Goal: Task Accomplishment & Management: Manage account settings

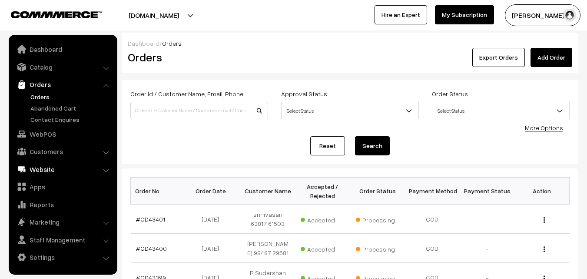
drag, startPoint x: 0, startPoint y: 0, endPoint x: 34, endPoint y: 132, distance: 136.6
click at [34, 132] on link "WebPOS" at bounding box center [62, 134] width 103 height 16
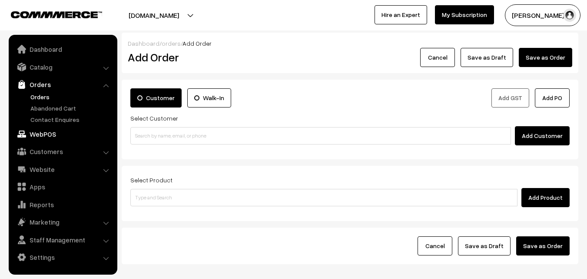
click at [42, 131] on link "WebPOS" at bounding box center [62, 134] width 103 height 16
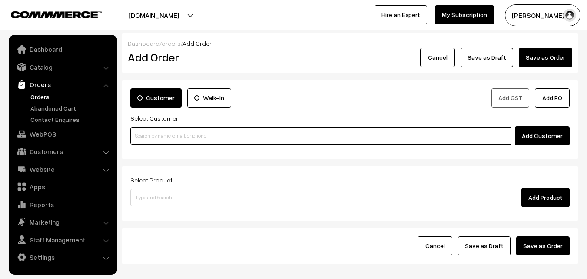
click at [190, 131] on input at bounding box center [320, 135] width 381 height 17
paste input "+91 99529 61650"
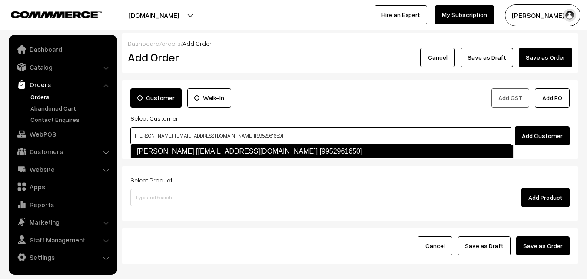
type input "Venkatesan Chandrasekaran [ceevee1942@gmail.com] [9952961650]"
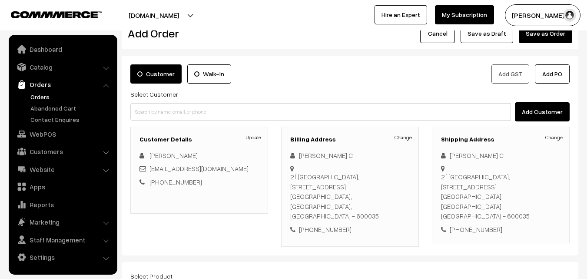
scroll to position [43, 0]
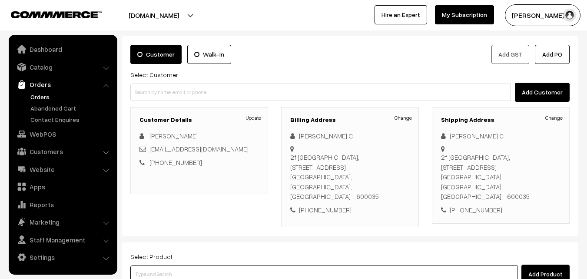
click at [196, 265] on input at bounding box center [323, 273] width 387 height 17
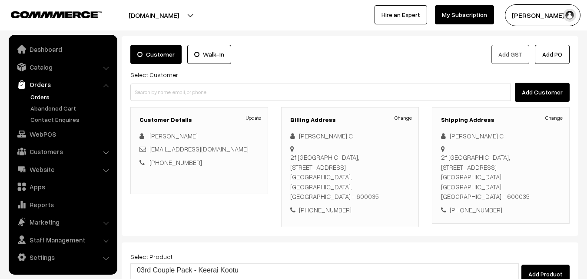
type input "03rd Dr"
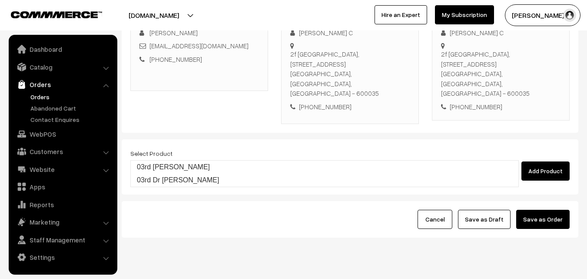
scroll to position [149, 0]
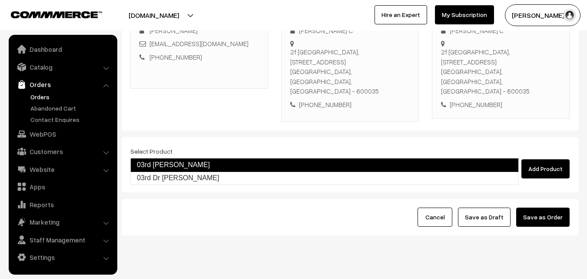
click at [209, 161] on link "03rd Dr Lemon Sevai" at bounding box center [324, 165] width 389 height 14
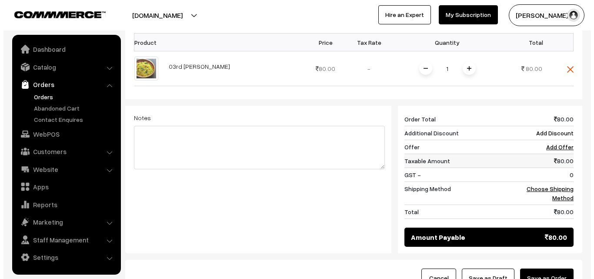
scroll to position [323, 0]
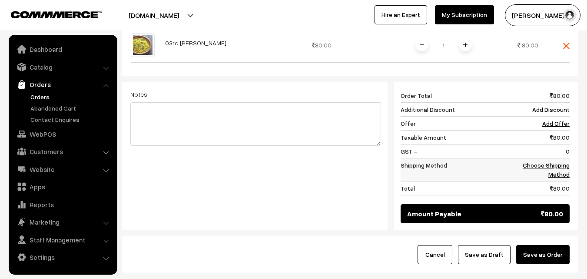
click at [563, 161] on link "Choose Shipping Method" at bounding box center [546, 169] width 47 height 17
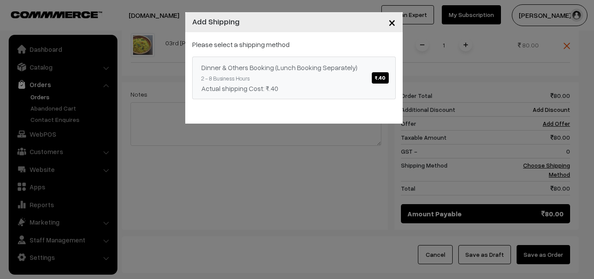
click at [382, 77] on span "₹.40" at bounding box center [380, 77] width 17 height 11
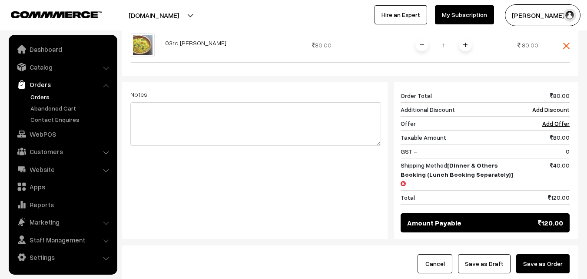
click at [560, 254] on button "Save as Order" at bounding box center [543, 263] width 53 height 19
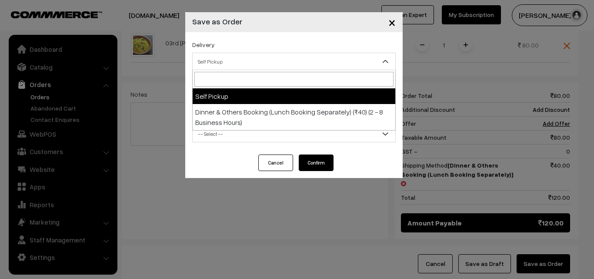
click at [334, 60] on span "Self Pickup" at bounding box center [294, 61] width 203 height 15
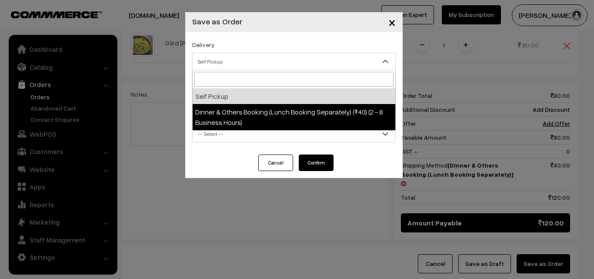
select select "DOB1"
select select "3"
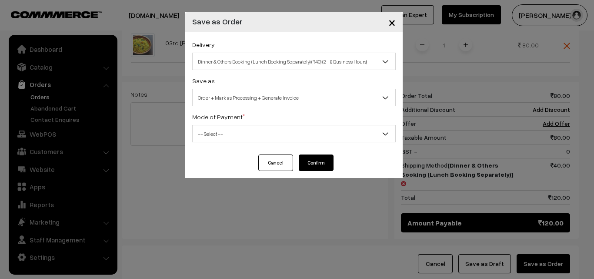
click at [327, 131] on span "-- Select --" at bounding box center [294, 133] width 203 height 15
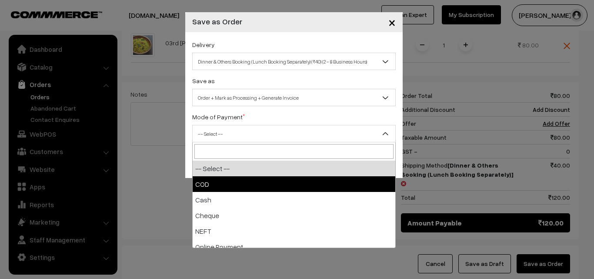
select select "1"
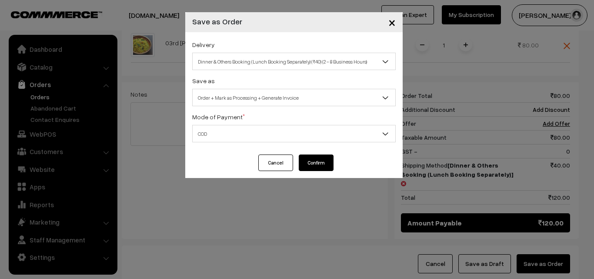
click at [325, 160] on button "Confirm" at bounding box center [316, 162] width 35 height 17
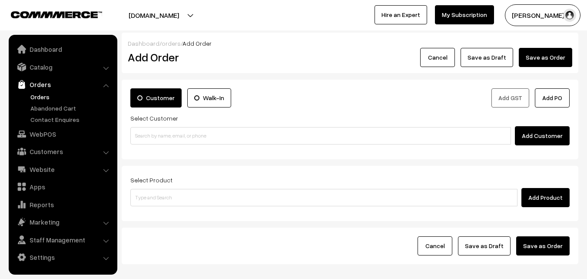
click at [40, 97] on link "Orders" at bounding box center [71, 96] width 86 height 9
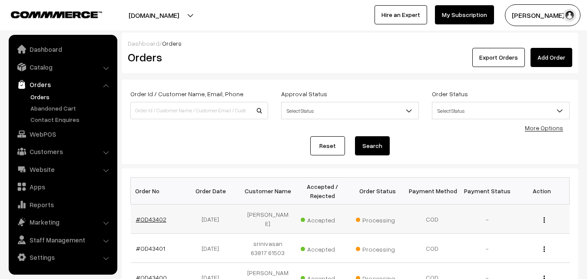
click at [149, 221] on link "#OD43402" at bounding box center [151, 218] width 30 height 7
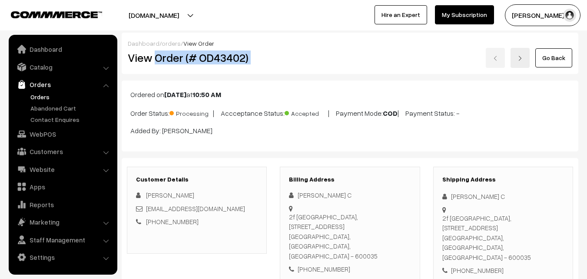
drag, startPoint x: 157, startPoint y: 57, endPoint x: 283, endPoint y: 55, distance: 125.7
click at [283, 55] on div "View Order (# OD43402) Go Back" at bounding box center [350, 58] width 458 height 20
copy div "Order (# OD43402)"
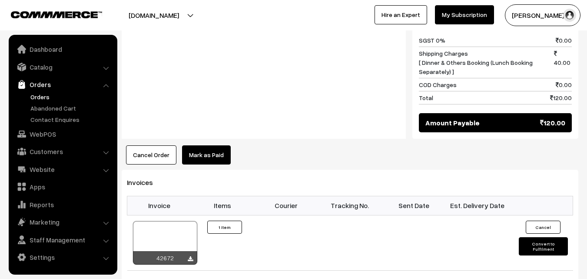
scroll to position [478, 0]
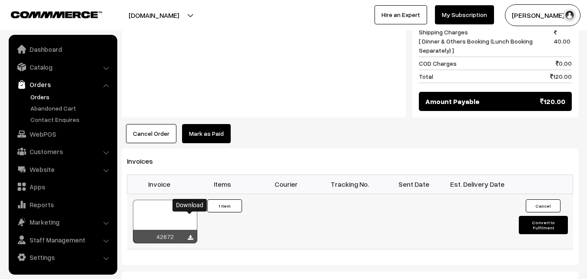
click at [190, 235] on icon at bounding box center [190, 238] width 5 height 6
click at [51, 133] on link "WebPOS" at bounding box center [62, 134] width 103 height 16
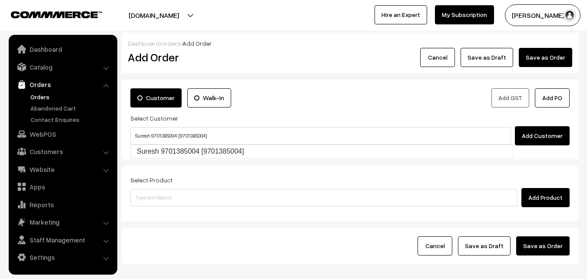
type input "Suresh 9701385004 [9701385004]"
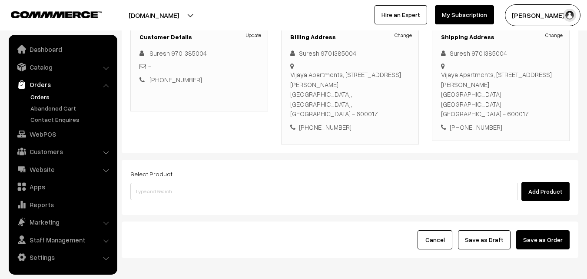
scroll to position [130, 0]
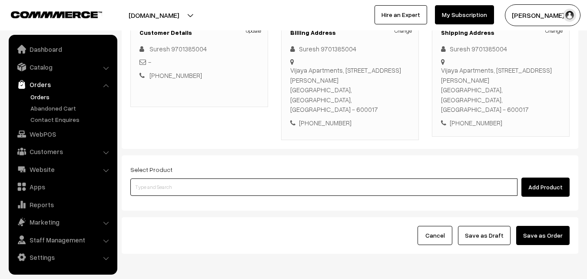
click at [210, 178] on input at bounding box center [323, 186] width 387 height 17
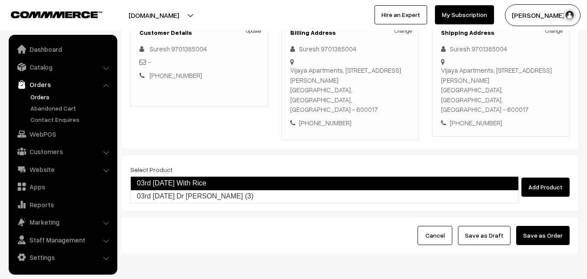
type input "03rd Friday Dr Chapathi (3)"
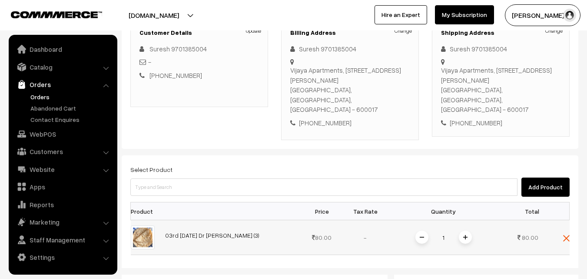
click at [470, 230] on span at bounding box center [465, 236] width 13 height 13
click at [470, 230] on div "2" at bounding box center [443, 237] width 65 height 15
click at [465, 235] on img at bounding box center [465, 237] width 4 height 4
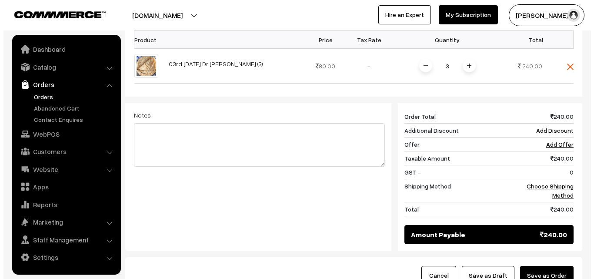
scroll to position [304, 0]
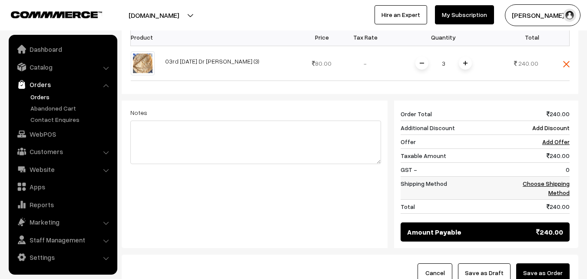
click at [547, 180] on link "Choose Shipping Method" at bounding box center [546, 188] width 47 height 17
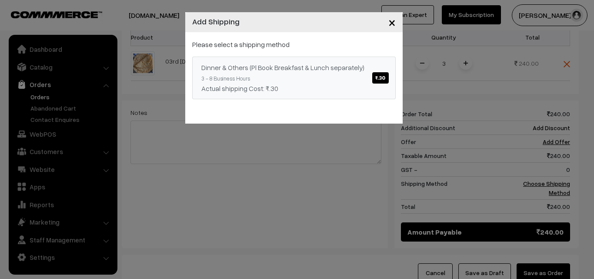
click at [381, 76] on span "₹.30" at bounding box center [380, 77] width 16 height 11
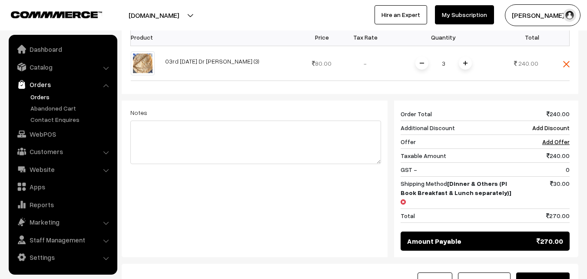
click at [554, 272] on button "Save as Order" at bounding box center [543, 281] width 53 height 19
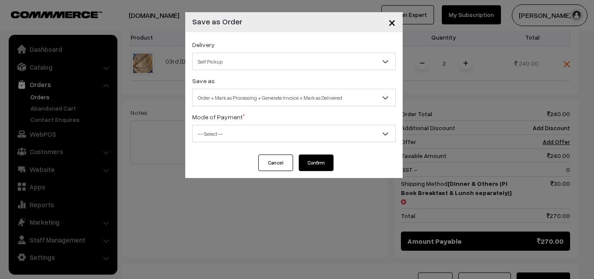
click at [282, 63] on span "Self Pickup" at bounding box center [294, 61] width 203 height 15
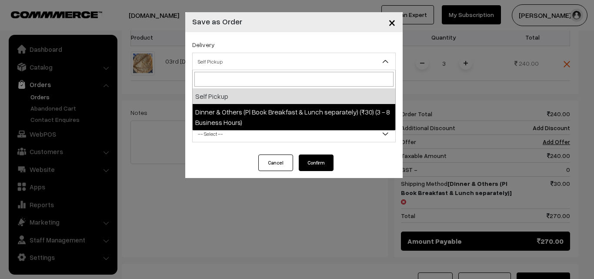
select select "DOP1"
select select "3"
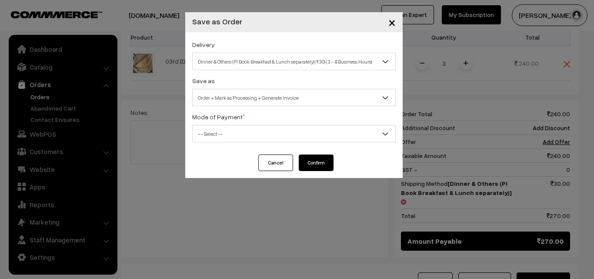
click at [283, 131] on span "-- Select --" at bounding box center [294, 133] width 203 height 15
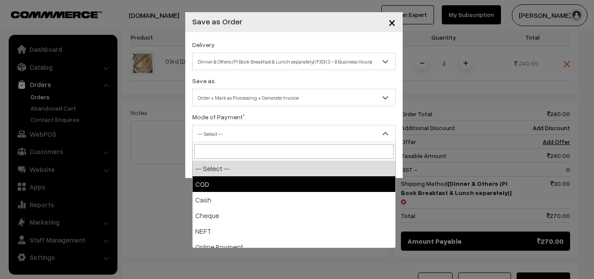
select select "1"
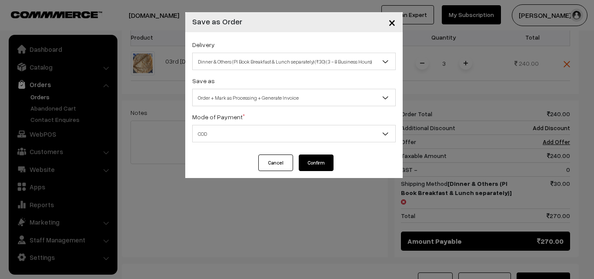
click at [322, 161] on button "Confirm" at bounding box center [316, 162] width 35 height 17
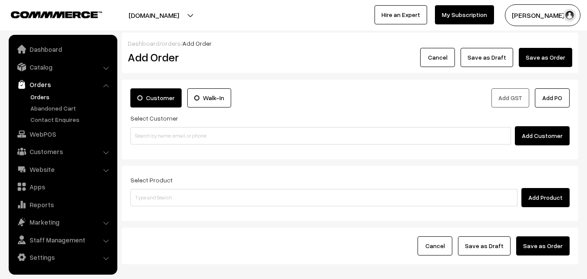
click at [43, 97] on link "Orders" at bounding box center [71, 96] width 86 height 9
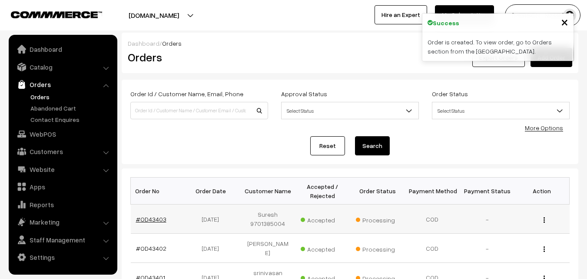
click at [160, 217] on link "#OD43403" at bounding box center [151, 218] width 30 height 7
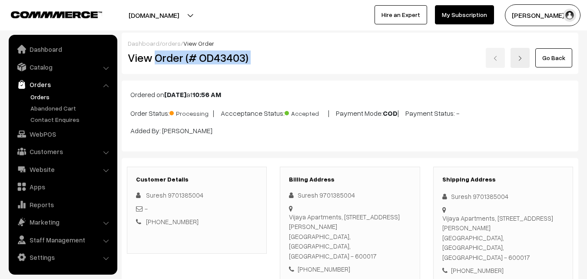
drag, startPoint x: 157, startPoint y: 59, endPoint x: 283, endPoint y: 63, distance: 126.1
click at [283, 63] on div "View Order (# OD43403) Go Back" at bounding box center [350, 58] width 458 height 20
copy div "Order (# OD43403)"
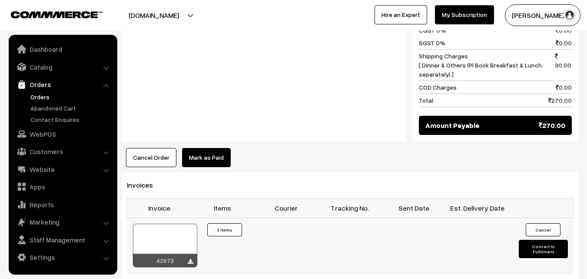
scroll to position [478, 0]
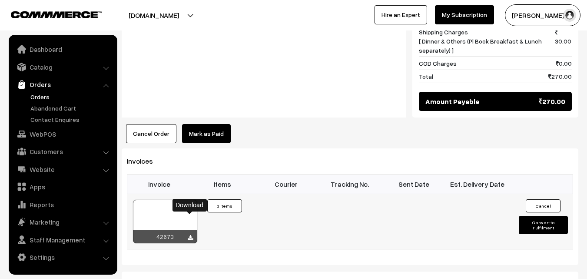
click at [192, 235] on icon at bounding box center [190, 238] width 5 height 6
click at [52, 133] on link "WebPOS" at bounding box center [62, 134] width 103 height 16
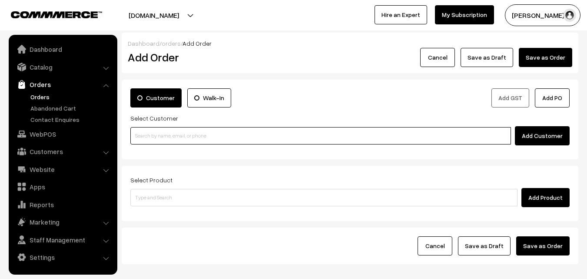
click at [169, 137] on input at bounding box center [320, 135] width 381 height 17
paste input "+91 91235 98324"
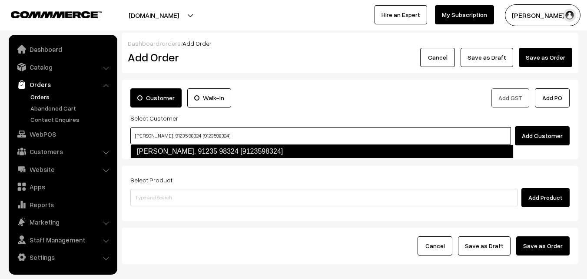
type input "C. V . Natarajan, 91235 98324 [9123598324]"
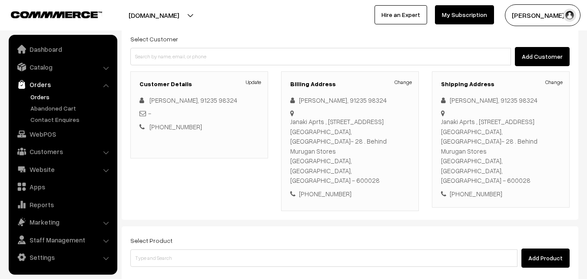
scroll to position [87, 0]
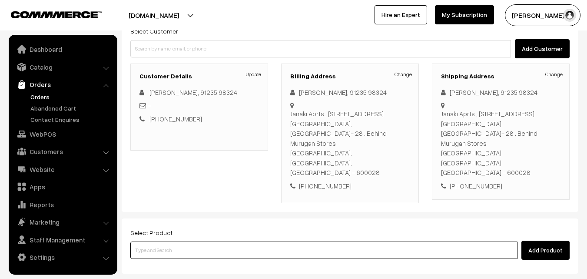
click at [260, 241] on input at bounding box center [323, 249] width 387 height 17
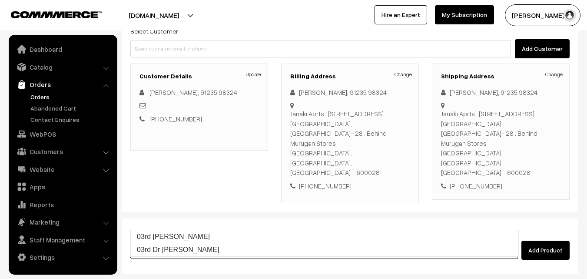
type input "03rd Dr Lemon Sevai"
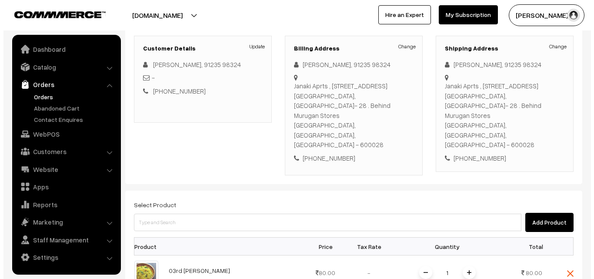
scroll to position [217, 0]
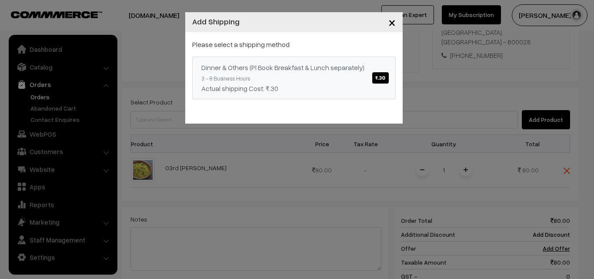
click at [381, 74] on span "₹.30" at bounding box center [380, 77] width 16 height 11
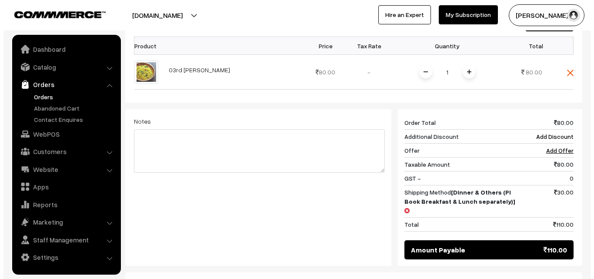
scroll to position [348, 0]
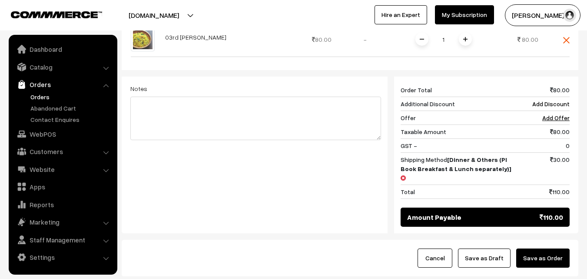
click at [552, 248] on button "Save as Order" at bounding box center [543, 257] width 53 height 19
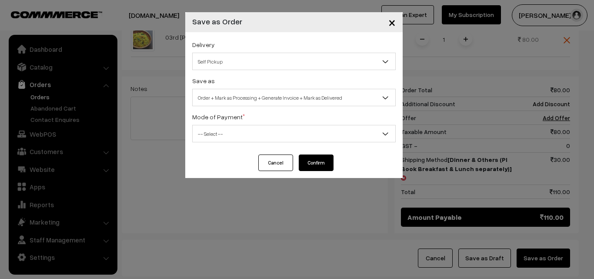
click at [372, 63] on span "Self Pickup" at bounding box center [294, 61] width 203 height 15
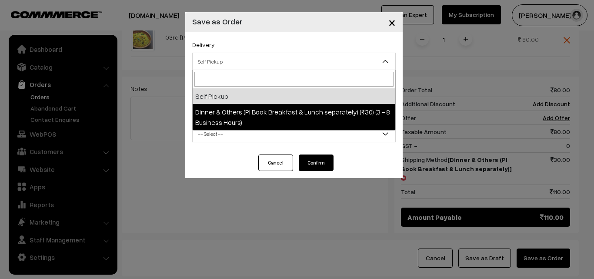
select select "DOP1"
select select "3"
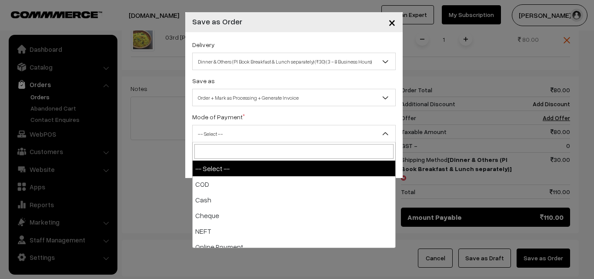
click at [355, 136] on span "-- Select --" at bounding box center [294, 133] width 203 height 15
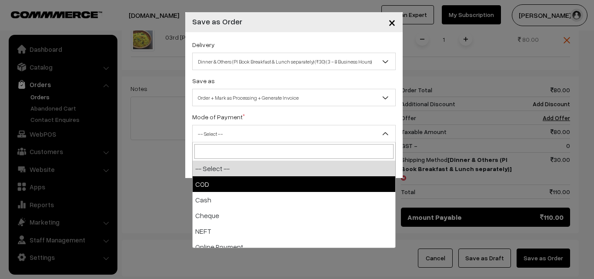
select select "1"
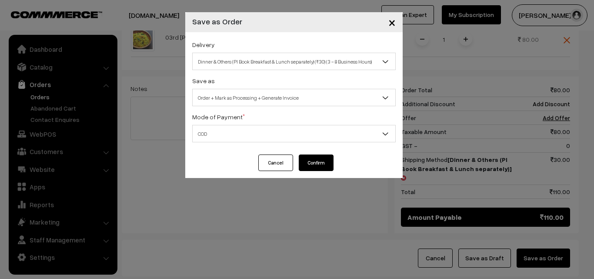
click at [307, 162] on button "Confirm" at bounding box center [316, 162] width 35 height 17
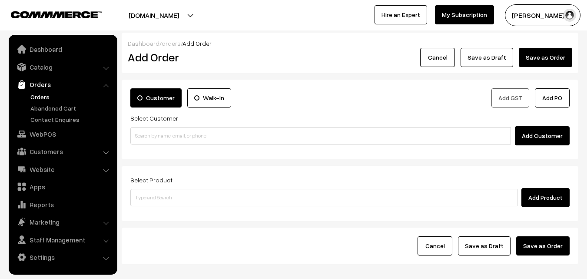
click at [41, 95] on link "Orders" at bounding box center [71, 96] width 86 height 9
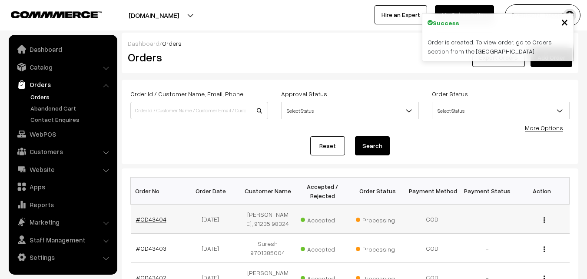
click at [156, 221] on link "#OD43404" at bounding box center [151, 218] width 30 height 7
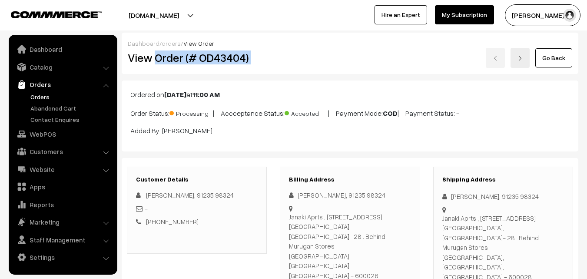
drag, startPoint x: 156, startPoint y: 58, endPoint x: 283, endPoint y: 66, distance: 127.2
click at [283, 66] on div "View Order (# OD43404) Go Back" at bounding box center [350, 58] width 458 height 20
copy div "Order (# OD43404)"
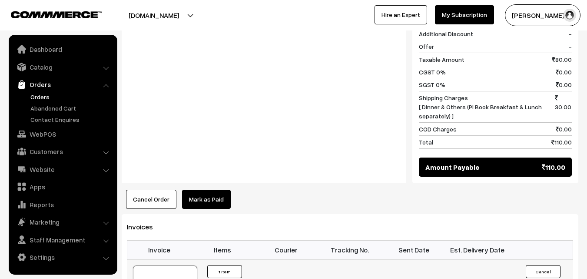
scroll to position [478, 0]
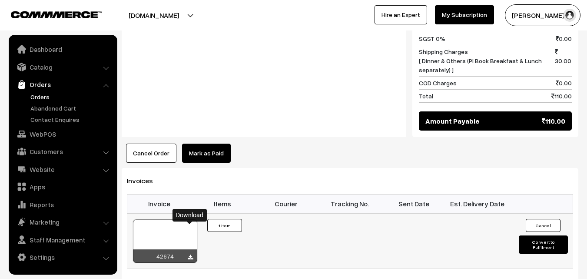
click at [188, 254] on icon at bounding box center [190, 257] width 5 height 6
click at [37, 134] on link "WebPOS" at bounding box center [62, 134] width 103 height 16
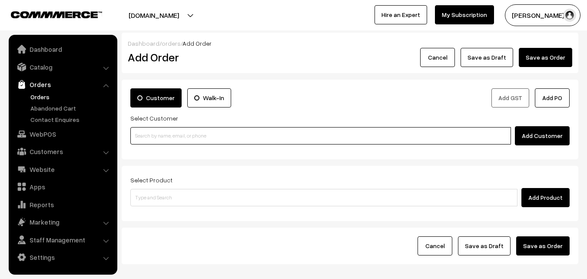
click at [248, 140] on input at bounding box center [320, 135] width 381 height 17
paste input "[PHONE_NUMBER]"
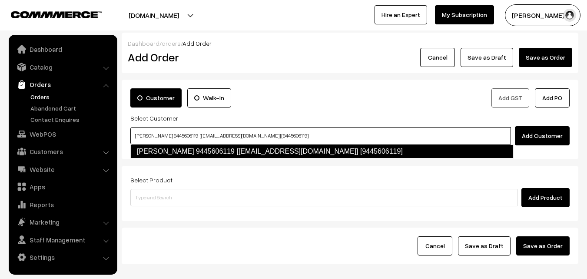
type input "[PERSON_NAME] 9445606119 [[EMAIL_ADDRESS][DOMAIN_NAME]] [9445606119]"
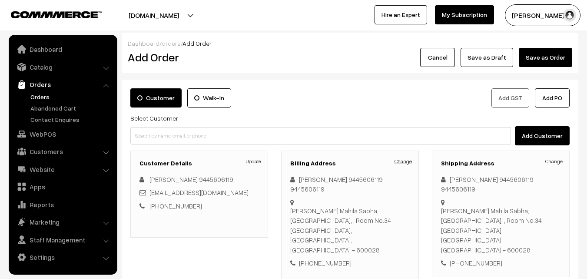
click at [399, 160] on link "Change" at bounding box center [403, 161] width 17 height 8
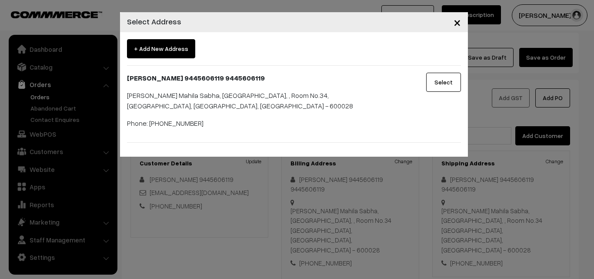
click at [457, 20] on span "×" at bounding box center [456, 22] width 7 height 16
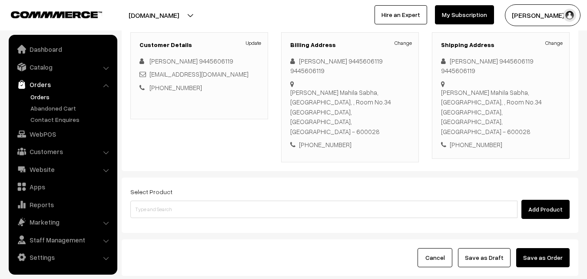
scroll to position [130, 0]
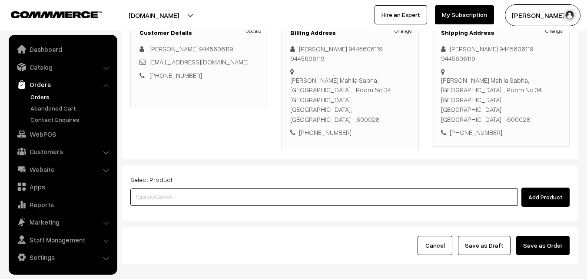
click at [285, 188] on input at bounding box center [323, 196] width 387 height 17
click at [237, 188] on input at bounding box center [323, 196] width 387 height 17
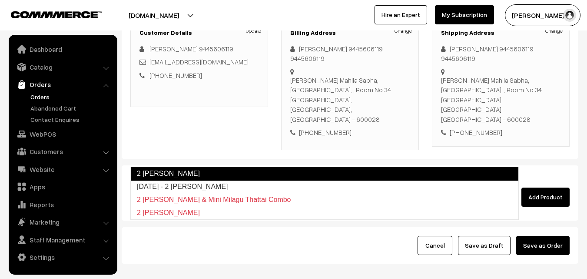
type input "Diwali - 2 Suttu Murukku"
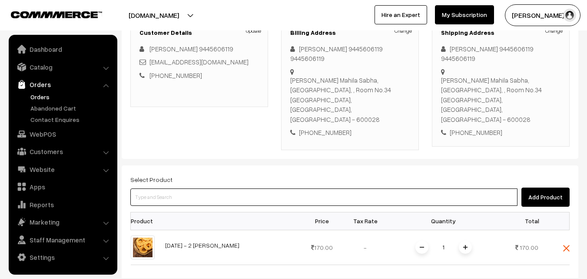
click at [234, 188] on input at bounding box center [323, 196] width 387 height 17
click at [225, 188] on input at bounding box center [323, 196] width 387 height 17
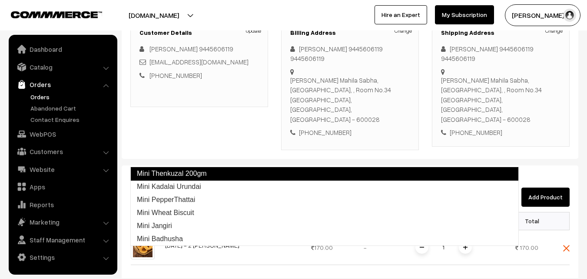
type input "Mini PepperThattai"
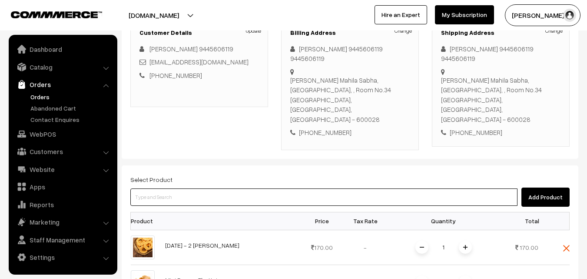
click at [234, 188] on input at bounding box center [323, 196] width 387 height 17
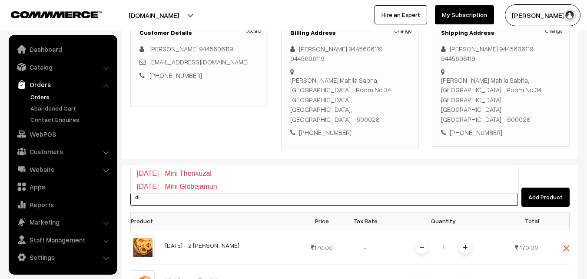
type input "d"
click at [237, 188] on input at bounding box center [323, 196] width 387 height 17
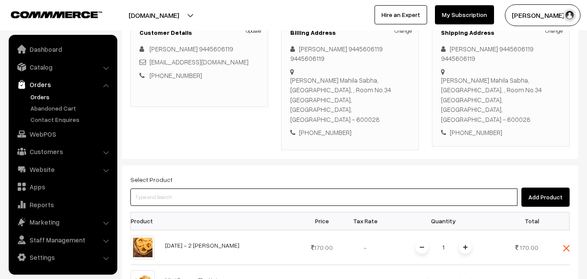
click at [255, 188] on input at bounding box center [323, 196] width 387 height 17
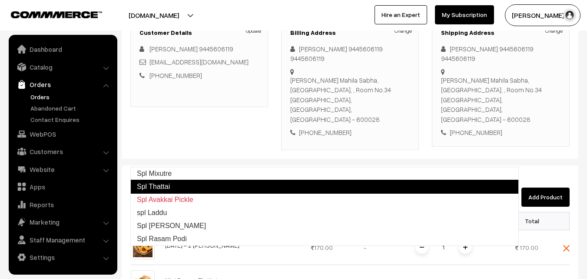
type input "Spl Mixutre"
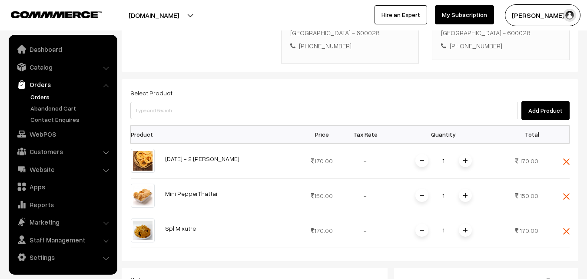
scroll to position [217, 0]
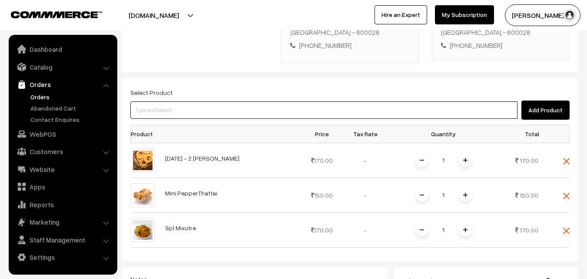
click at [247, 101] on input at bounding box center [323, 109] width 387 height 17
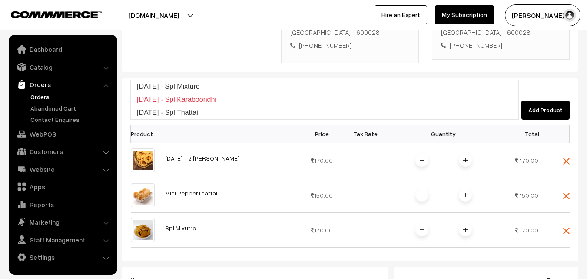
type input "Diwali - Spl Mixture"
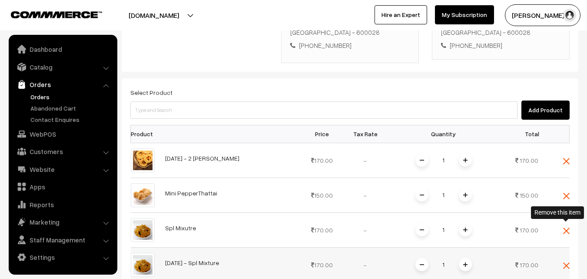
click at [569, 262] on img at bounding box center [566, 265] width 7 height 7
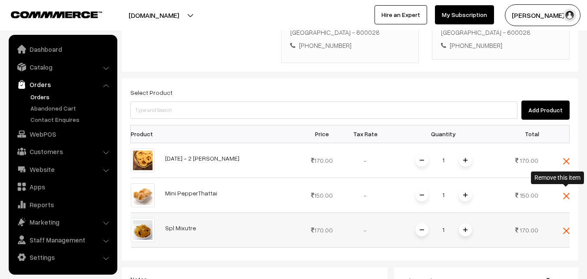
click at [570, 227] on img at bounding box center [566, 230] width 7 height 7
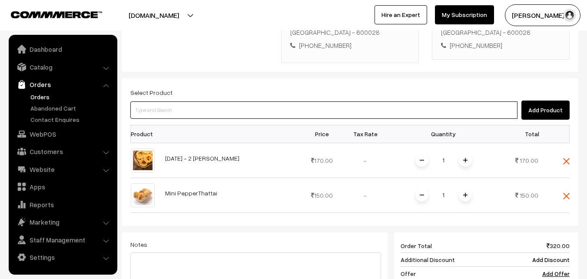
click at [320, 101] on input at bounding box center [323, 109] width 387 height 17
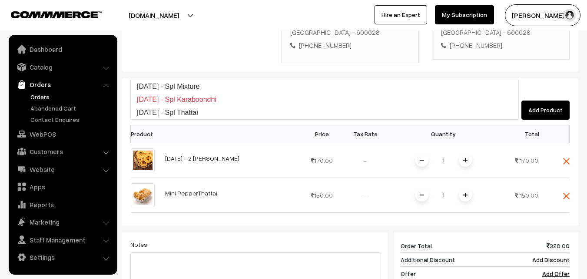
type input "Diwali - Spl Mixture"
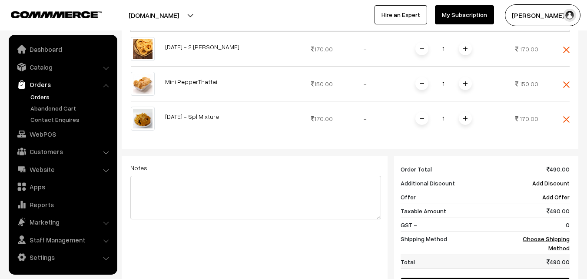
scroll to position [348, 0]
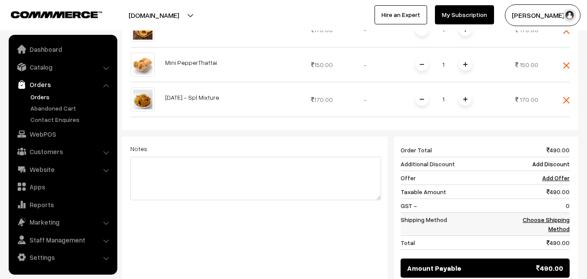
click at [553, 216] on link "Choose Shipping Method" at bounding box center [546, 224] width 47 height 17
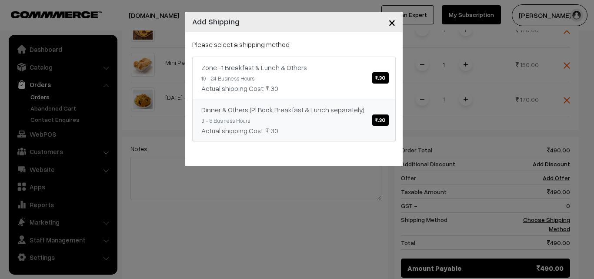
click at [378, 123] on span "₹.30" at bounding box center [380, 119] width 16 height 11
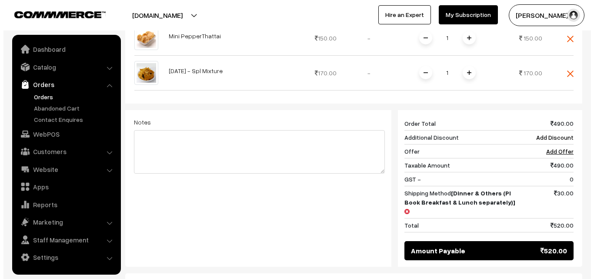
scroll to position [420, 0]
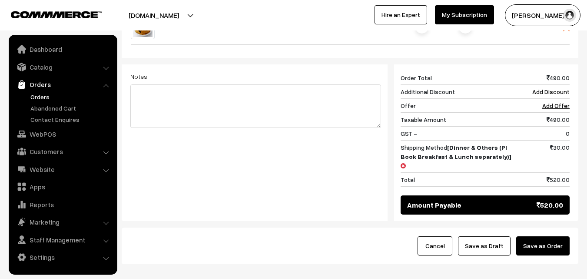
click at [546, 236] on button "Save as Order" at bounding box center [543, 245] width 53 height 19
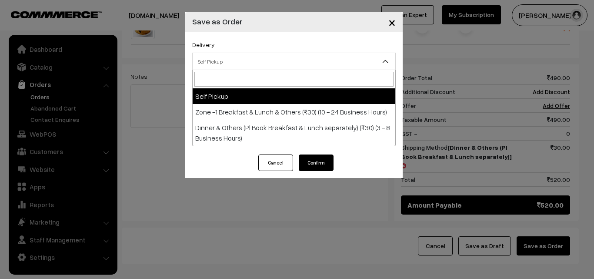
click at [295, 59] on span "Self Pickup" at bounding box center [294, 61] width 203 height 15
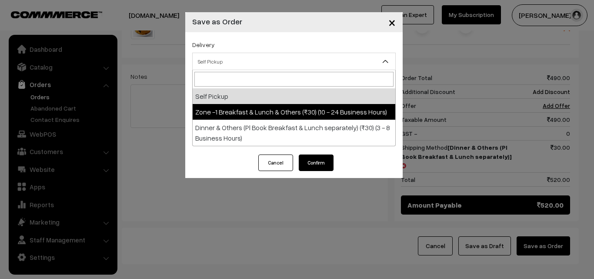
select select "ZON1"
select select "3"
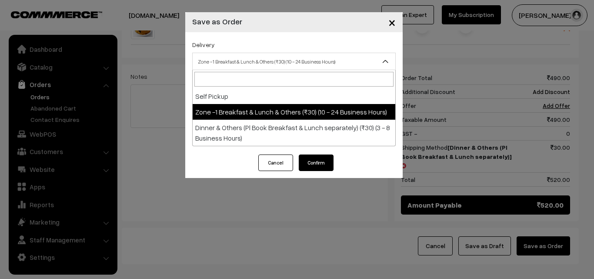
click at [291, 62] on span "Zone -1 Breakfast & Lunch & Others (₹30) (10 - 24 Business Hours)" at bounding box center [294, 61] width 203 height 15
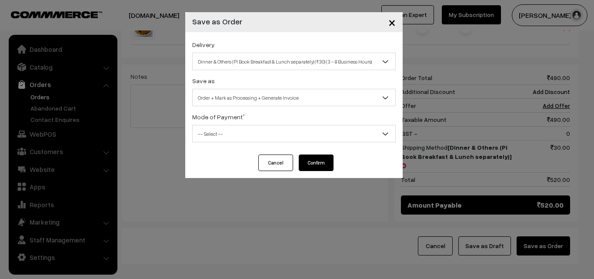
select select "DOP1"
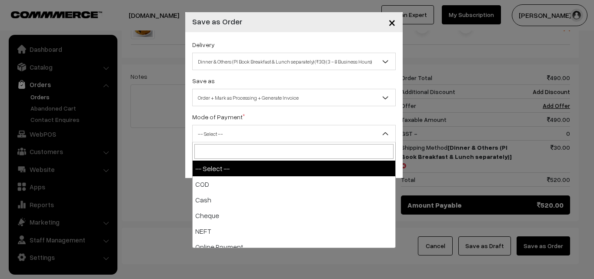
click at [290, 131] on span "-- Select --" at bounding box center [294, 133] width 203 height 15
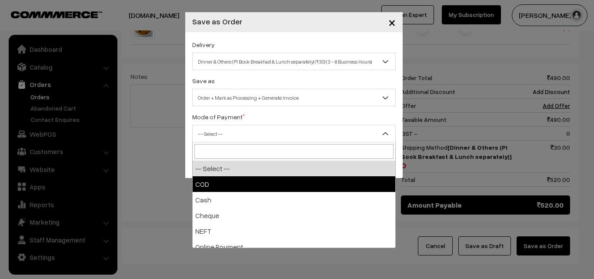
select select "1"
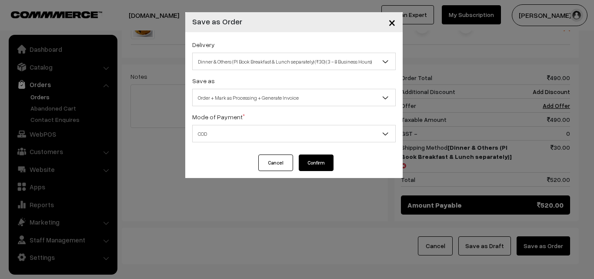
click at [320, 164] on button "Confirm" at bounding box center [316, 162] width 35 height 17
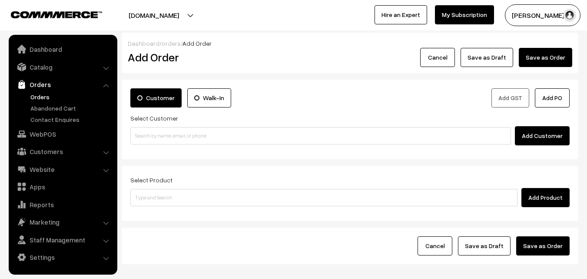
click at [41, 94] on link "Orders" at bounding box center [71, 96] width 86 height 9
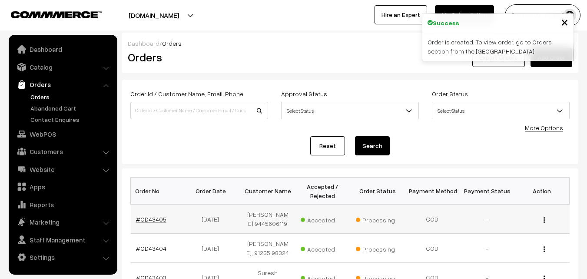
click at [151, 219] on link "#OD43405" at bounding box center [151, 218] width 30 height 7
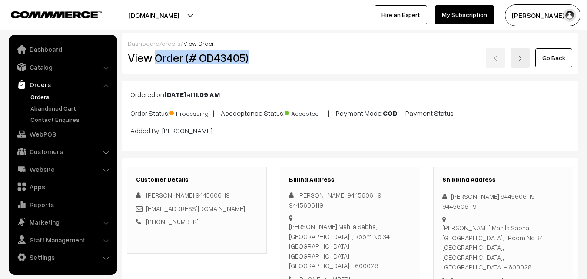
drag, startPoint x: 155, startPoint y: 59, endPoint x: 257, endPoint y: 54, distance: 101.8
click at [257, 54] on h2 "View Order (# OD43405)" at bounding box center [198, 57] width 140 height 13
copy h2 "Order (# OD43405)"
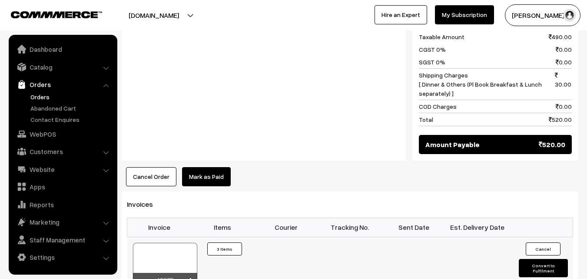
scroll to position [609, 0]
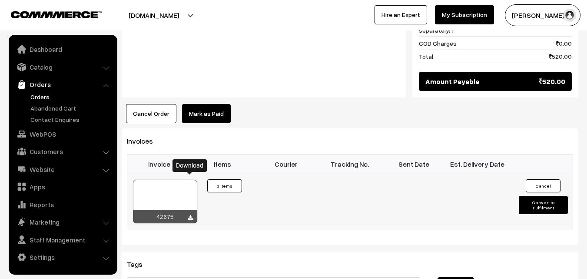
click at [189, 215] on icon at bounding box center [190, 218] width 5 height 6
click at [49, 97] on link "Orders" at bounding box center [71, 96] width 86 height 9
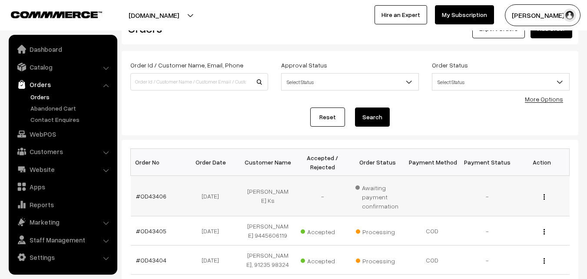
scroll to position [43, 0]
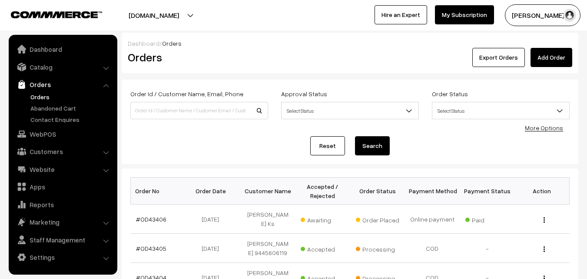
scroll to position [43, 0]
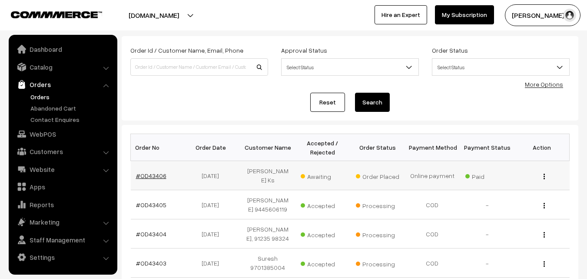
click at [153, 172] on link "#OD43406" at bounding box center [151, 175] width 30 height 7
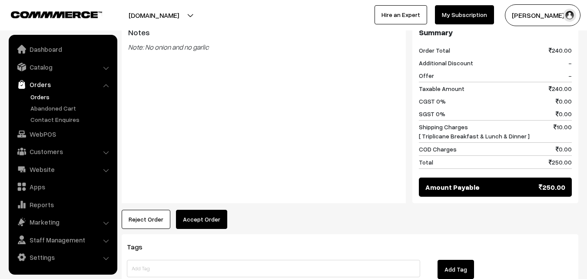
scroll to position [478, 0]
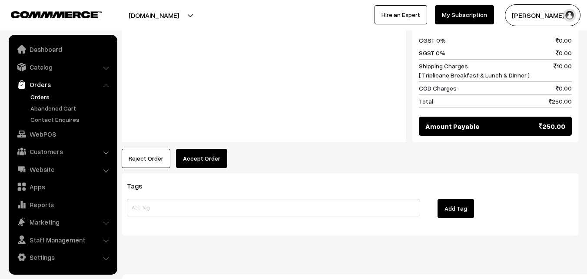
click at [193, 149] on button "Accept Order" at bounding box center [201, 158] width 51 height 19
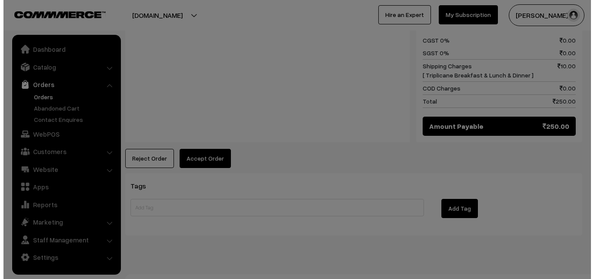
scroll to position [480, 0]
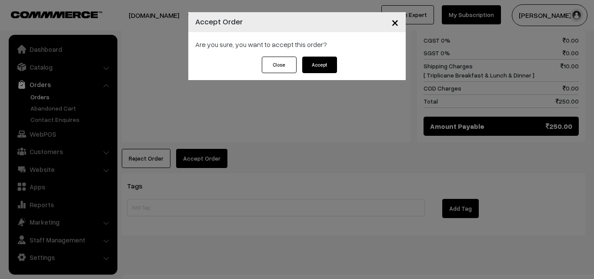
click at [324, 64] on button "Accept" at bounding box center [319, 65] width 35 height 17
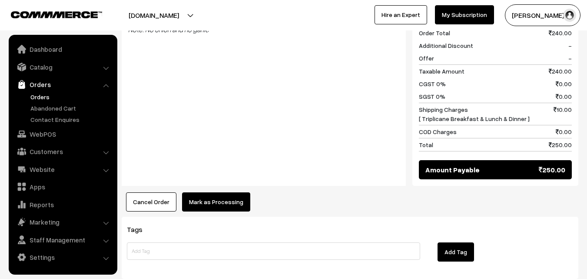
click at [214, 192] on button "Mark as Processing" at bounding box center [216, 201] width 68 height 19
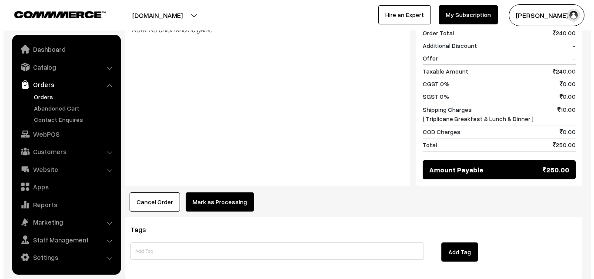
scroll to position [436, 0]
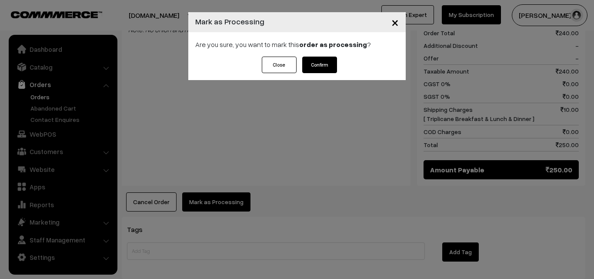
click at [323, 60] on button "Confirm" at bounding box center [319, 65] width 35 height 17
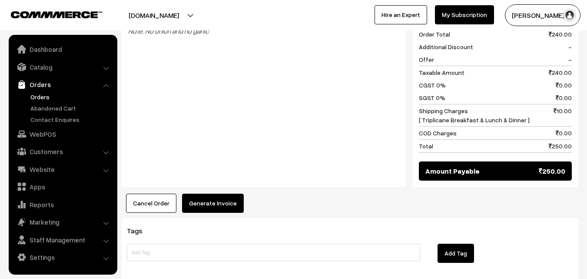
scroll to position [435, 0]
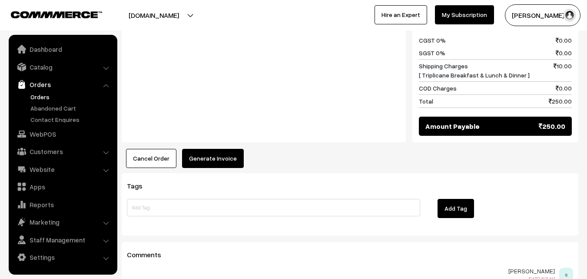
click at [228, 151] on button "Generate Invoice" at bounding box center [213, 158] width 62 height 19
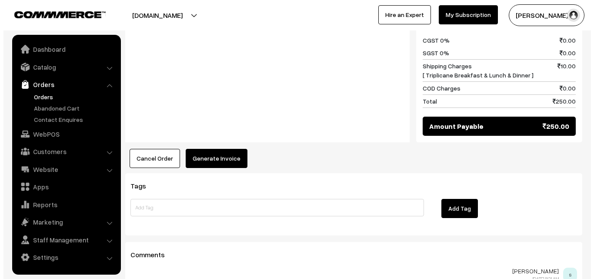
scroll to position [480, 0]
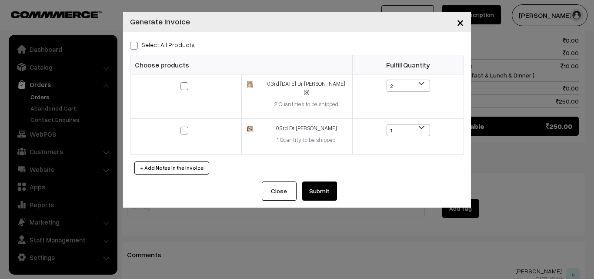
click at [132, 47] on span at bounding box center [134, 46] width 8 height 8
click at [132, 47] on input "Select All Products" at bounding box center [133, 44] width 6 height 6
checkbox input "true"
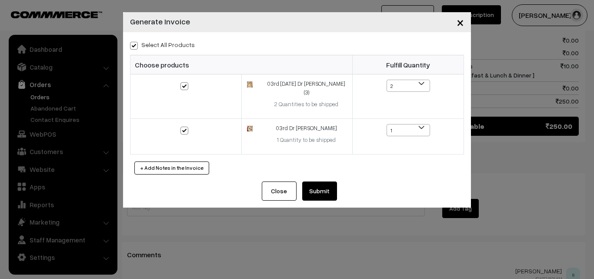
click at [318, 186] on button "Submit" at bounding box center [319, 190] width 35 height 19
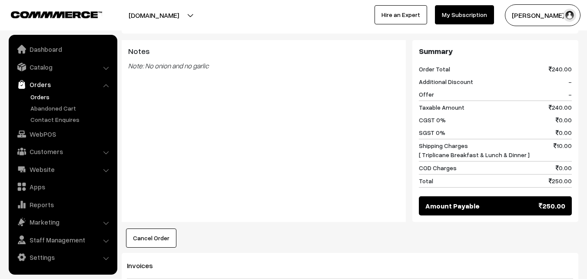
scroll to position [522, 0]
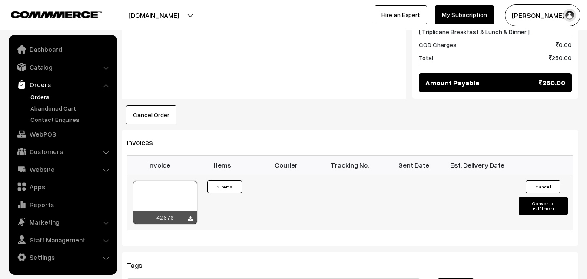
click at [188, 214] on div at bounding box center [190, 218] width 5 height 9
click at [192, 216] on icon at bounding box center [190, 219] width 5 height 6
click at [43, 131] on link "WebPOS" at bounding box center [62, 134] width 103 height 16
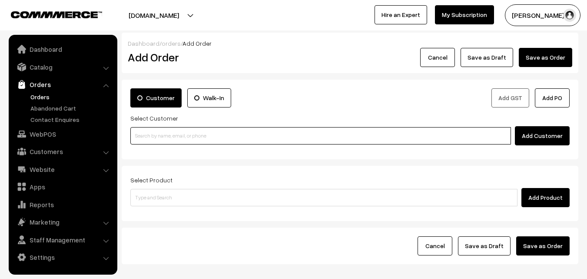
click at [176, 133] on input at bounding box center [320, 135] width 381 height 17
paste input "[PHONE_NUMBER]"
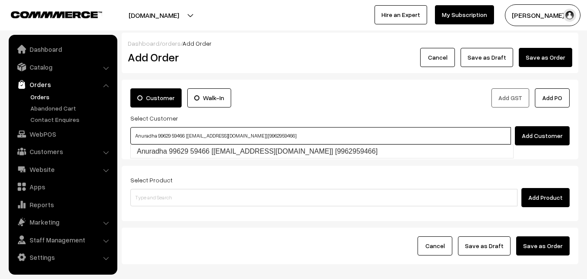
type input "Anuradha 99629 59466 [[EMAIL_ADDRESS][DOMAIN_NAME]] [9962959466]"
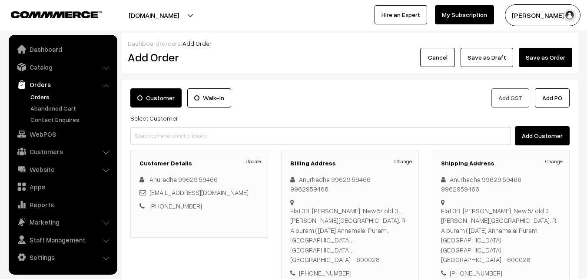
scroll to position [43, 0]
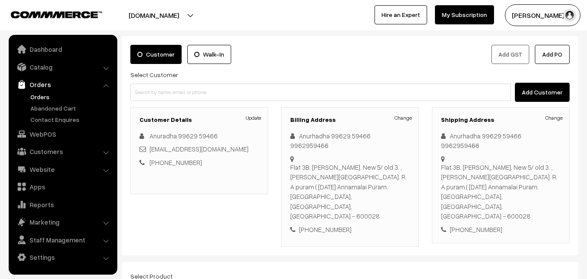
type input "03rd Dr"
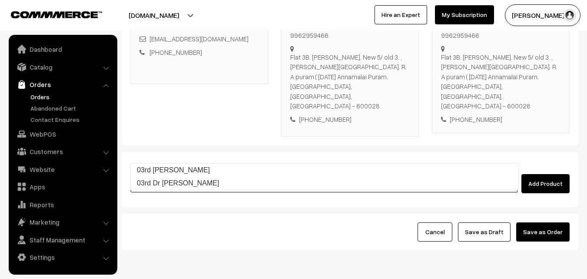
scroll to position [159, 0]
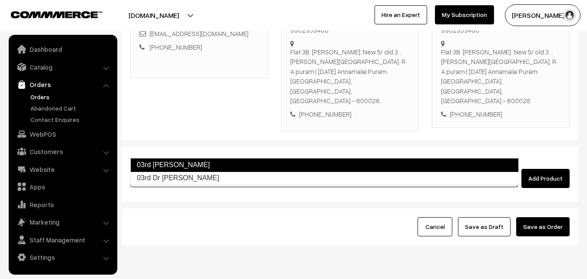
click at [222, 161] on link "03rd Dr Lemon Sevai" at bounding box center [324, 165] width 389 height 14
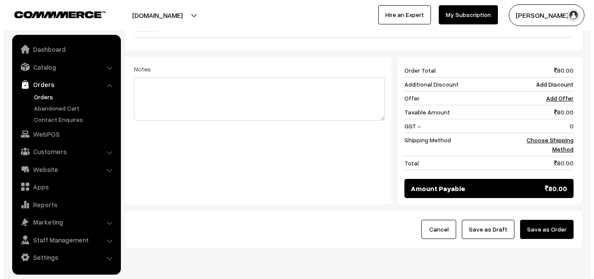
scroll to position [370, 0]
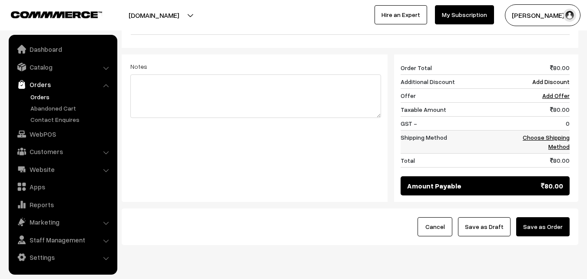
click at [562, 130] on td "Choose Shipping Method" at bounding box center [543, 141] width 54 height 23
click at [556, 133] on link "Choose Shipping Method" at bounding box center [546, 141] width 47 height 17
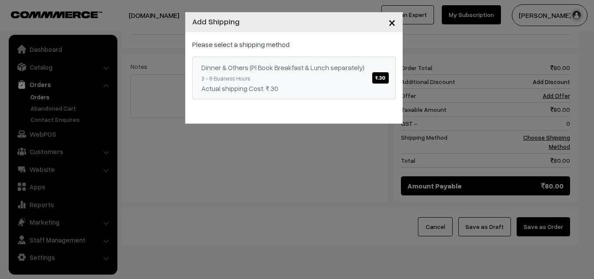
click at [382, 76] on span "₹.30" at bounding box center [380, 77] width 16 height 11
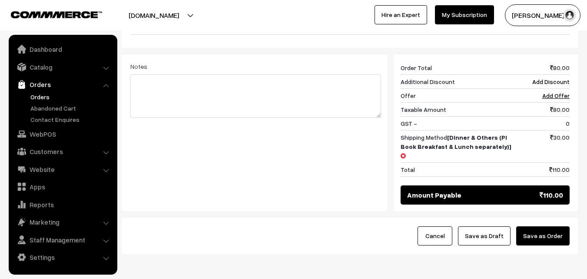
click at [547, 226] on button "Save as Order" at bounding box center [543, 235] width 53 height 19
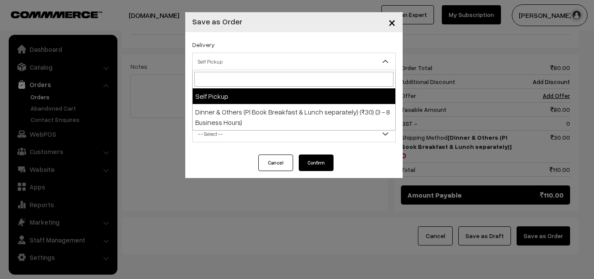
click at [287, 60] on span "Self Pickup" at bounding box center [294, 61] width 203 height 15
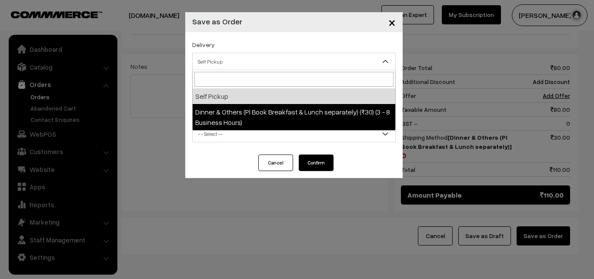
drag, startPoint x: 288, startPoint y: 121, endPoint x: 290, endPoint y: 130, distance: 8.8
select select "DOP1"
select select "3"
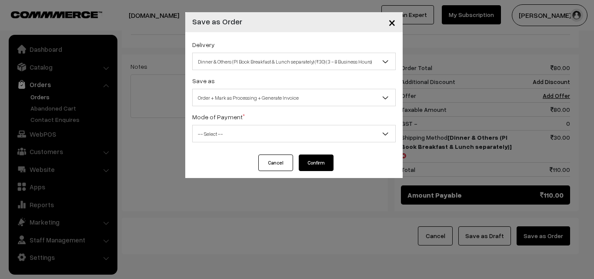
drag, startPoint x: 290, startPoint y: 134, endPoint x: 290, endPoint y: 141, distance: 7.0
click at [290, 135] on span "-- Select --" at bounding box center [294, 133] width 203 height 15
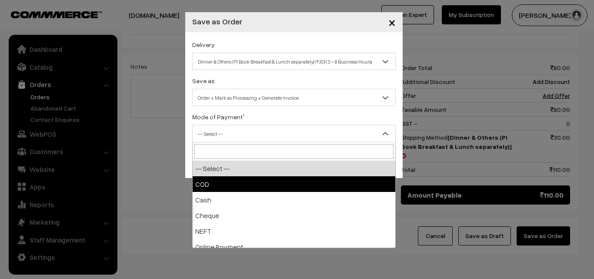
select select "1"
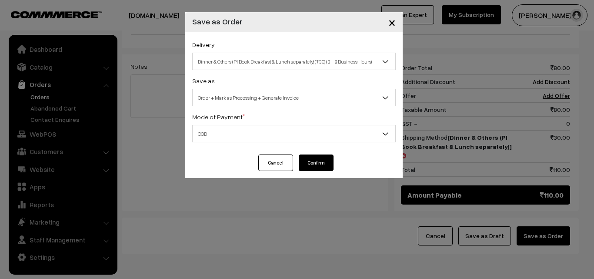
click at [310, 157] on button "Confirm" at bounding box center [316, 162] width 35 height 17
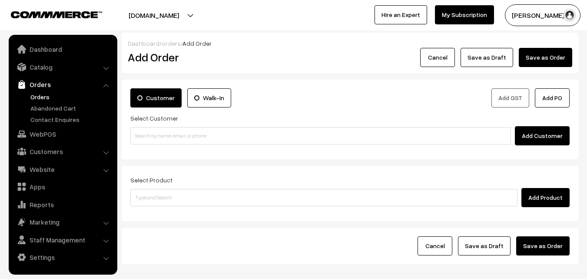
click at [42, 93] on link "Orders" at bounding box center [71, 96] width 86 height 9
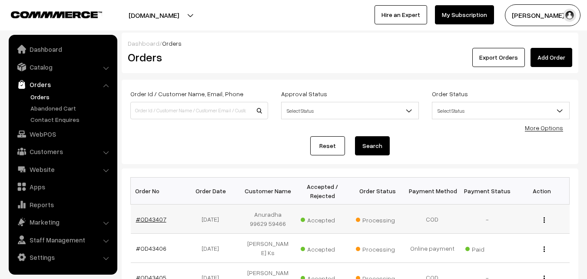
click at [153, 217] on link "#OD43407" at bounding box center [151, 218] width 30 height 7
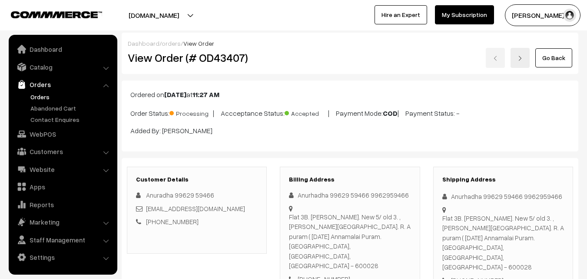
click at [156, 58] on h2 "View Order (# OD43407)" at bounding box center [198, 57] width 140 height 13
click at [262, 58] on h2 "View Order (# OD43407)" at bounding box center [198, 57] width 140 height 13
click at [362, 38] on div "Dashboard / orders / View Order View Order (# OD43407) Go Back" at bounding box center [350, 53] width 457 height 41
drag, startPoint x: 156, startPoint y: 58, endPoint x: 174, endPoint y: 61, distance: 18.6
click at [163, 60] on h2 "View Order (# OD43407)" at bounding box center [198, 57] width 140 height 13
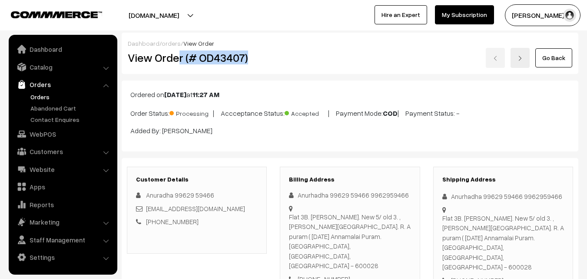
drag, startPoint x: 201, startPoint y: 66, endPoint x: 260, endPoint y: 73, distance: 59.5
click at [260, 73] on div "Dashboard / orders / View Order View Order (# OD43407) Go Back" at bounding box center [350, 53] width 457 height 41
click at [274, 58] on div "Go Back" at bounding box center [426, 58] width 305 height 20
drag, startPoint x: 155, startPoint y: 56, endPoint x: 249, endPoint y: 61, distance: 94.0
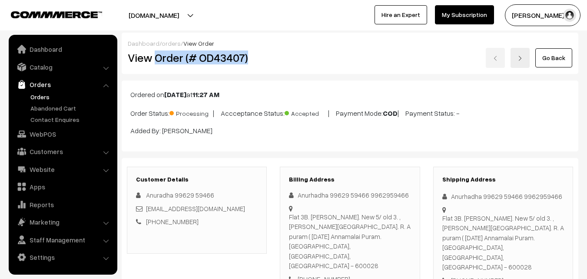
click at [249, 61] on h2 "View Order (# OD43407)" at bounding box center [198, 57] width 140 height 13
copy h2 "Order (# OD43407)"
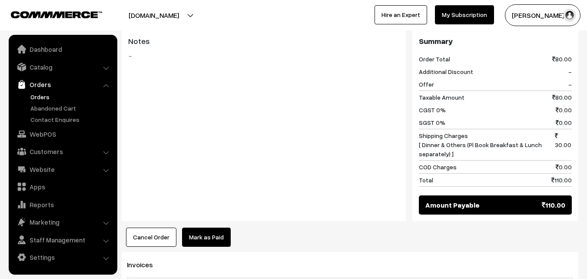
scroll to position [435, 0]
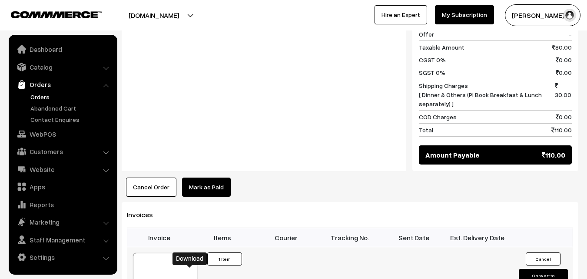
click at [37, 133] on link "WebPOS" at bounding box center [62, 134] width 103 height 16
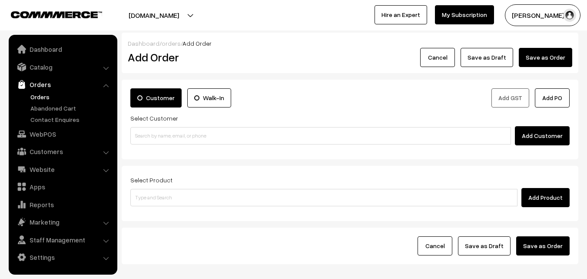
click at [208, 132] on input at bounding box center [320, 135] width 381 height 17
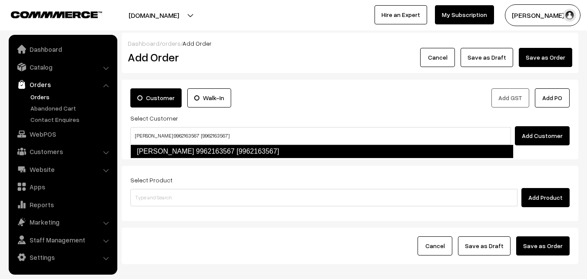
type input "Vatsala 9962163567 [9962163567]"
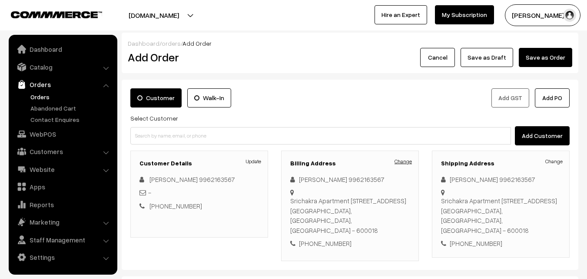
click at [400, 161] on link "Change" at bounding box center [403, 161] width 17 height 8
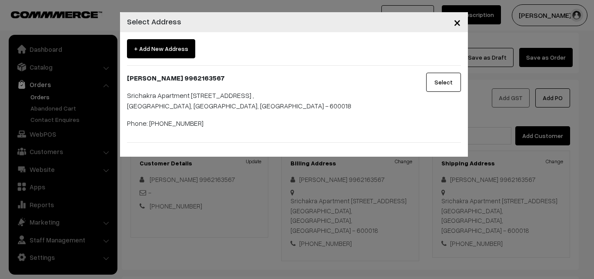
click at [456, 22] on span "×" at bounding box center [456, 22] width 7 height 16
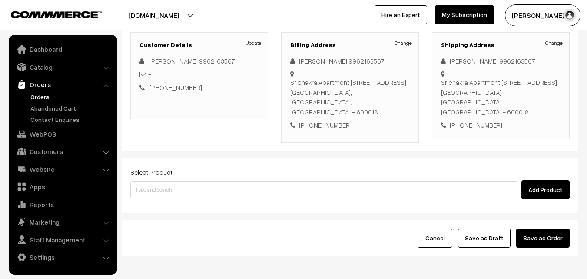
scroll to position [130, 0]
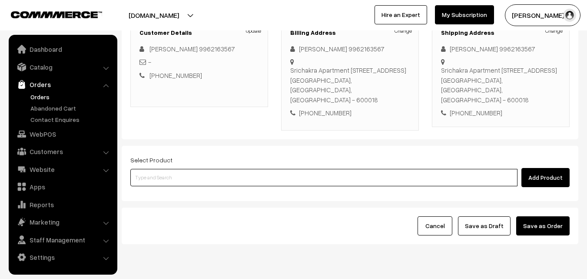
click at [330, 182] on input at bounding box center [323, 177] width 387 height 17
type input "03rd [PERSON_NAME]"
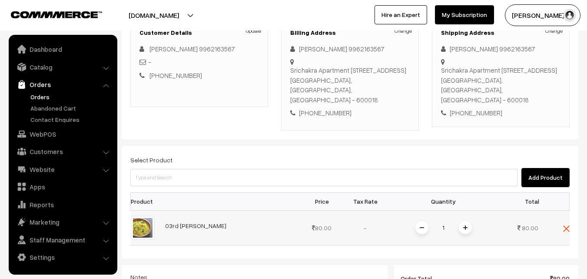
click at [468, 229] on span at bounding box center [465, 227] width 13 height 13
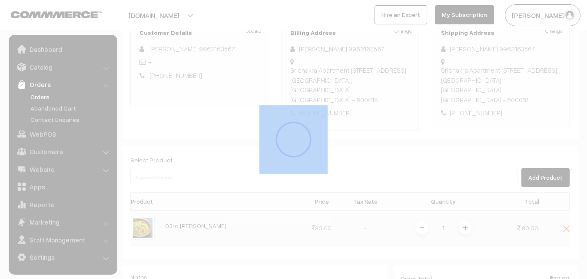
click at [468, 229] on div "Dashboard / orders / Add Order Add Order Cancel Save as Draft Save as Order Sav…" at bounding box center [350, 178] width 457 height 553
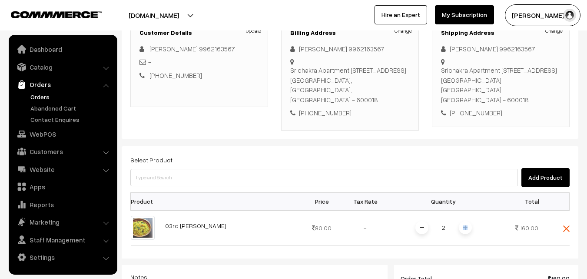
click at [468, 229] on span at bounding box center [465, 227] width 13 height 13
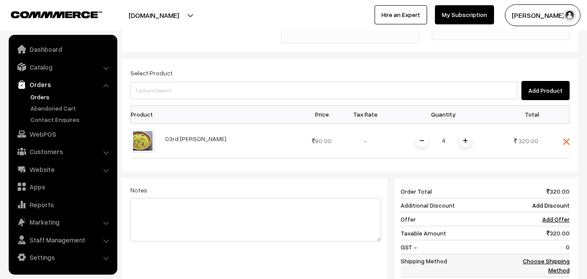
click at [551, 260] on link "Choose Shipping Method" at bounding box center [546, 265] width 47 height 17
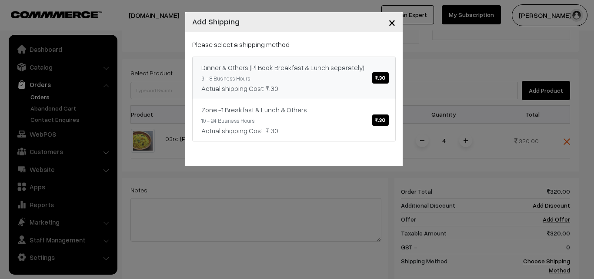
click at [385, 79] on span "₹.30" at bounding box center [380, 77] width 16 height 11
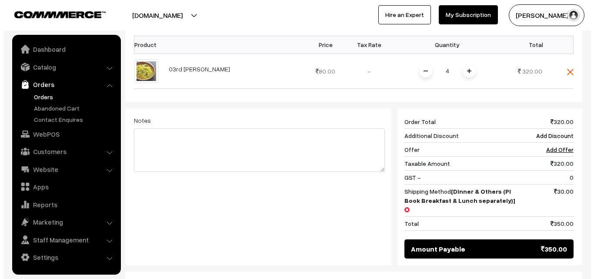
scroll to position [348, 0]
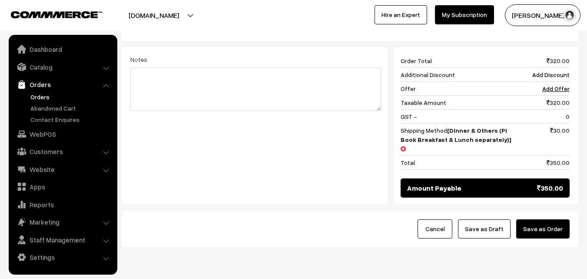
click at [549, 219] on button "Save as Order" at bounding box center [543, 228] width 53 height 19
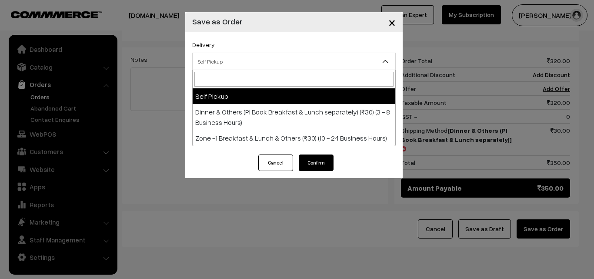
click at [378, 60] on span "Self Pickup" at bounding box center [294, 61] width 203 height 15
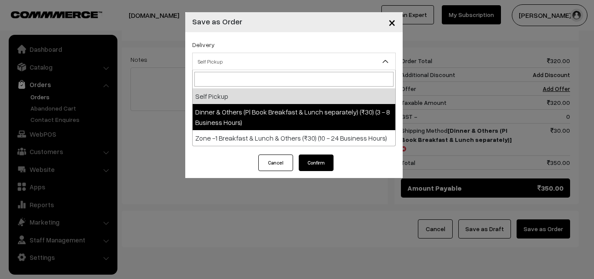
select select "DOP1"
select select "3"
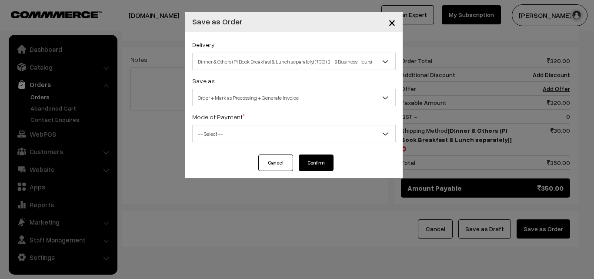
click at [374, 126] on span "-- Select --" at bounding box center [294, 133] width 203 height 15
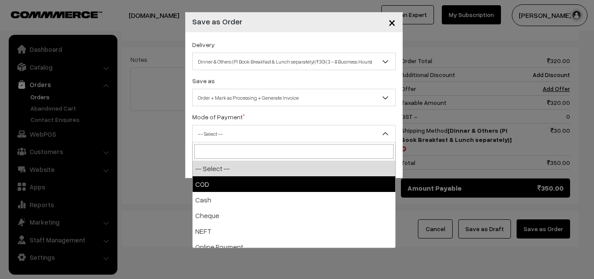
select select "1"
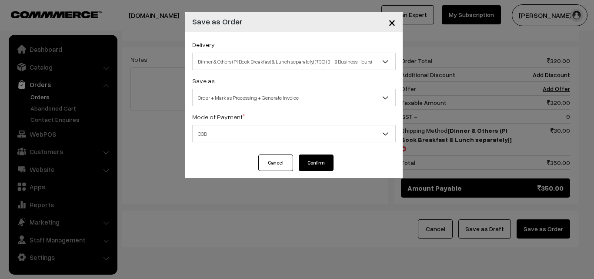
click at [329, 164] on button "Confirm" at bounding box center [316, 162] width 35 height 17
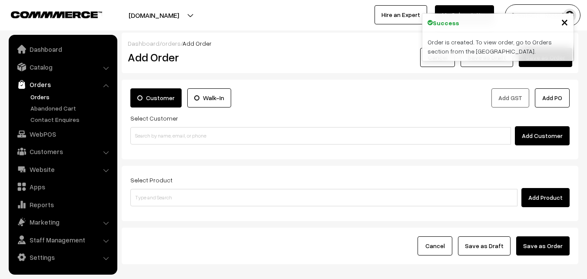
click at [45, 96] on link "Orders" at bounding box center [71, 96] width 86 height 9
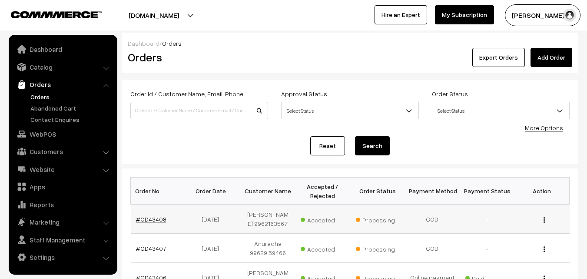
click at [158, 217] on link "#OD43408" at bounding box center [151, 218] width 30 height 7
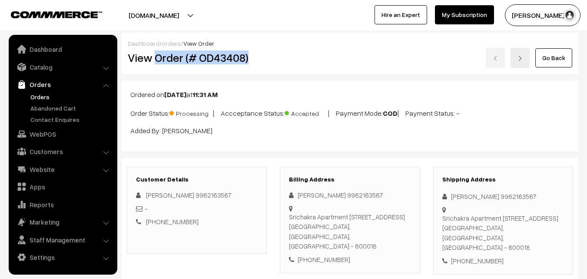
drag, startPoint x: 155, startPoint y: 57, endPoint x: 255, endPoint y: 53, distance: 100.5
click at [255, 53] on h2 "View Order (# OD43408)" at bounding box center [198, 57] width 140 height 13
copy h2 "Order (# OD43408)"
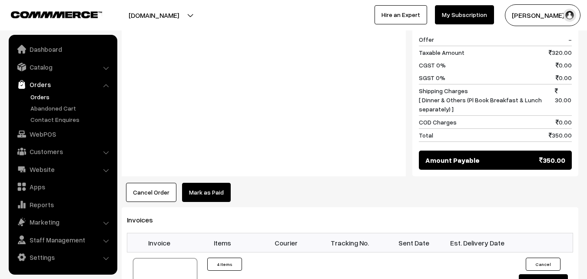
scroll to position [448, 0]
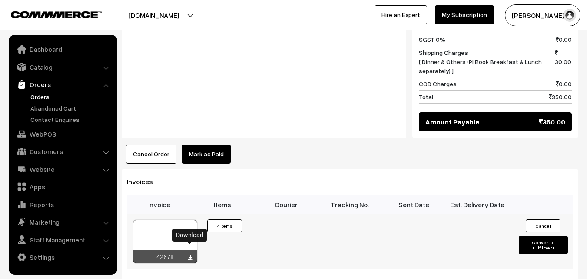
click at [189, 255] on icon at bounding box center [190, 258] width 5 height 6
click at [43, 96] on link "Orders" at bounding box center [71, 96] width 86 height 9
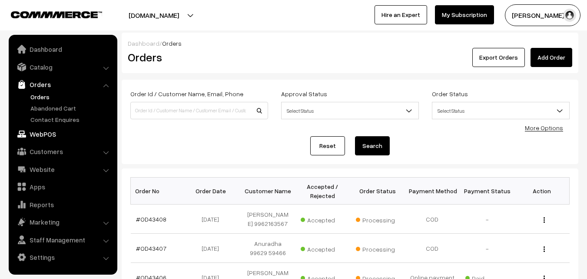
click at [48, 133] on link "WebPOS" at bounding box center [62, 134] width 103 height 16
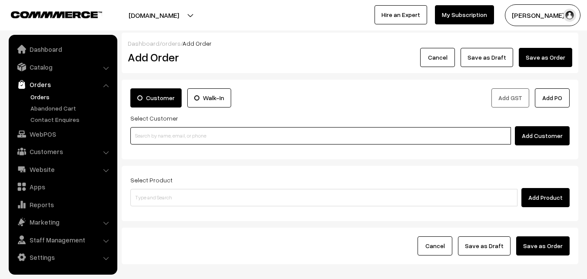
click at [210, 137] on input at bounding box center [320, 135] width 381 height 17
paste input "+91 98417 42317"
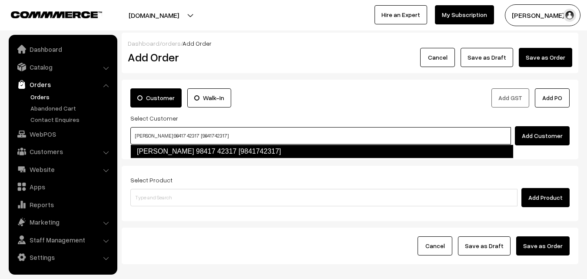
type input "Saroja Raju 98417 42317 [9841742317]"
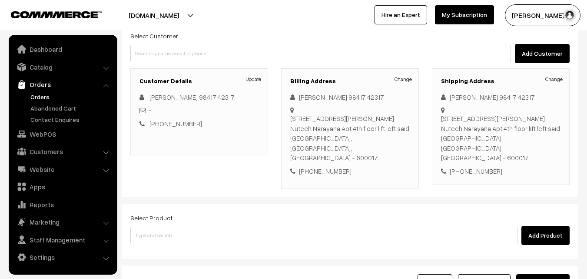
scroll to position [87, 0]
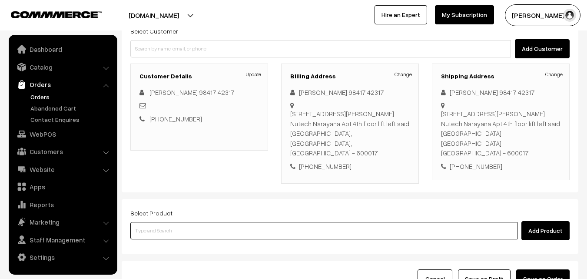
click at [334, 222] on input at bounding box center [323, 230] width 387 height 17
click at [250, 222] on input at bounding box center [323, 230] width 387 height 17
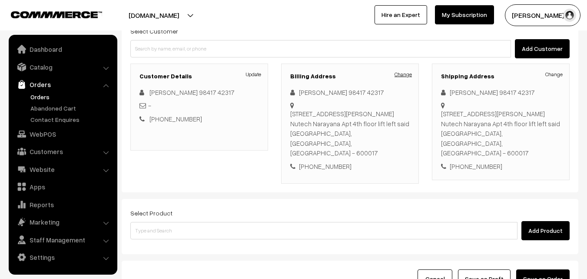
click at [408, 75] on link "Change" at bounding box center [403, 74] width 17 height 8
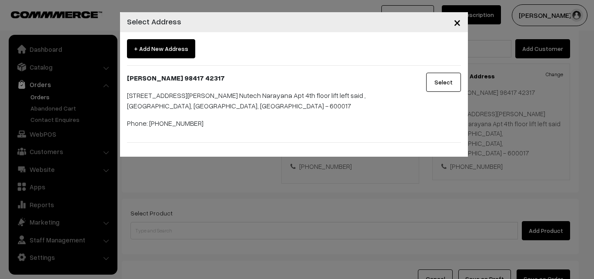
click at [454, 20] on span "×" at bounding box center [456, 22] width 7 height 16
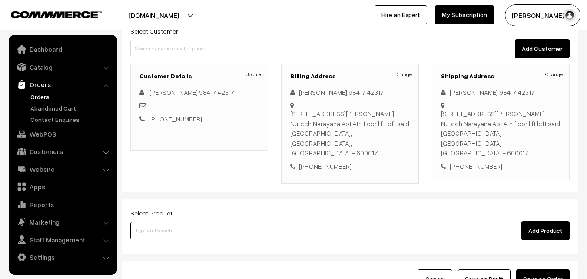
click at [193, 222] on input at bounding box center [323, 230] width 387 height 17
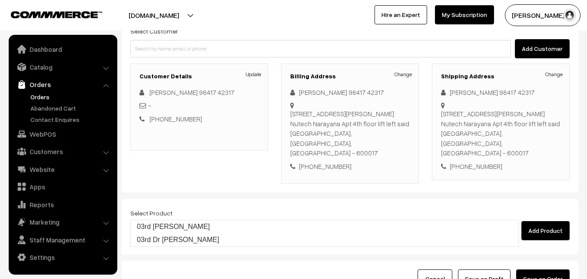
type input "03rd [PERSON_NAME]"
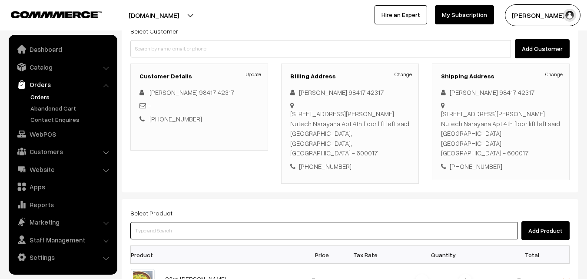
click at [203, 222] on input at bounding box center [323, 230] width 387 height 17
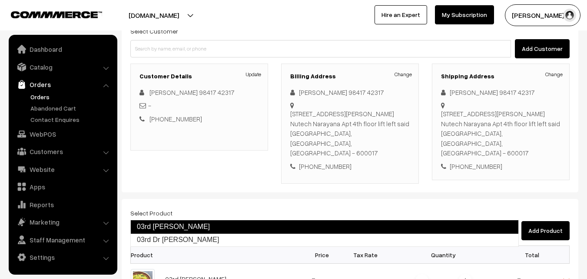
type input "03rd Dr [PERSON_NAME]"
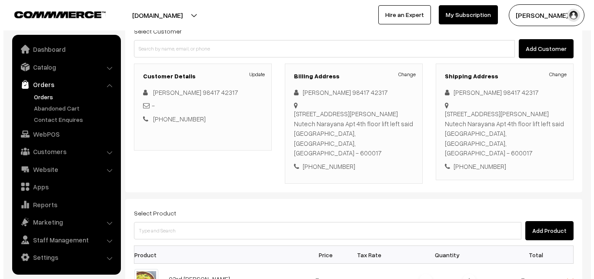
scroll to position [261, 0]
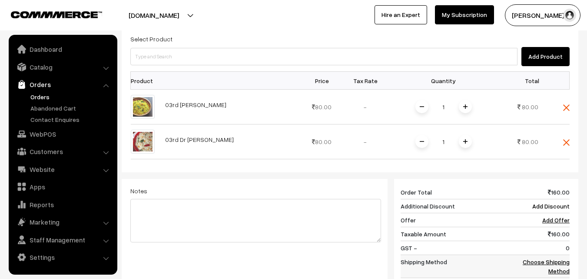
click at [547, 258] on link "Choose Shipping Method" at bounding box center [546, 266] width 47 height 17
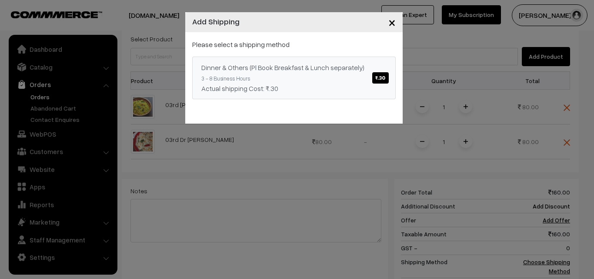
click at [377, 80] on span "₹.30" at bounding box center [380, 77] width 16 height 11
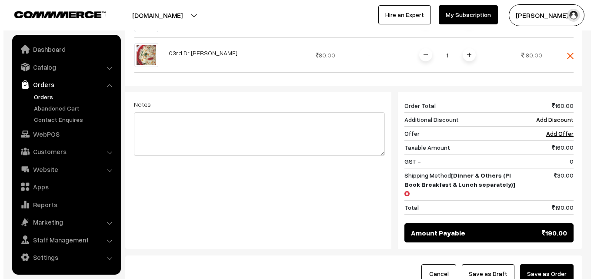
scroll to position [348, 0]
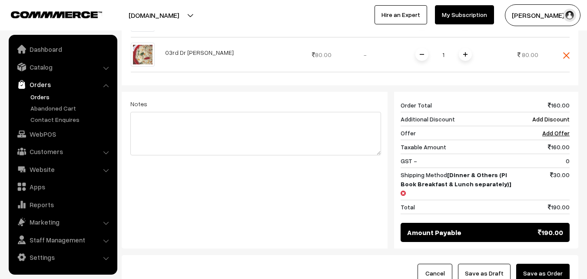
click at [554, 263] on button "Save as Order" at bounding box center [543, 272] width 53 height 19
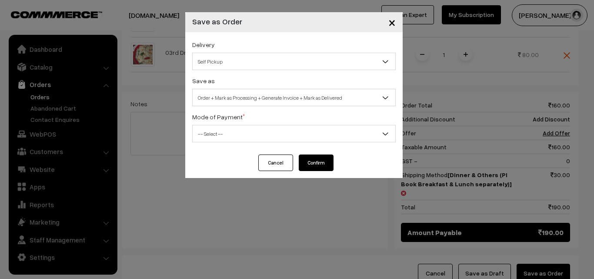
click at [300, 67] on span "Self Pickup" at bounding box center [294, 61] width 203 height 15
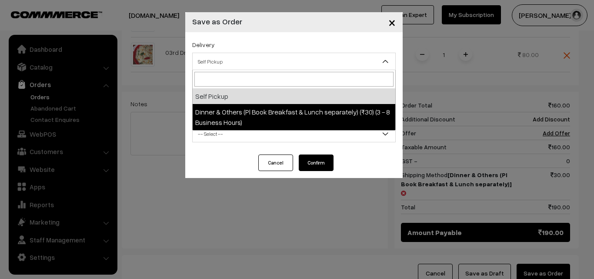
select select "DOP1"
select select "3"
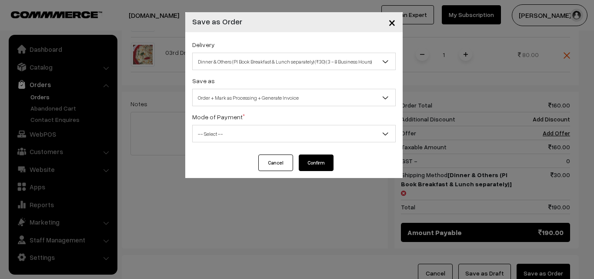
click at [295, 140] on span "-- Select --" at bounding box center [294, 133] width 203 height 15
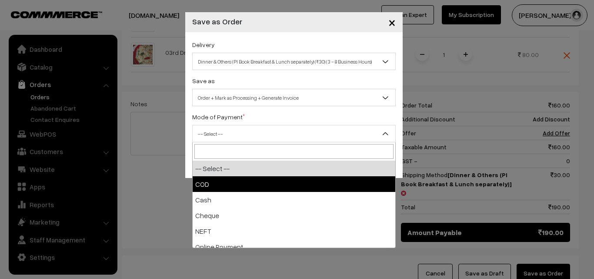
select select "1"
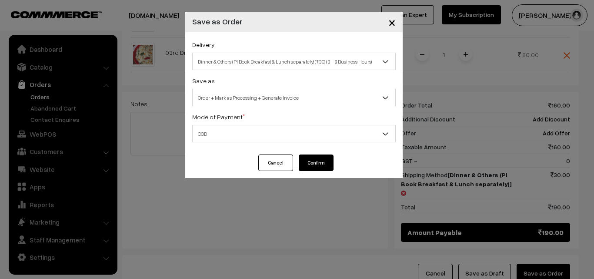
click at [311, 164] on button "Confirm" at bounding box center [316, 162] width 35 height 17
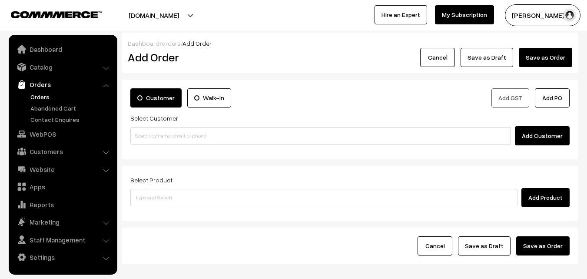
click at [41, 98] on link "Orders" at bounding box center [71, 96] width 86 height 9
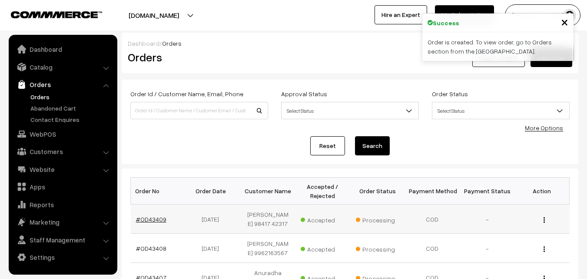
click at [154, 218] on link "#OD43409" at bounding box center [151, 218] width 30 height 7
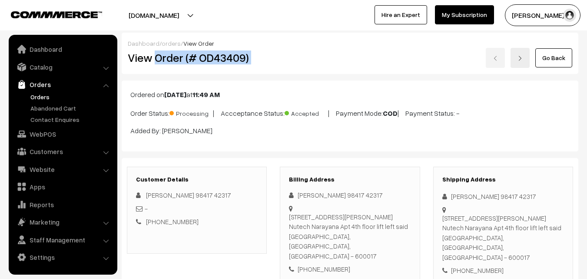
drag, startPoint x: 155, startPoint y: 57, endPoint x: 302, endPoint y: 54, distance: 147.0
click at [302, 54] on div "View Order (# OD43409) Go Back" at bounding box center [350, 58] width 458 height 20
copy div "Order (# OD43409)"
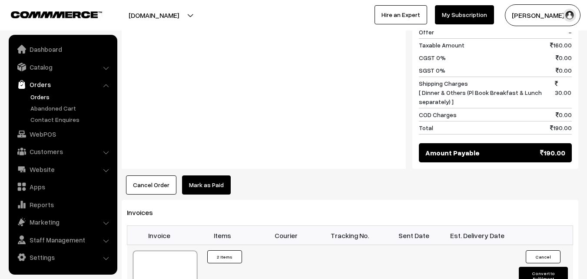
scroll to position [478, 0]
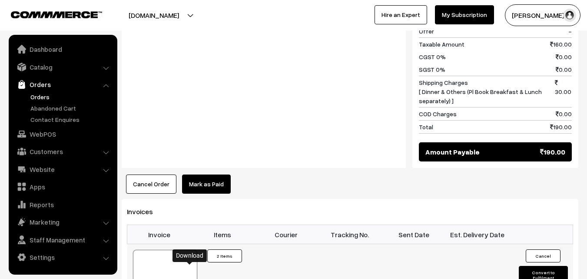
click at [46, 131] on link "WebPOS" at bounding box center [62, 134] width 103 height 16
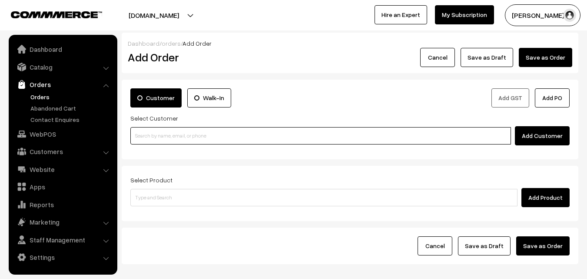
click at [187, 136] on input at bounding box center [320, 135] width 381 height 17
paste input "[PHONE_NUMBER]"
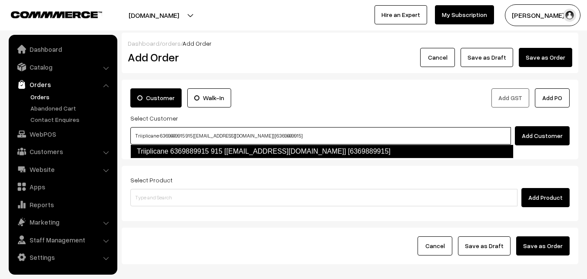
type input "Triiplicane 6369889915 915 [[EMAIL_ADDRESS][DOMAIN_NAME]] [6369889915]"
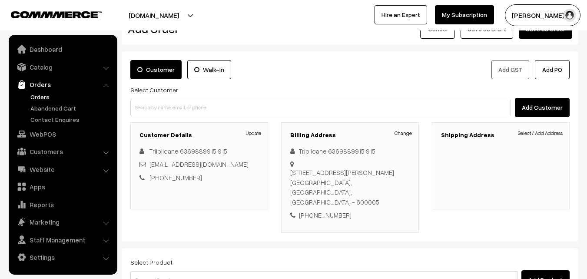
scroll to position [43, 0]
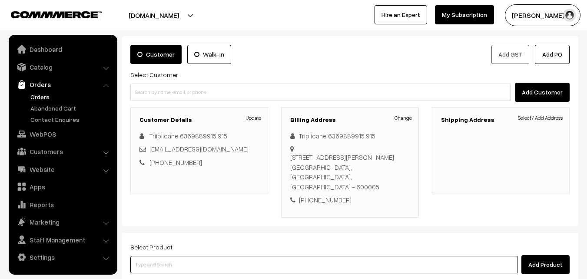
click at [210, 256] on input at bounding box center [323, 264] width 387 height 17
type input "cow ghee"
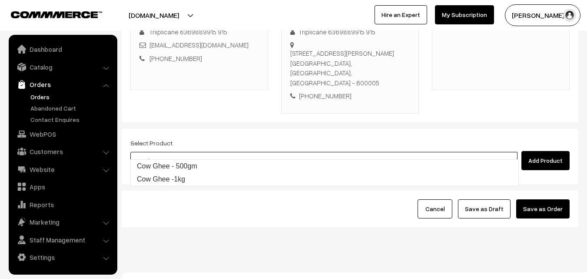
scroll to position [149, 0]
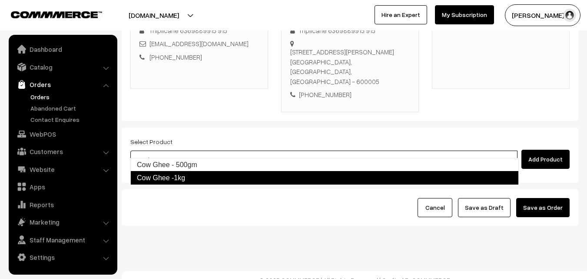
click at [184, 178] on link "Cow Ghee -1kg" at bounding box center [324, 178] width 389 height 14
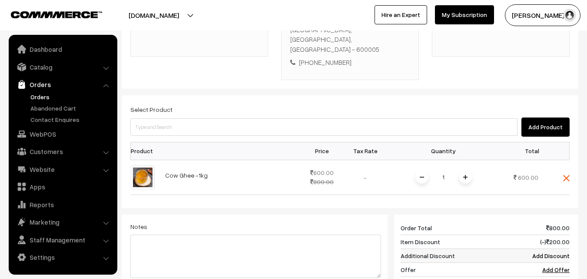
scroll to position [279, 0]
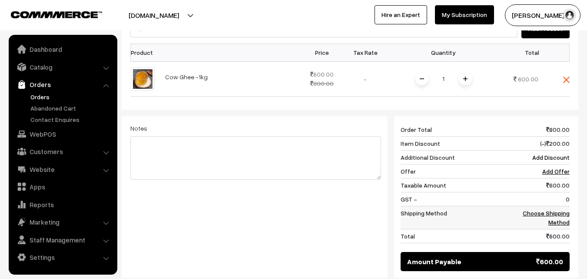
click at [563, 209] on link "Choose Shipping Method" at bounding box center [546, 217] width 47 height 17
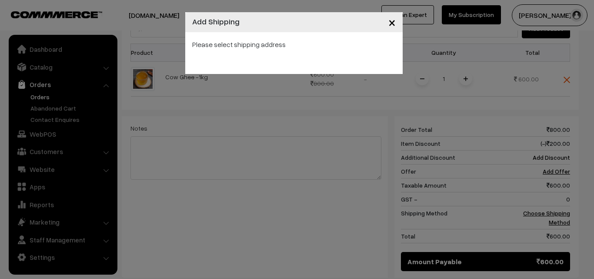
click at [390, 24] on span "×" at bounding box center [391, 22] width 7 height 16
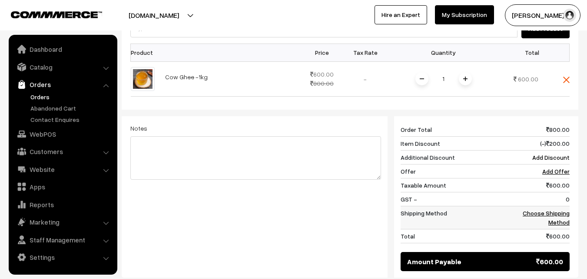
click at [550, 209] on link "Choose Shipping Method" at bounding box center [546, 217] width 47 height 17
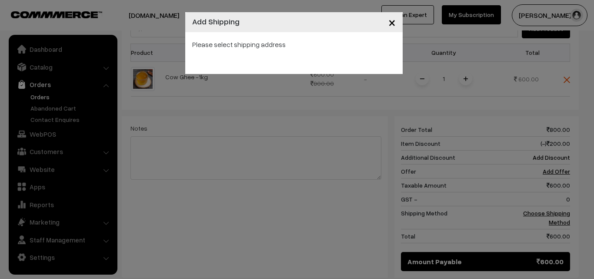
click at [392, 24] on span "×" at bounding box center [391, 22] width 7 height 16
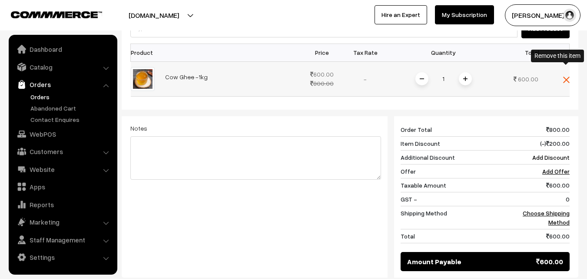
click at [568, 77] on img at bounding box center [566, 80] width 7 height 7
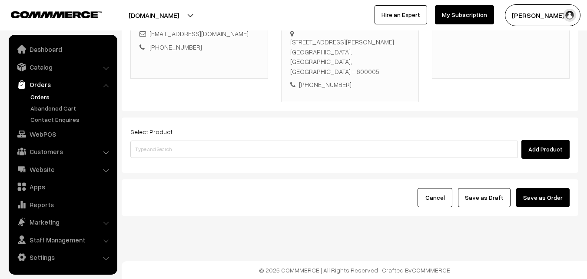
scroll to position [149, 0]
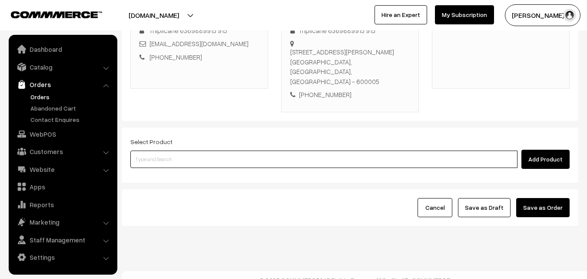
click at [314, 150] on input at bounding box center [323, 158] width 387 height 17
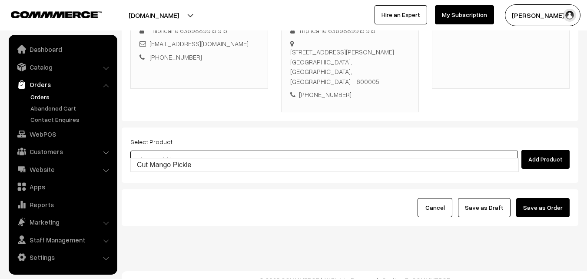
type input "Cut Mango Pickle"
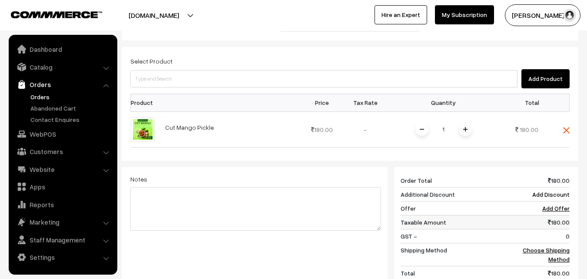
scroll to position [236, 0]
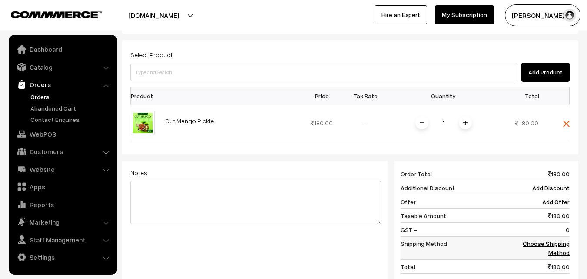
click at [556, 240] on link "Choose Shipping Method" at bounding box center [546, 248] width 47 height 17
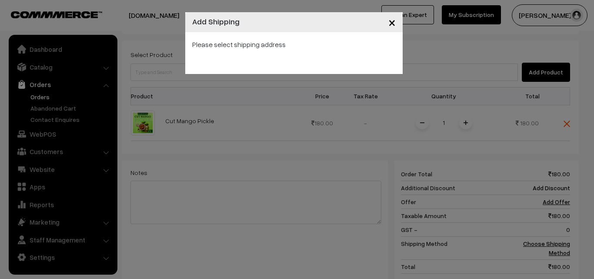
drag, startPoint x: 392, startPoint y: 26, endPoint x: 579, endPoint y: 56, distance: 189.4
click at [393, 26] on span "×" at bounding box center [391, 22] width 7 height 16
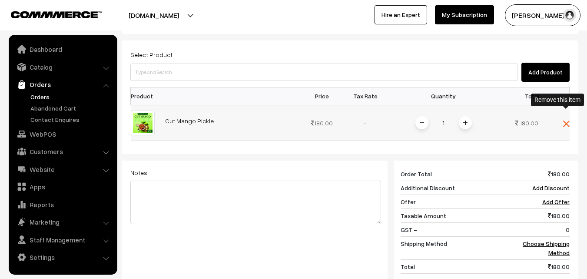
click at [566, 120] on img at bounding box center [566, 123] width 7 height 7
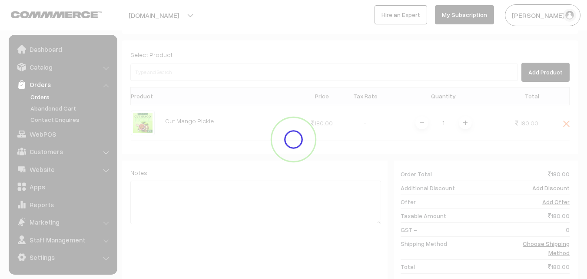
scroll to position [149, 0]
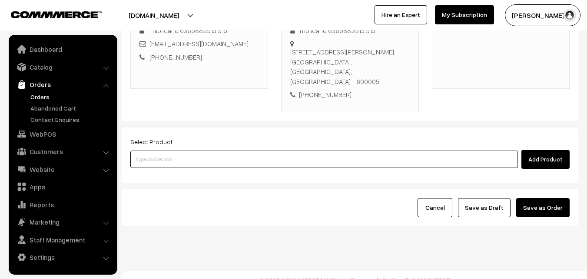
click at [302, 150] on input at bounding box center [323, 158] width 387 height 17
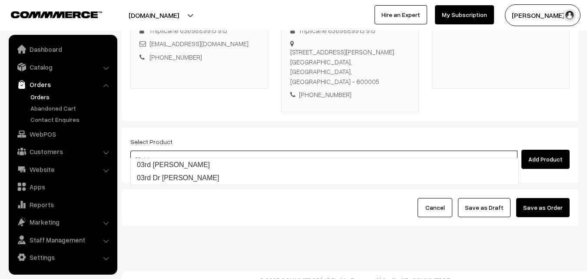
type input "03rd [PERSON_NAME]"
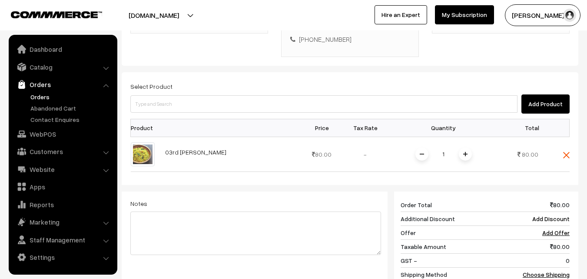
scroll to position [236, 0]
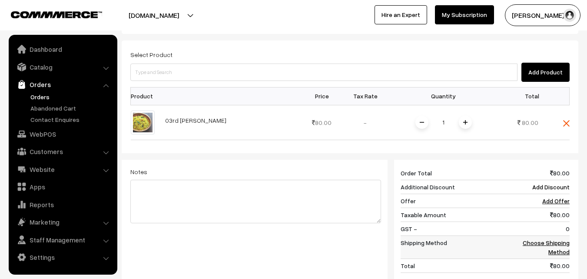
click at [551, 239] on link "Choose Shipping Method" at bounding box center [546, 247] width 47 height 17
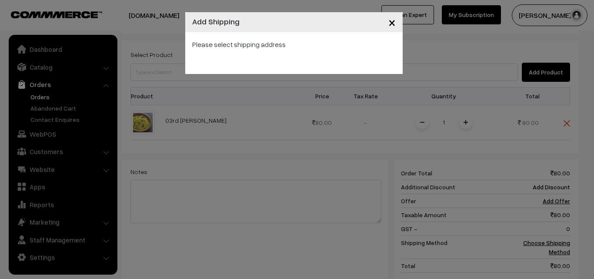
click at [392, 21] on span "×" at bounding box center [391, 22] width 7 height 16
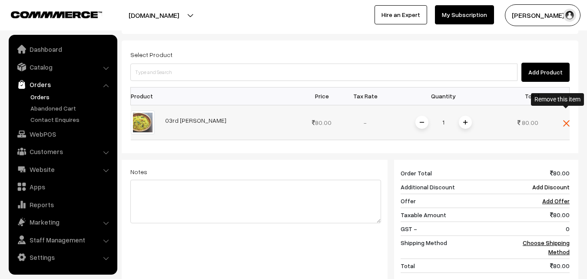
click at [563, 120] on img at bounding box center [566, 123] width 7 height 7
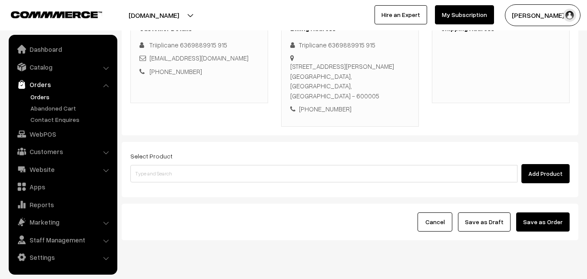
scroll to position [149, 0]
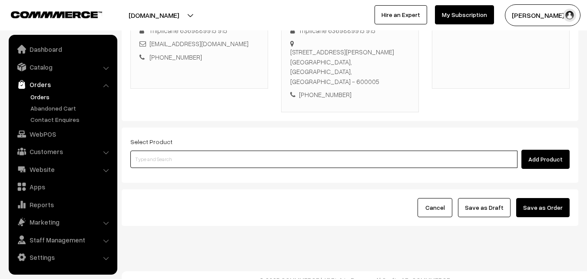
click at [312, 150] on input at bounding box center [323, 158] width 387 height 17
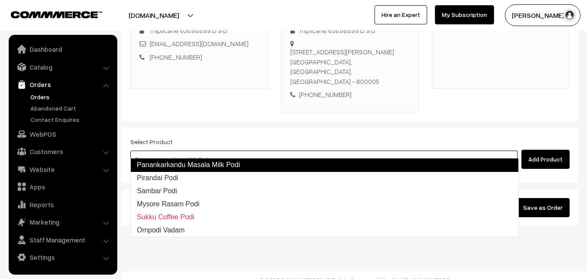
type input "Pirandai Podi"
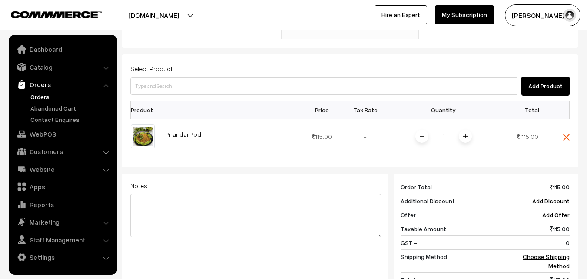
scroll to position [279, 0]
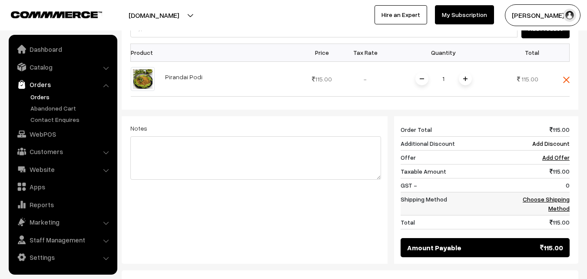
click at [553, 195] on link "Choose Shipping Method" at bounding box center [546, 203] width 47 height 17
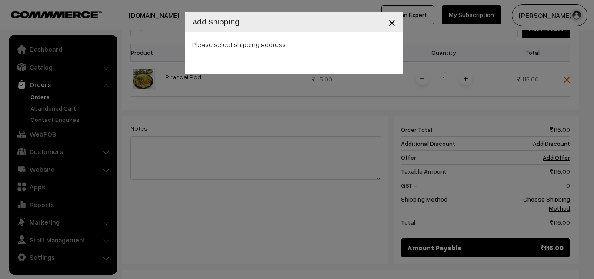
click at [394, 18] on span "×" at bounding box center [391, 22] width 7 height 16
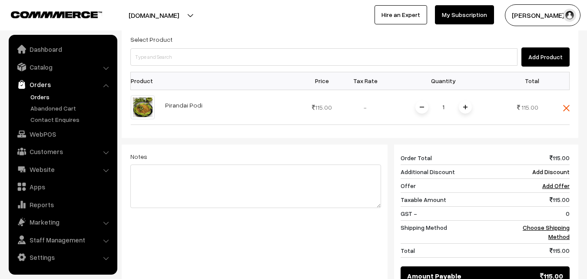
scroll to position [236, 0]
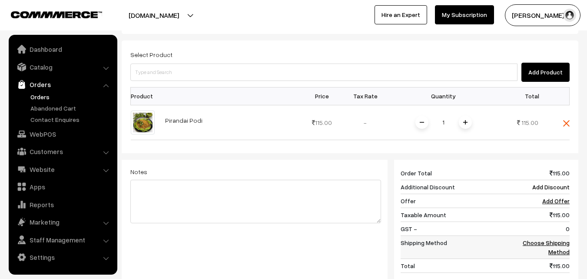
click at [534, 239] on link "Choose Shipping Method" at bounding box center [546, 247] width 47 height 17
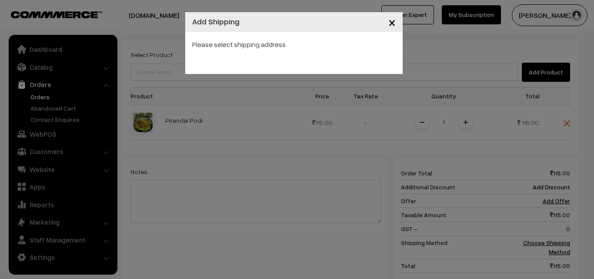
click at [394, 22] on span "×" at bounding box center [391, 22] width 7 height 16
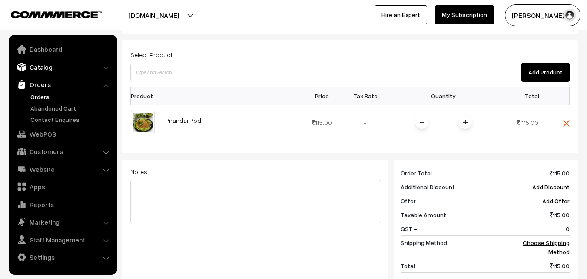
click at [40, 67] on link "Catalog" at bounding box center [62, 67] width 103 height 16
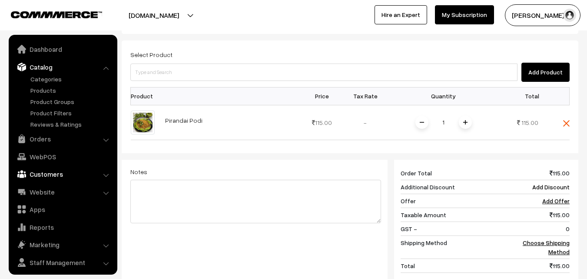
click at [56, 178] on link "Customers" at bounding box center [62, 174] width 103 height 16
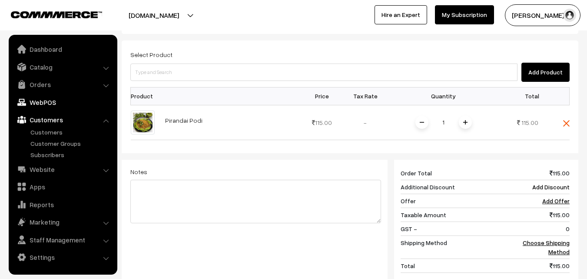
click at [46, 98] on link "WebPOS" at bounding box center [62, 102] width 103 height 16
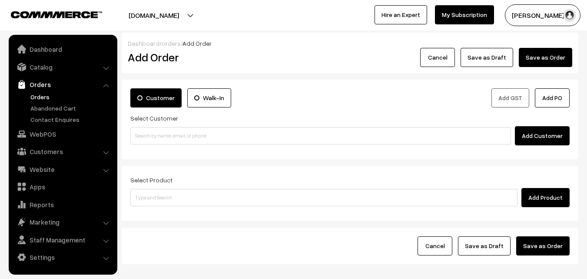
click at [40, 87] on link "Orders" at bounding box center [62, 85] width 103 height 16
click at [46, 67] on link "Catalog" at bounding box center [62, 67] width 103 height 16
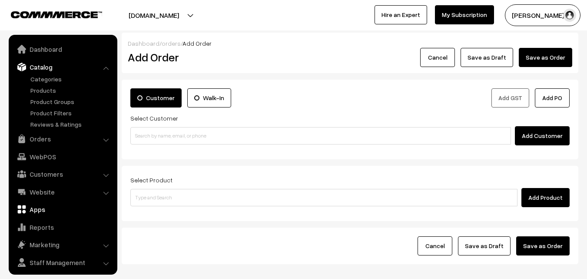
scroll to position [22, 0]
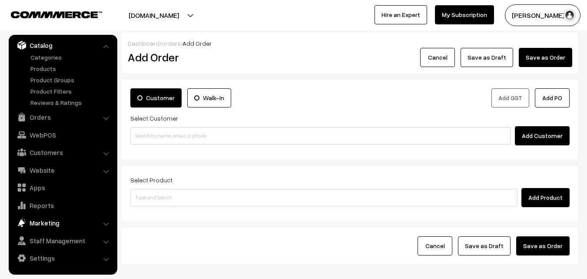
click at [44, 223] on link "Marketing" at bounding box center [62, 223] width 103 height 16
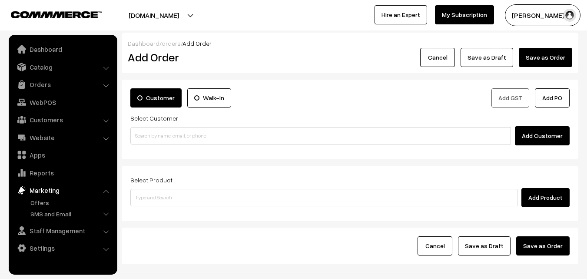
scroll to position [0, 0]
click at [55, 178] on link "Reports" at bounding box center [62, 173] width 103 height 16
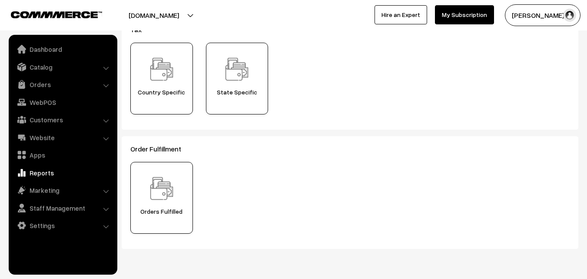
scroll to position [331, 0]
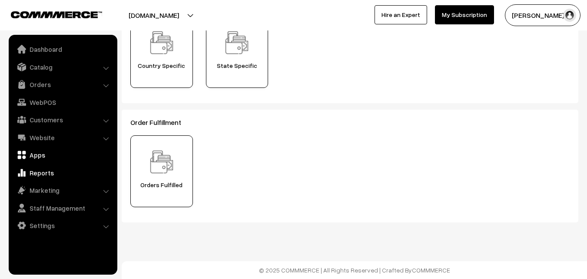
click at [39, 155] on link "Apps" at bounding box center [62, 155] width 103 height 16
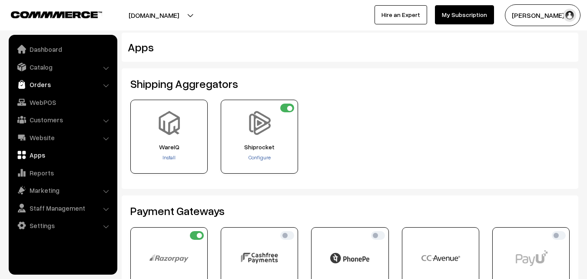
click at [39, 85] on link "Orders" at bounding box center [62, 85] width 103 height 16
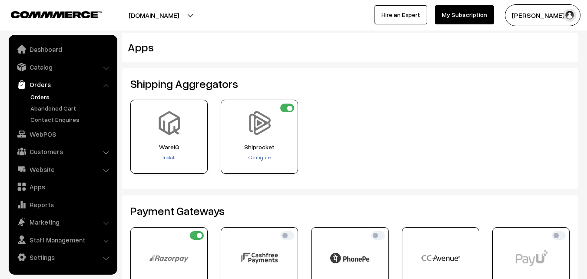
click at [35, 94] on link "Orders" at bounding box center [71, 96] width 86 height 9
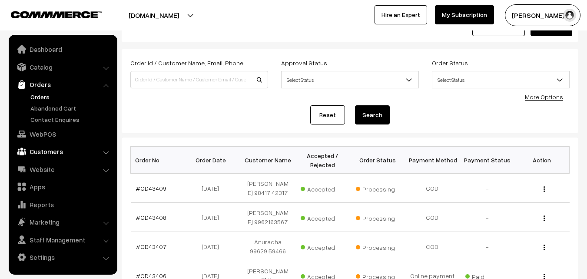
scroll to position [43, 0]
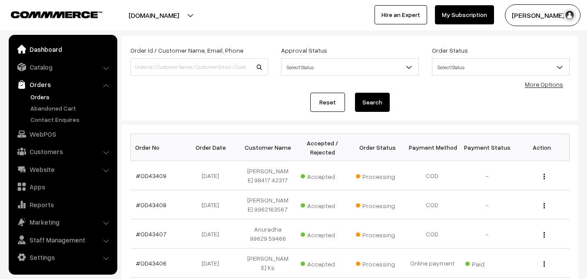
click at [58, 46] on link "Dashboard" at bounding box center [62, 49] width 103 height 16
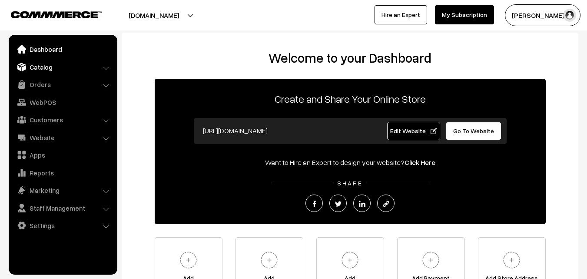
click at [42, 66] on link "Catalog" at bounding box center [62, 67] width 103 height 16
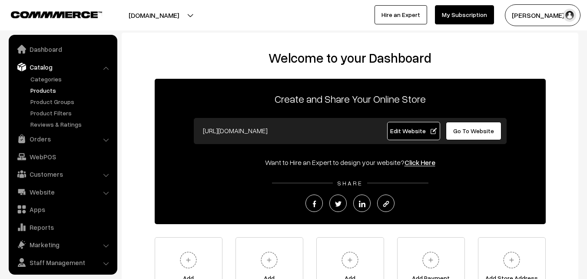
click at [51, 88] on link "Products" at bounding box center [71, 90] width 86 height 9
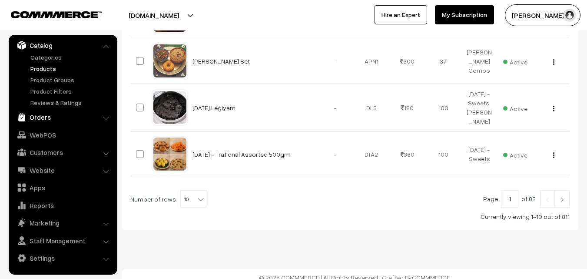
scroll to position [478, 0]
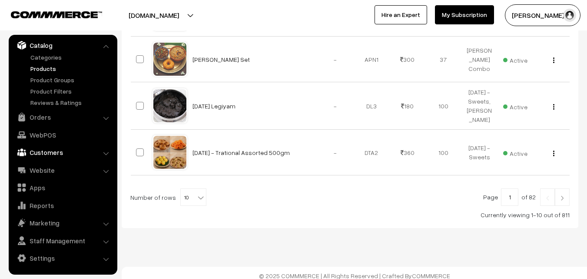
click at [57, 151] on link "Customers" at bounding box center [62, 152] width 103 height 16
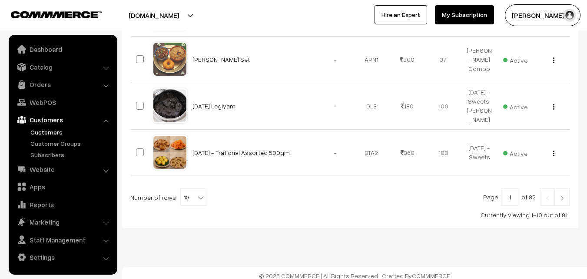
click at [64, 134] on link "Customers" at bounding box center [71, 131] width 86 height 9
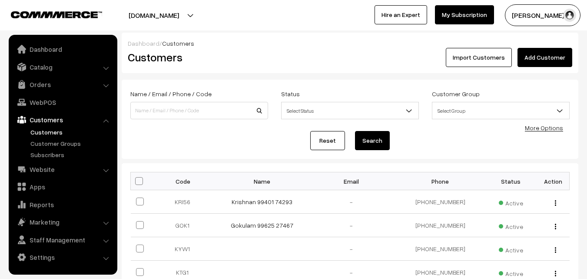
click at [56, 134] on link "Customers" at bounding box center [71, 131] width 86 height 9
click at [37, 131] on link "Customers" at bounding box center [71, 131] width 86 height 9
click at [227, 112] on input at bounding box center [199, 110] width 138 height 17
paste input "+91 6369 889 915"
type input "6369889915"
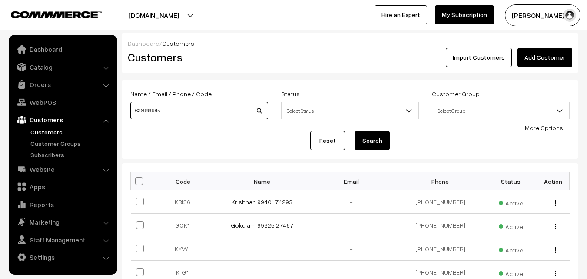
click at [355, 131] on button "Search" at bounding box center [372, 140] width 35 height 19
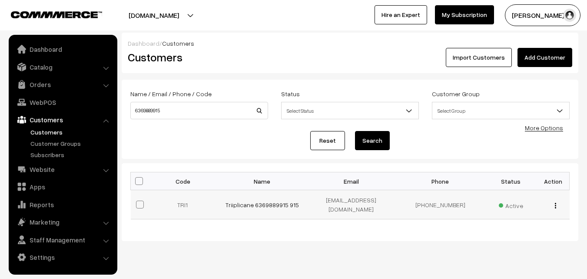
click at [555, 205] on button "button" at bounding box center [556, 205] width 2 height 7
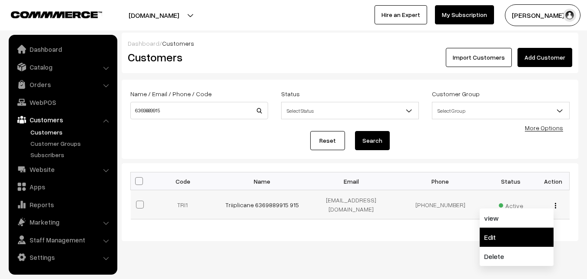
click at [529, 233] on link "Edit" at bounding box center [517, 236] width 74 height 19
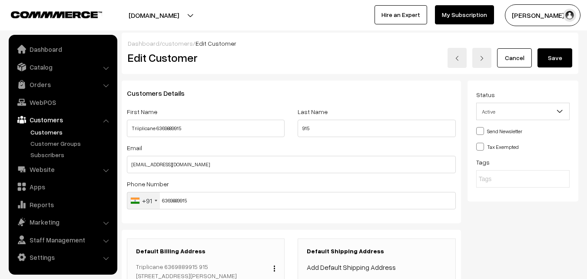
click at [549, 54] on button "Save" at bounding box center [555, 57] width 35 height 19
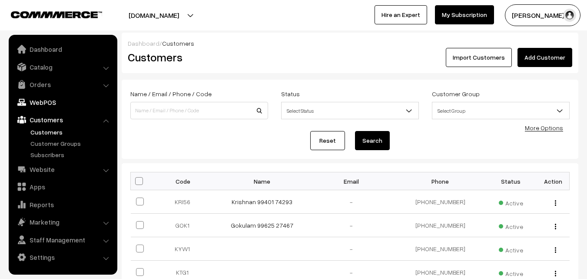
click at [34, 103] on link "WebPOS" at bounding box center [62, 102] width 103 height 16
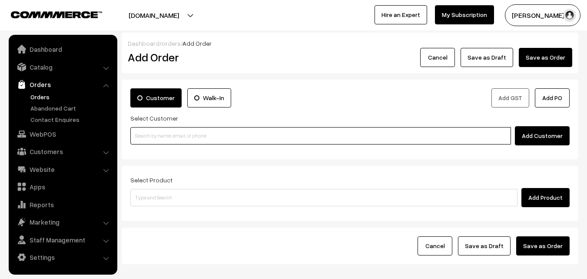
click at [197, 131] on input at bounding box center [320, 135] width 381 height 17
paste input "+91 6369 889 915"
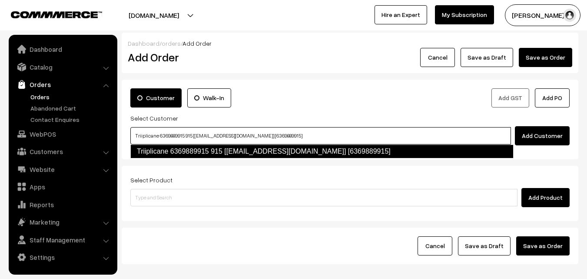
type input "Triiplicane 6369889915 915 [test335@gmail.com] [6369889915]"
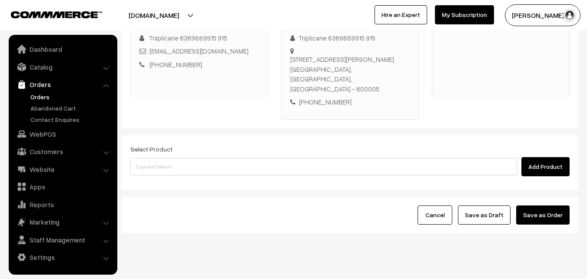
scroll to position [149, 0]
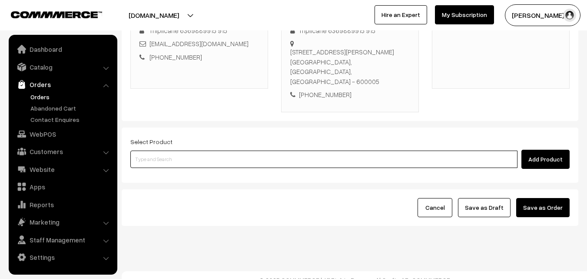
click at [267, 154] on input at bounding box center [323, 158] width 387 height 17
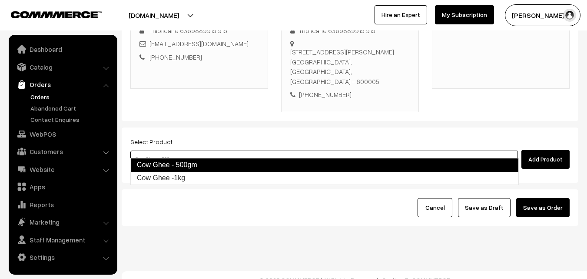
type input "Cow Ghee -1kg"
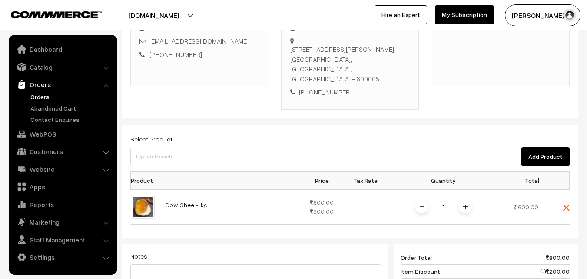
scroll to position [236, 0]
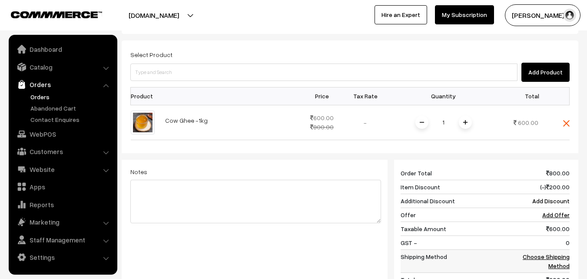
click at [559, 253] on link "Choose Shipping Method" at bounding box center [546, 261] width 47 height 17
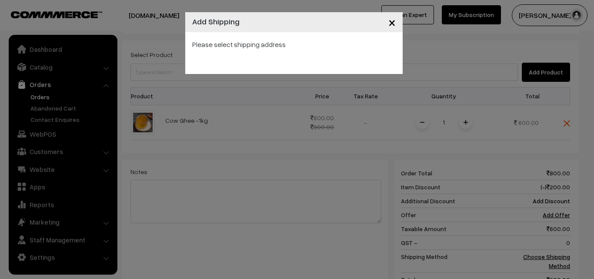
click at [388, 23] on span "×" at bounding box center [391, 22] width 7 height 16
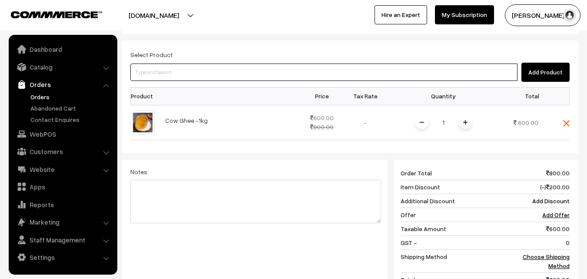
click at [450, 63] on input at bounding box center [323, 71] width 387 height 17
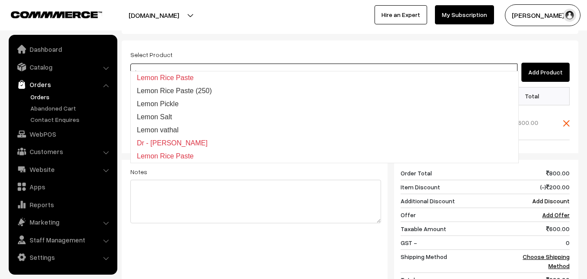
type input "l"
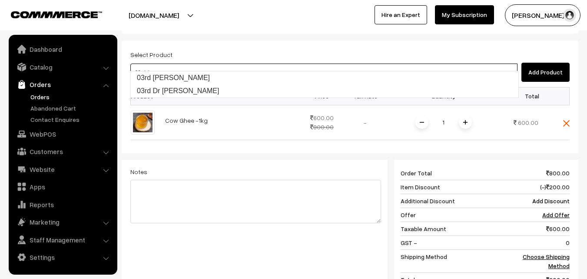
type input "03rd Dr Lemon Sevai"
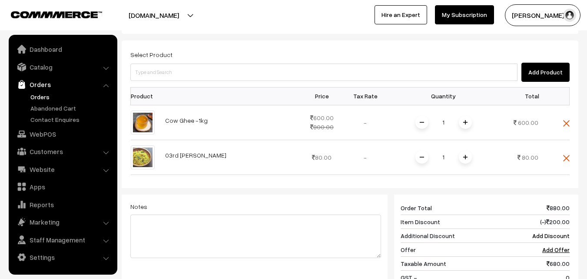
scroll to position [366, 0]
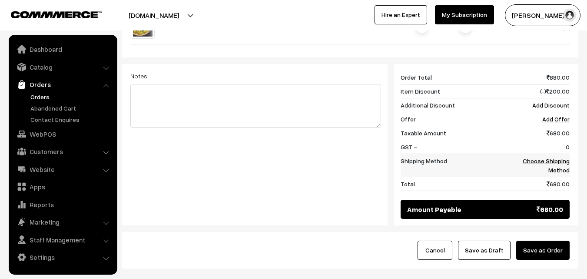
click at [554, 157] on link "Choose Shipping Method" at bounding box center [546, 165] width 47 height 17
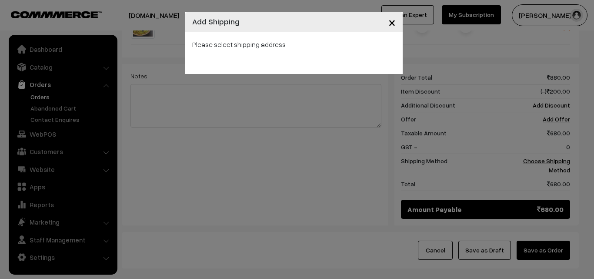
click at [391, 19] on span "×" at bounding box center [391, 22] width 7 height 16
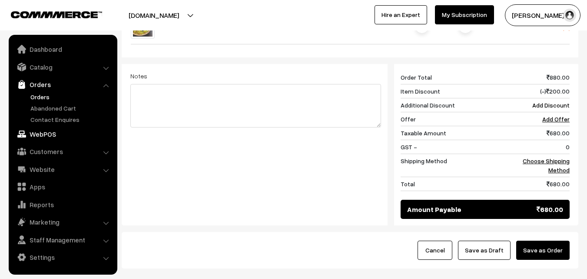
click at [40, 130] on link "WebPOS" at bounding box center [62, 134] width 103 height 16
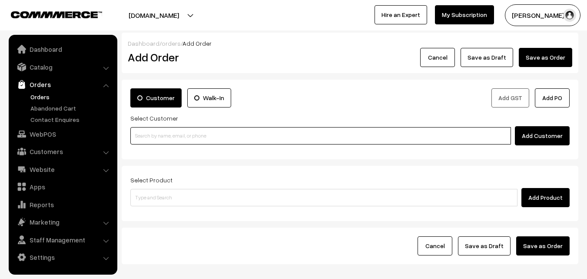
click at [263, 129] on input at bounding box center [320, 135] width 381 height 17
paste input "80561 17939"
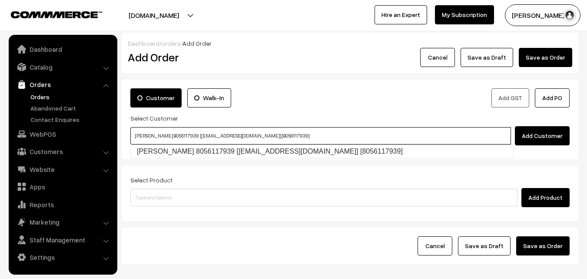
type input "[PERSON_NAME] 8056117939 [[EMAIL_ADDRESS][DOMAIN_NAME]] [8056117939]"
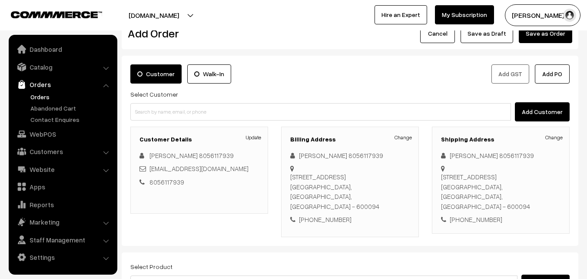
scroll to position [43, 0]
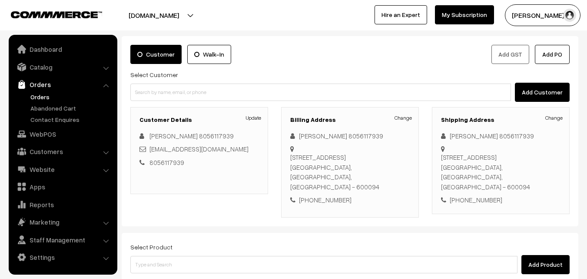
drag, startPoint x: 366, startPoint y: 176, endPoint x: 380, endPoint y: 180, distance: 14.9
click at [403, 170] on div "Flat No.29/61 First floor, Pozhil Apartments, , Bajanai koil Street (East), Cho…" at bounding box center [350, 171] width 120 height 39
click at [367, 177] on div "Flat No.29/61 First floor, Pozhil Apartments, , Bajanai koil Street (East), Cho…" at bounding box center [350, 171] width 120 height 39
drag, startPoint x: 366, startPoint y: 177, endPoint x: 395, endPoint y: 176, distance: 29.1
click at [395, 176] on div "Flat No.29/61 First floor, Pozhil Apartments, , Bajanai koil Street (East), Cho…" at bounding box center [350, 171] width 120 height 39
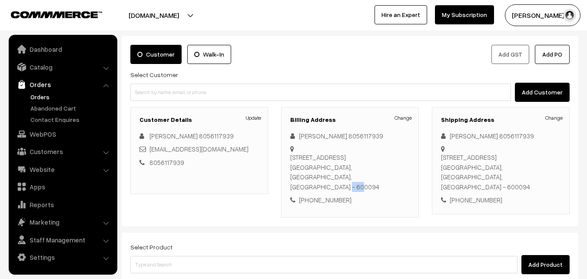
copy div "600094"
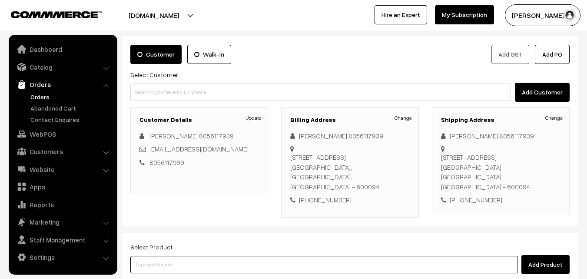
click at [218, 256] on input at bounding box center [323, 264] width 387 height 17
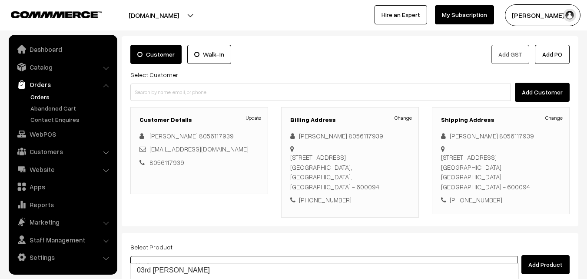
type input "03rd Dr"
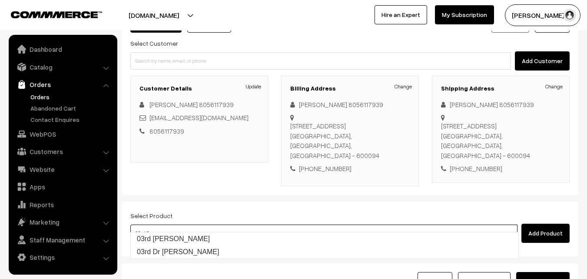
scroll to position [87, 0]
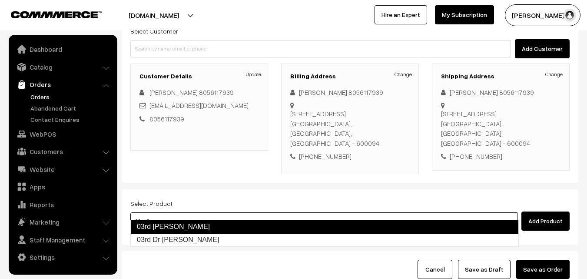
click at [227, 225] on link "03rd Dr Lemon Sevai" at bounding box center [324, 227] width 389 height 14
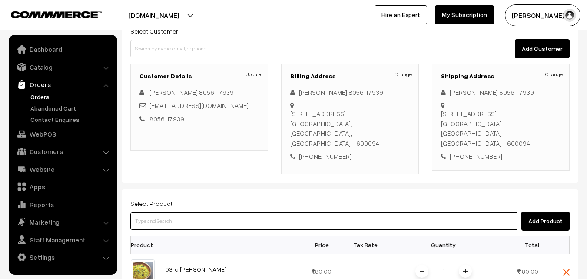
click at [212, 212] on input at bounding box center [323, 220] width 387 height 17
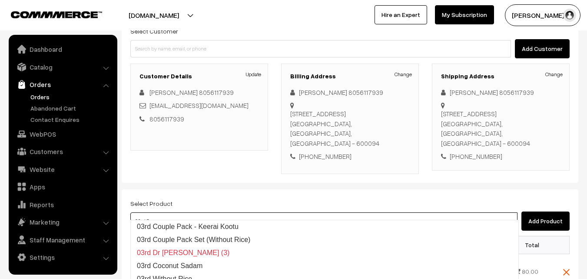
type input "03rd Dr"
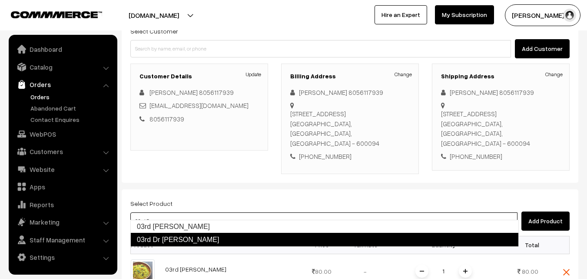
click at [208, 242] on link "03rd Dr [PERSON_NAME]" at bounding box center [324, 240] width 389 height 14
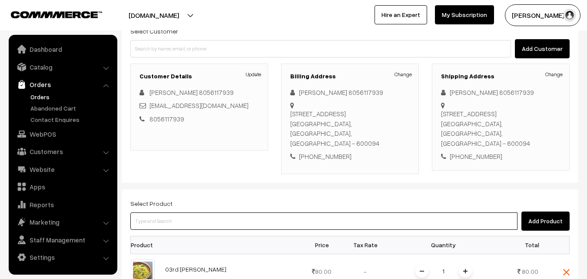
click at [217, 213] on input at bounding box center [323, 220] width 387 height 17
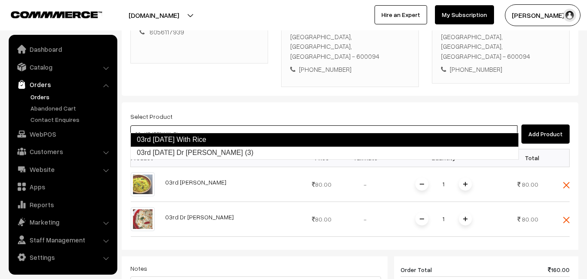
type input "03rd Friday Dr Chapathi (3)"
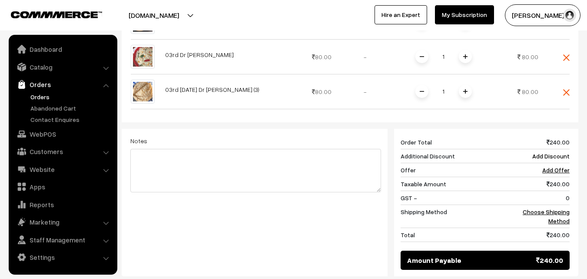
scroll to position [348, 0]
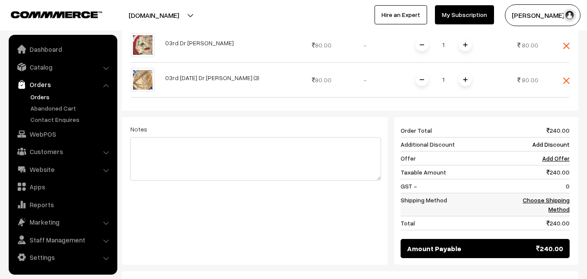
click at [560, 196] on link "Choose Shipping Method" at bounding box center [546, 204] width 47 height 17
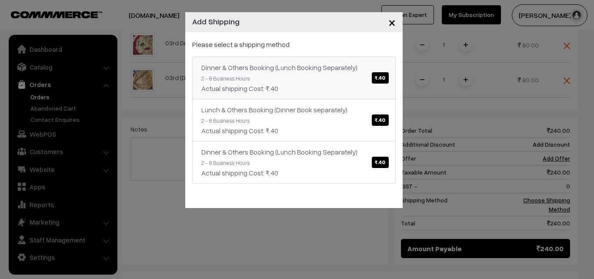
click at [384, 76] on span "₹.40" at bounding box center [380, 77] width 17 height 11
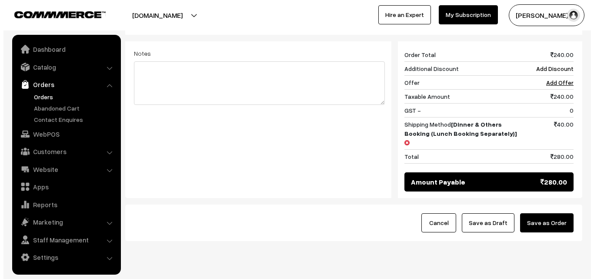
scroll to position [430, 0]
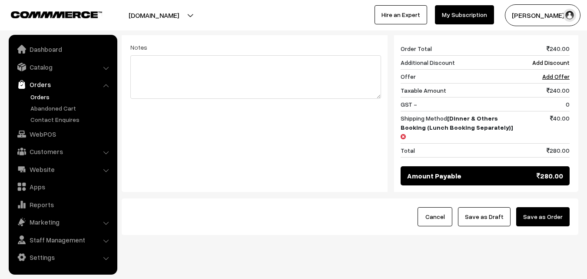
click at [540, 207] on button "Save as Order" at bounding box center [543, 216] width 53 height 19
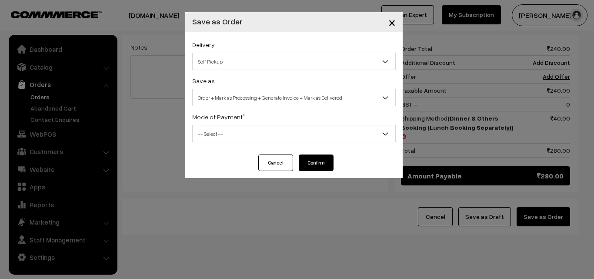
click at [354, 63] on span "Self Pickup" at bounding box center [294, 61] width 203 height 15
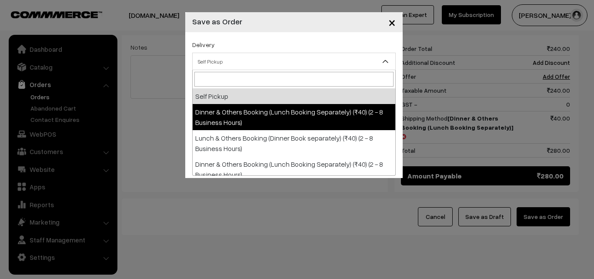
select select "DOB1"
select select "3"
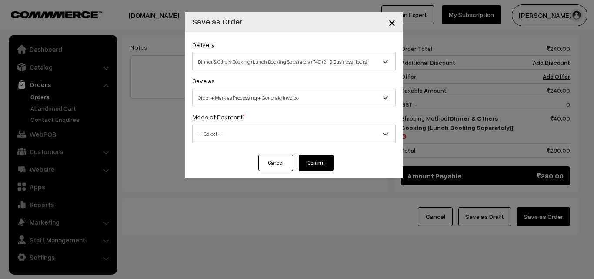
click at [323, 121] on div "Mode of Payment * -- Select -- COD Cash Cheque NEFT Online Payment DD Others --…" at bounding box center [293, 126] width 203 height 31
click at [319, 132] on span "-- Select --" at bounding box center [294, 133] width 203 height 15
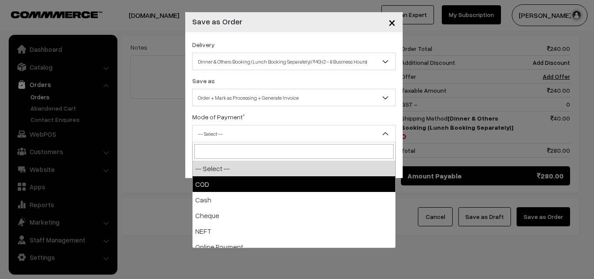
select select "1"
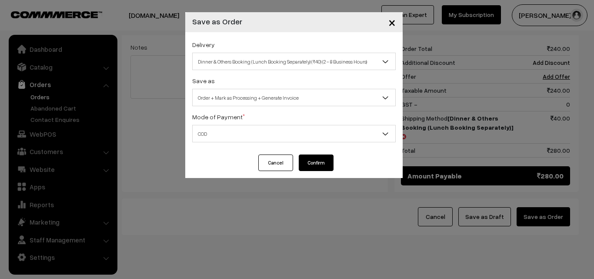
click at [328, 163] on button "Confirm" at bounding box center [316, 162] width 35 height 17
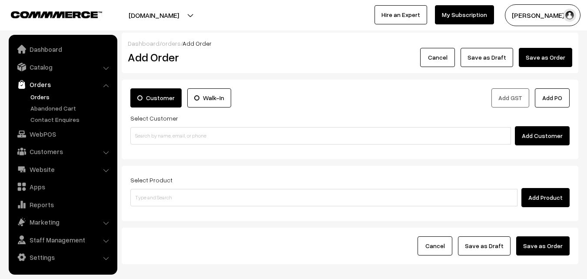
click at [35, 98] on link "Orders" at bounding box center [71, 96] width 86 height 9
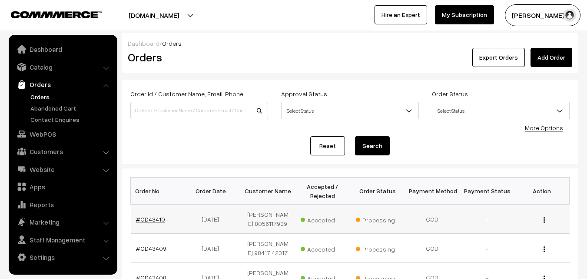
click at [159, 217] on link "#OD43410" at bounding box center [150, 218] width 29 height 7
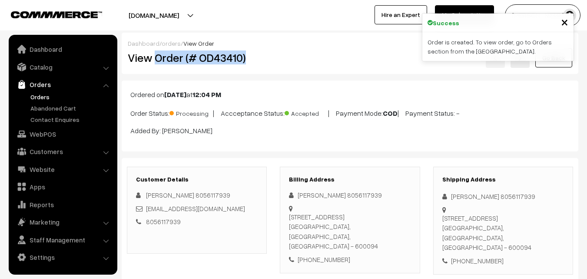
drag, startPoint x: 156, startPoint y: 57, endPoint x: 257, endPoint y: 58, distance: 100.9
click at [257, 58] on h2 "View Order (# OD43410)" at bounding box center [198, 57] width 140 height 13
copy h2 "Order (# OD43410)"
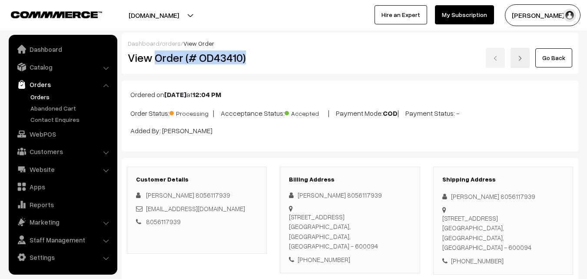
copy h2 "Order (# OD43410)"
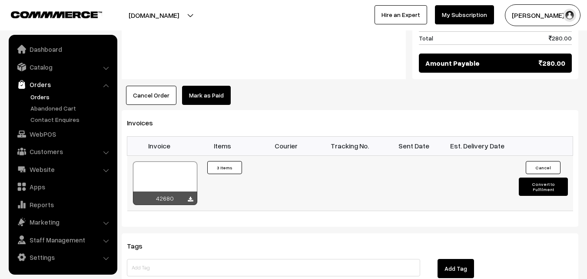
scroll to position [609, 0]
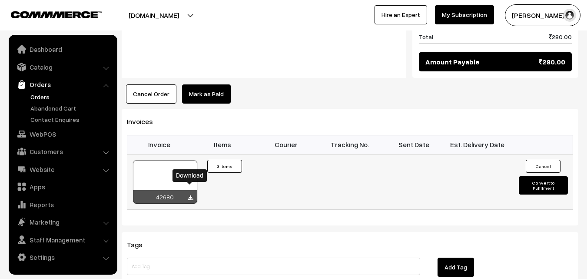
click at [190, 195] on icon at bounding box center [190, 198] width 5 height 6
click at [32, 133] on link "WebPOS" at bounding box center [62, 134] width 103 height 16
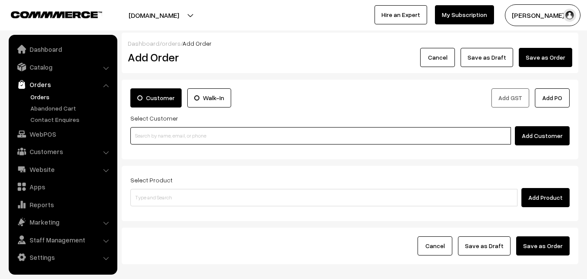
click at [262, 131] on input at bounding box center [320, 135] width 381 height 17
paste input "99529 90609"
type input "No customers found."
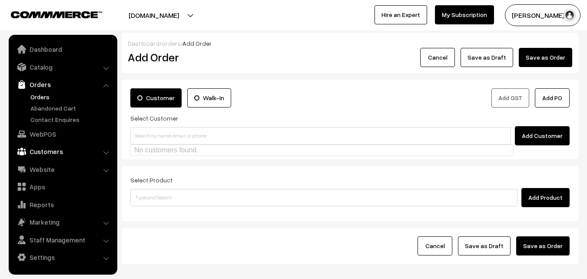
click at [46, 152] on link "Customers" at bounding box center [62, 151] width 103 height 16
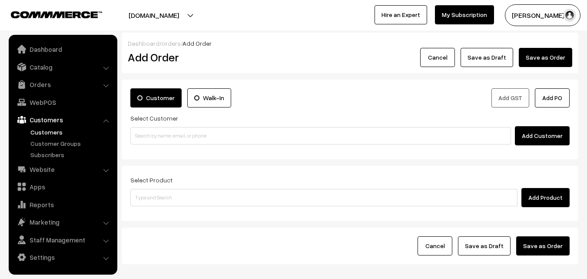
click at [50, 127] on link "Customers" at bounding box center [71, 131] width 86 height 9
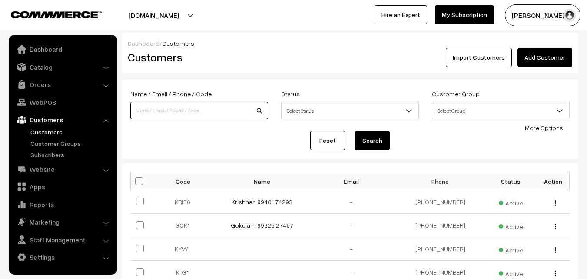
click at [152, 113] on input at bounding box center [199, 110] width 138 height 17
paste input "99529 90609"
type input "9952990609"
click at [355, 131] on button "Search" at bounding box center [372, 140] width 35 height 19
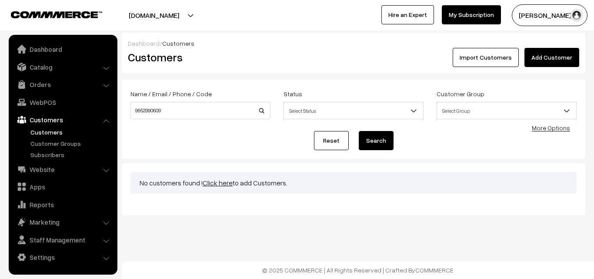
click at [214, 180] on link "Click here" at bounding box center [218, 182] width 30 height 9
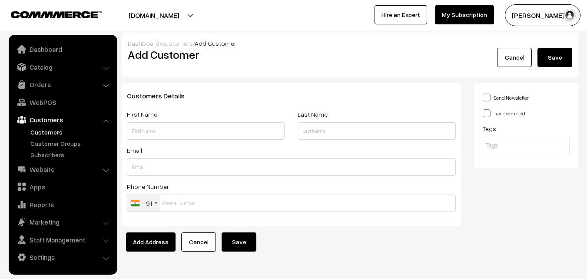
click at [193, 131] on input "text" at bounding box center [206, 130] width 158 height 17
click at [131, 131] on input "9952990609" at bounding box center [206, 130] width 158 height 17
paste input "M.UMA"
drag, startPoint x: 130, startPoint y: 130, endPoint x: 191, endPoint y: 130, distance: 60.9
click at [191, 130] on input "M.UMA 9952990609" at bounding box center [206, 130] width 158 height 17
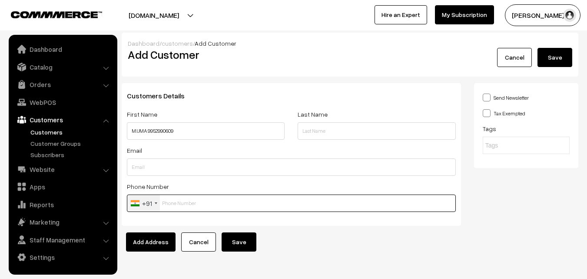
click at [190, 200] on input "text" at bounding box center [291, 202] width 329 height 17
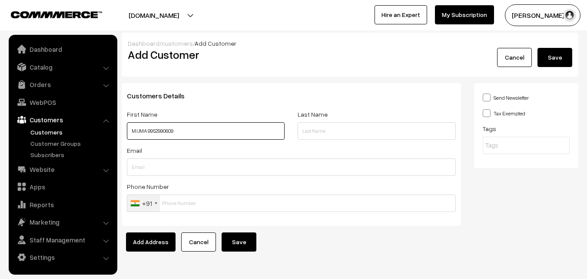
drag, startPoint x: 148, startPoint y: 131, endPoint x: 193, endPoint y: 135, distance: 45.3
click at [193, 135] on input "M.UMA 9952990609" at bounding box center [206, 130] width 158 height 17
paste input "M.UMA"
type input "M"
paste input "M.UMA 9952990609"
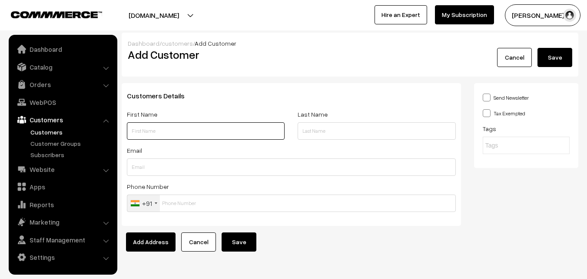
type input "M.UMA 9952990609"
drag, startPoint x: 148, startPoint y: 131, endPoint x: 184, endPoint y: 127, distance: 35.9
click at [184, 127] on input "M.UMA 9952990609" at bounding box center [206, 130] width 158 height 17
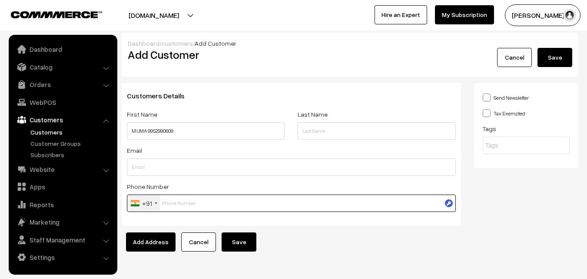
click at [184, 209] on input "text" at bounding box center [291, 202] width 329 height 17
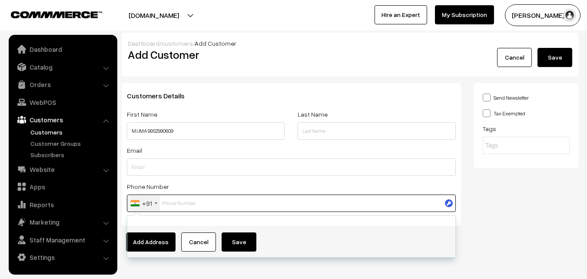
paste input "9952990609"
type input "9952990609"
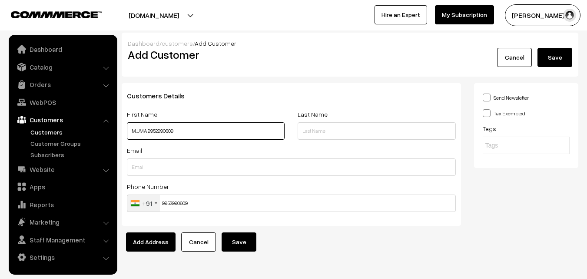
drag, startPoint x: 132, startPoint y: 130, endPoint x: 199, endPoint y: 137, distance: 67.3
click at [199, 137] on input "M.UMA 9952990609" at bounding box center [206, 130] width 158 height 17
click at [240, 240] on button "Save" at bounding box center [239, 241] width 35 height 19
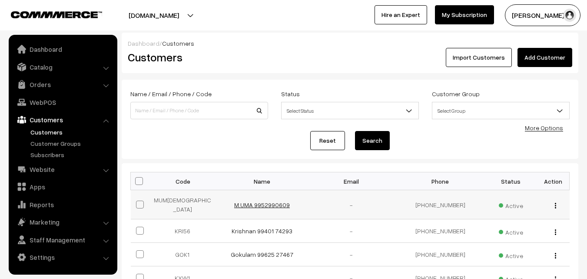
click at [253, 201] on link "M.UMA 9952990609" at bounding box center [262, 204] width 56 height 7
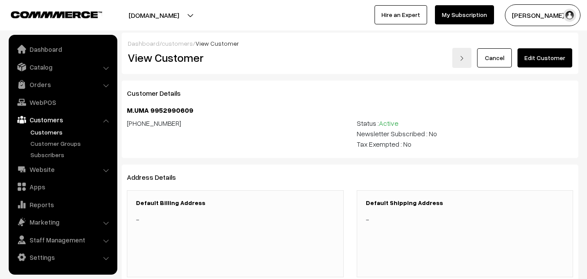
click at [540, 54] on link "Edit Customer" at bounding box center [545, 57] width 55 height 19
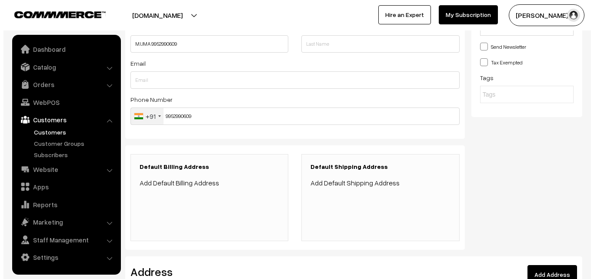
scroll to position [87, 0]
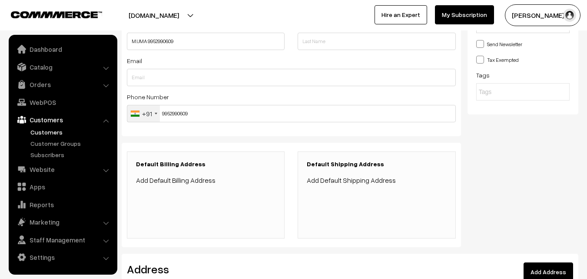
click at [187, 181] on link "Add Default Billing Address" at bounding box center [176, 180] width 80 height 9
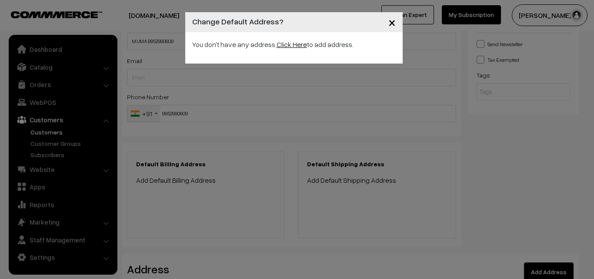
click at [286, 47] on link "Click Here" at bounding box center [292, 44] width 30 height 9
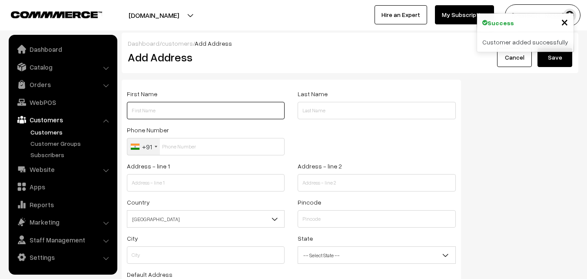
drag, startPoint x: 191, startPoint y: 109, endPoint x: 192, endPoint y: 113, distance: 4.4
click at [191, 111] on input "text" at bounding box center [206, 110] width 158 height 17
paste input "M.UMA 9952990609"
drag, startPoint x: 148, startPoint y: 110, endPoint x: 180, endPoint y: 117, distance: 33.3
click at [180, 117] on input "M.UMA 9952990609" at bounding box center [206, 110] width 158 height 17
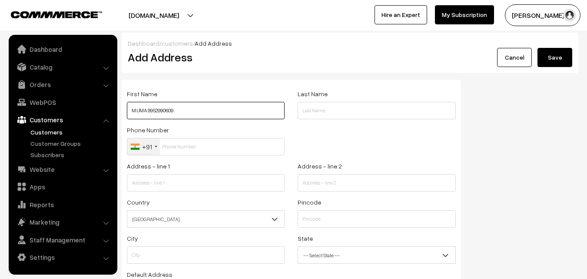
type input "M.UMA 9952990609"
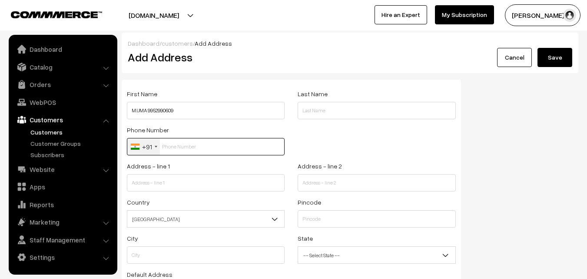
click at [184, 147] on input "text" at bounding box center [206, 146] width 158 height 17
paste input "9952990609"
type input "9952990609"
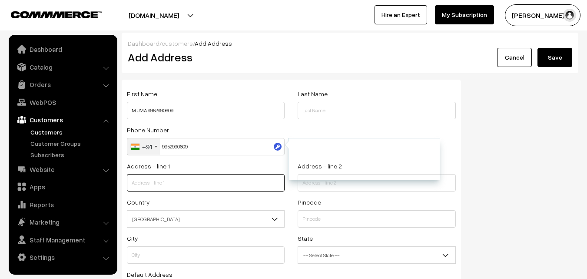
click at [223, 180] on input "text" at bounding box center [206, 182] width 158 height 17
paste input "B 1 / 46, PARAMESHWARAN VIHAR"
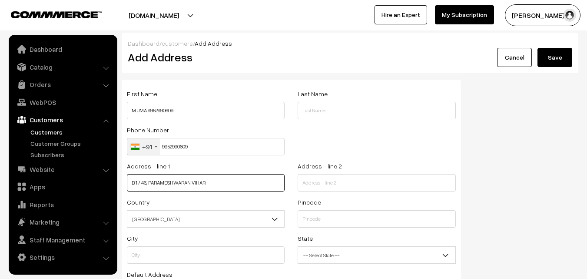
type input "B 1 / 46, PARAMESHWARAN VIHAR"
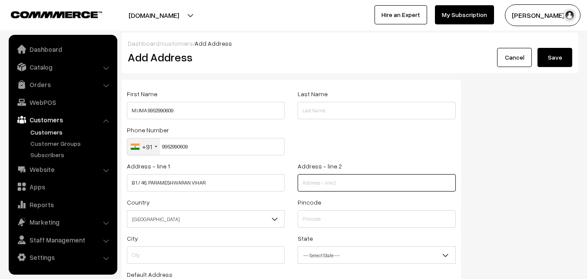
click at [368, 185] on input "text" at bounding box center [377, 182] width 158 height 17
paste input "ARCOT ROAD,"
paste input "SALIGRAM"
click at [333, 184] on input "ARCOT ROAD,SALIGRAM" at bounding box center [377, 182] width 158 height 17
click at [357, 181] on input "ARCOT ROAD, SALIGRAM" at bounding box center [377, 182] width 158 height 17
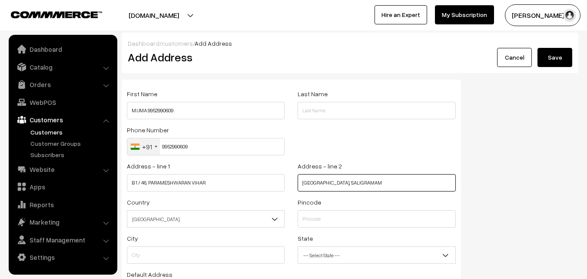
type input "ARCOT ROAD, SALIGRAMAM"
click at [194, 219] on span "[GEOGRAPHIC_DATA]" at bounding box center [205, 218] width 157 height 15
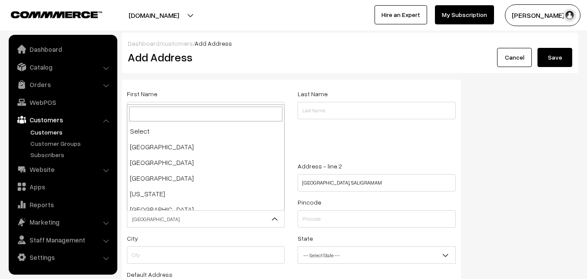
scroll to position [1518, 0]
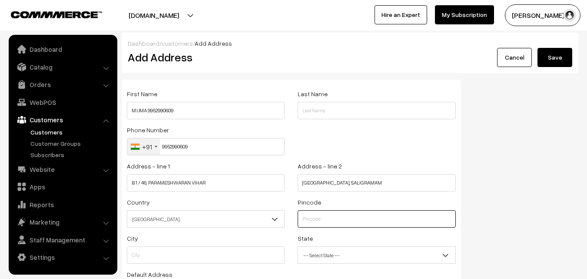
click at [310, 222] on input "text" at bounding box center [377, 218] width 158 height 17
type input "600093"
type input "Chennai"
select select "[GEOGRAPHIC_DATA]"
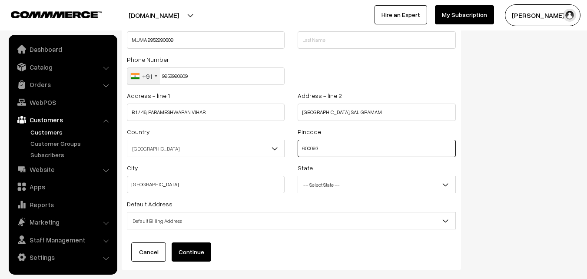
scroll to position [118, 0]
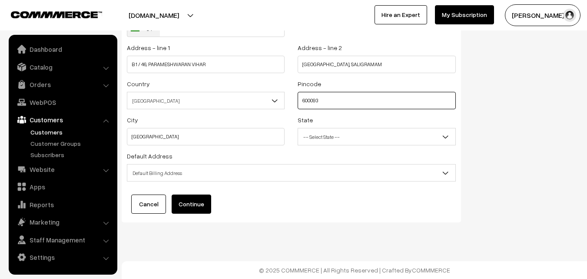
type input "600093"
click at [330, 138] on span "-- Select State --" at bounding box center [376, 136] width 157 height 15
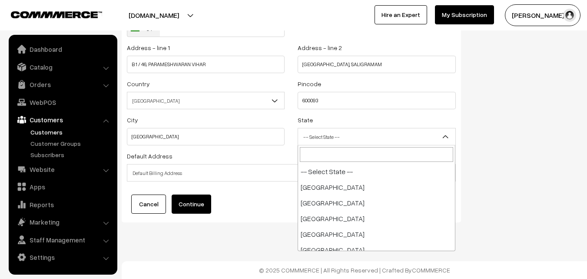
scroll to position [454, 0]
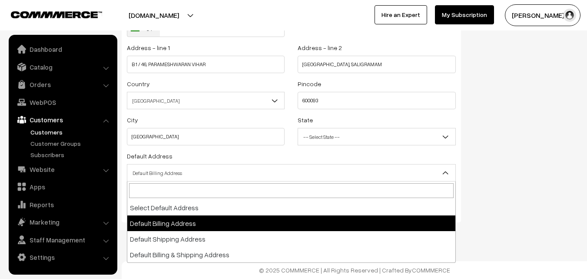
click at [234, 170] on span "Default Billing Address" at bounding box center [291, 172] width 328 height 15
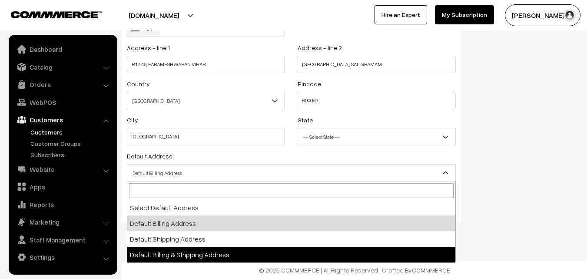
select select "3"
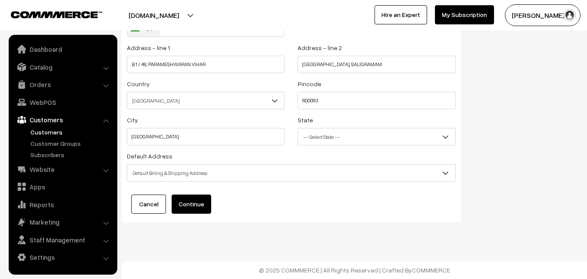
click at [204, 209] on button "Continue" at bounding box center [192, 203] width 40 height 19
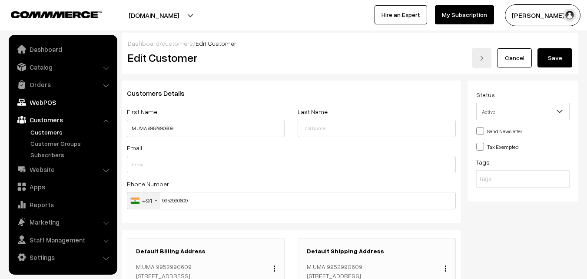
click at [37, 103] on link "WebPOS" at bounding box center [62, 102] width 103 height 16
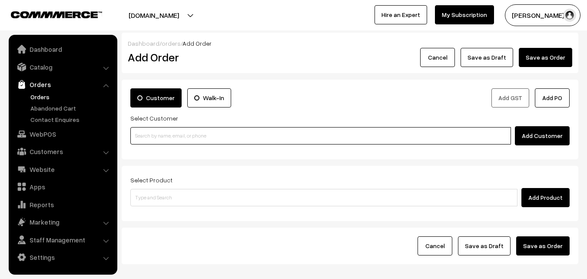
click at [176, 131] on input at bounding box center [320, 135] width 381 height 17
click at [266, 131] on input at bounding box center [320, 135] width 381 height 17
paste input "[PHONE_NUMBER]"
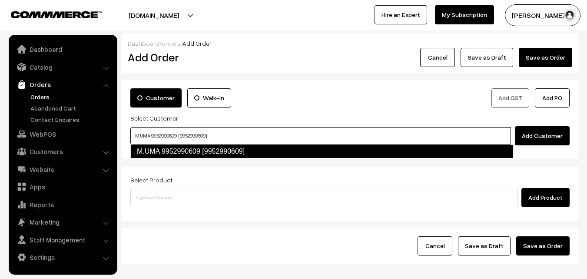
type input "M.UMA 9952990609 [9952990609]"
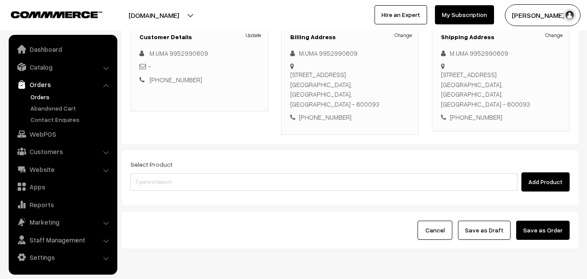
scroll to position [130, 0]
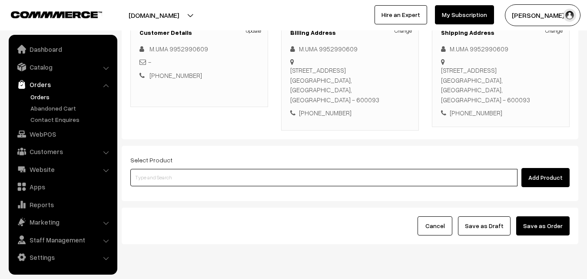
click at [269, 173] on input at bounding box center [323, 177] width 387 height 17
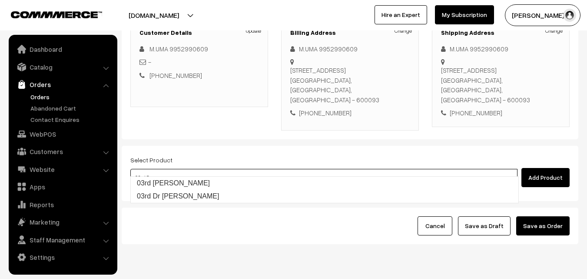
type input "03rd [PERSON_NAME]"
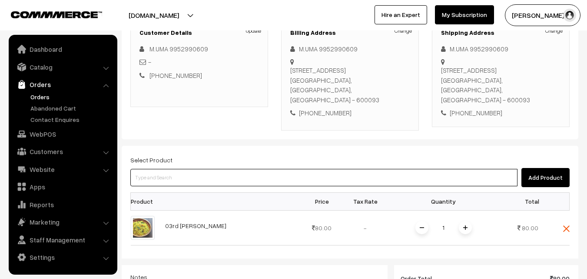
click at [228, 169] on input at bounding box center [323, 177] width 387 height 17
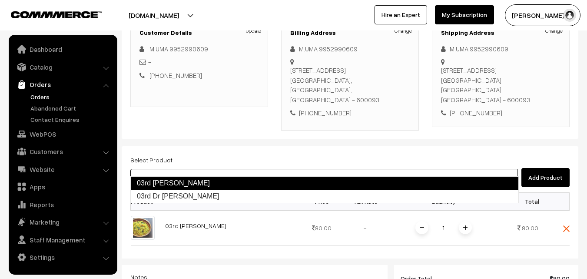
type input "03rd Dr Coconut Sevai"
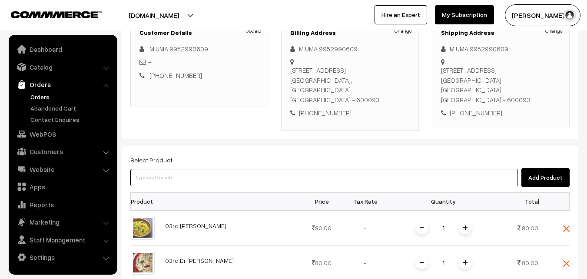
click at [213, 169] on input at bounding box center [323, 177] width 387 height 17
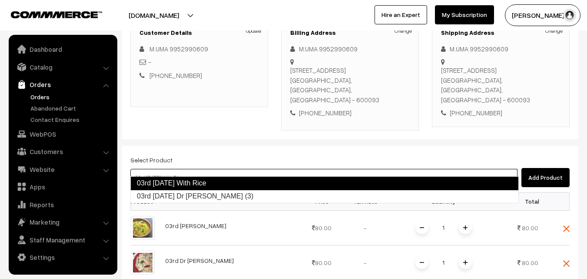
type input "03rd Friday Dr Chapathi (3)"
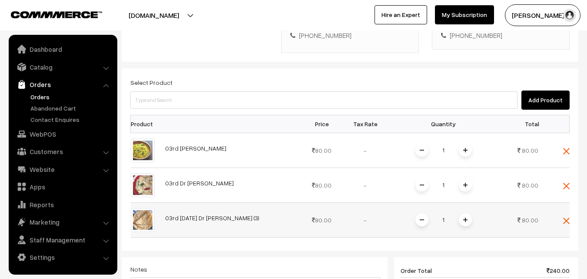
scroll to position [217, 0]
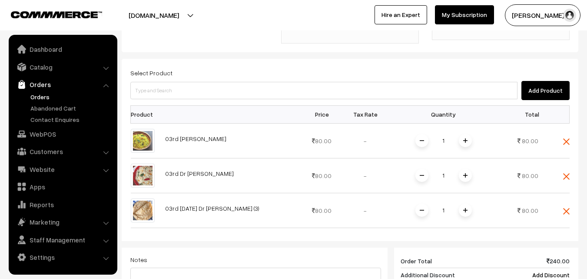
click at [462, 203] on span at bounding box center [465, 209] width 13 height 13
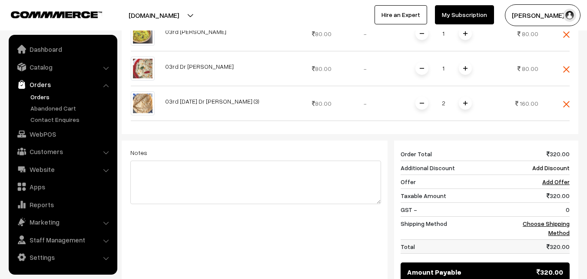
scroll to position [348, 0]
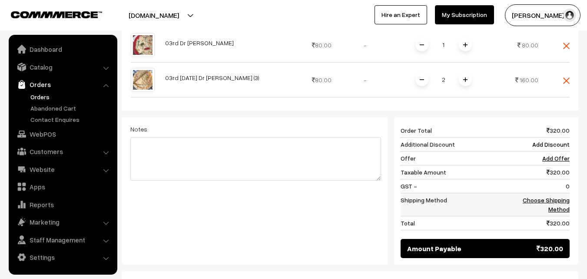
click at [554, 196] on link "Choose Shipping Method" at bounding box center [546, 204] width 47 height 17
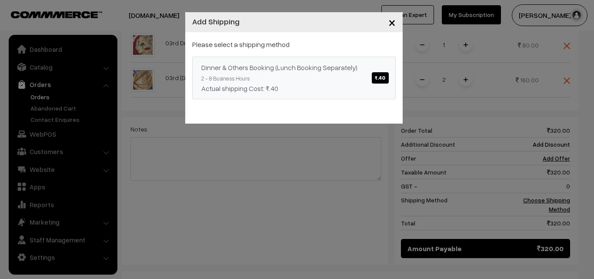
click at [378, 75] on span "₹.40" at bounding box center [380, 77] width 17 height 11
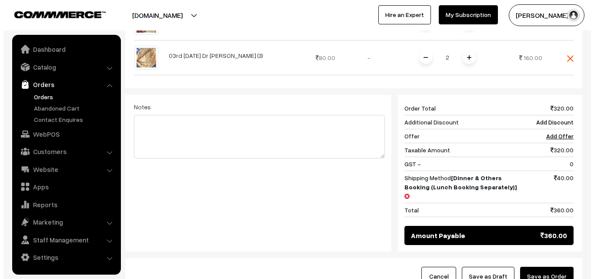
scroll to position [430, 0]
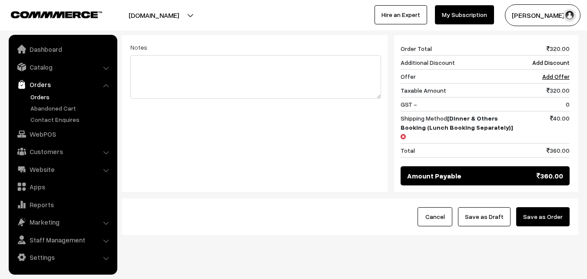
click at [548, 207] on button "Save as Order" at bounding box center [543, 216] width 53 height 19
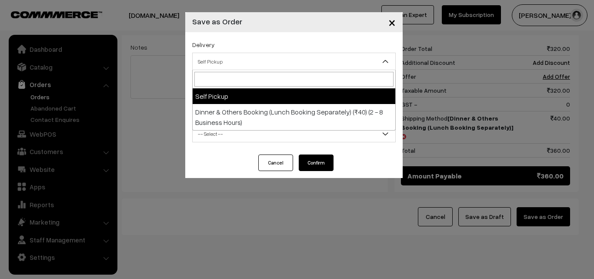
click at [369, 63] on span "Self Pickup" at bounding box center [294, 61] width 203 height 15
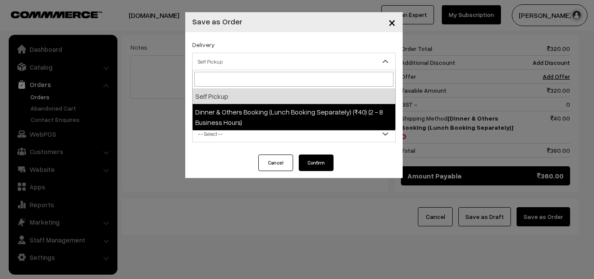
select select "DOB1"
select select "3"
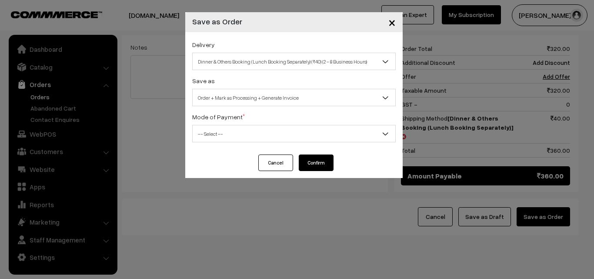
click at [352, 134] on span "-- Select --" at bounding box center [294, 133] width 203 height 15
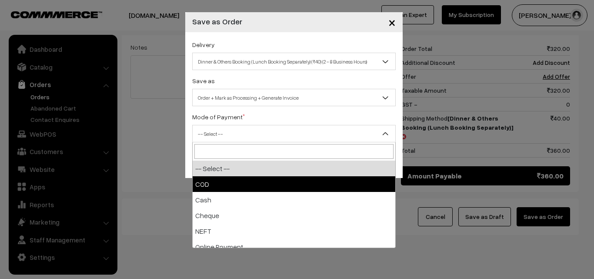
select select "1"
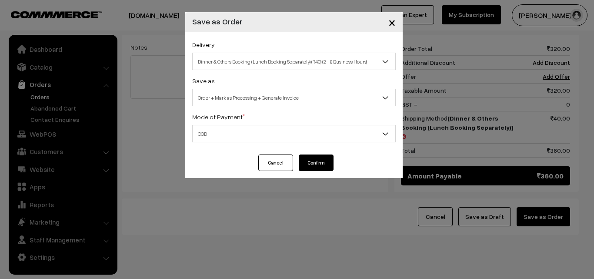
click at [313, 166] on button "Confirm" at bounding box center [316, 162] width 35 height 17
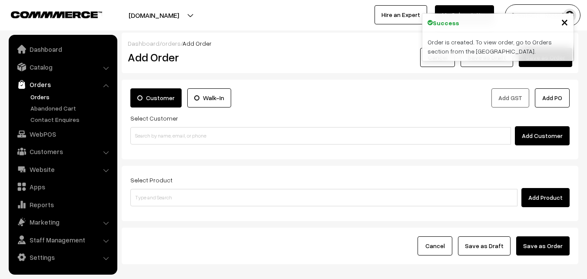
click at [45, 95] on link "Orders" at bounding box center [71, 96] width 86 height 9
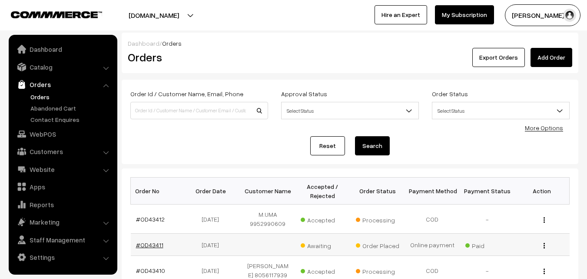
click at [159, 247] on link "#OD43411" at bounding box center [149, 244] width 27 height 7
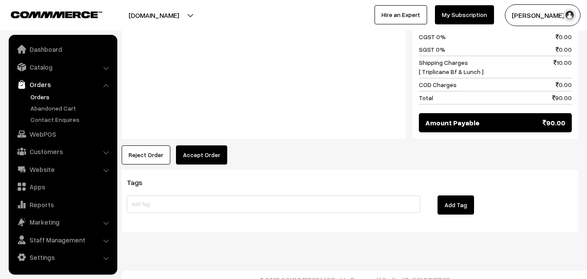
click at [198, 147] on button "Accept Order" at bounding box center [201, 154] width 51 height 19
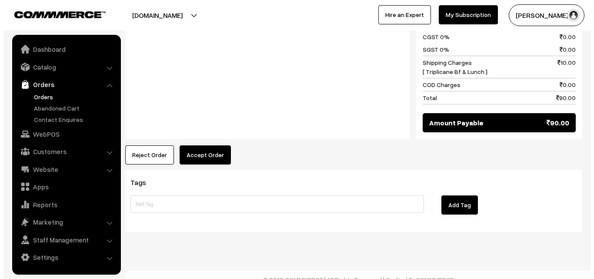
scroll to position [432, 0]
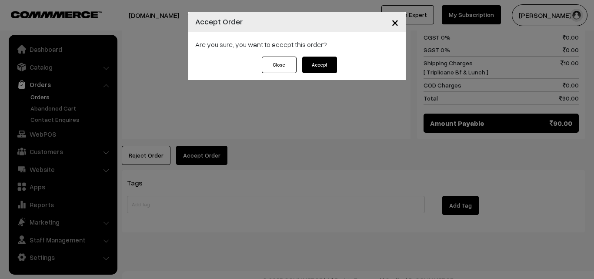
click at [314, 60] on button "Accept" at bounding box center [319, 65] width 35 height 17
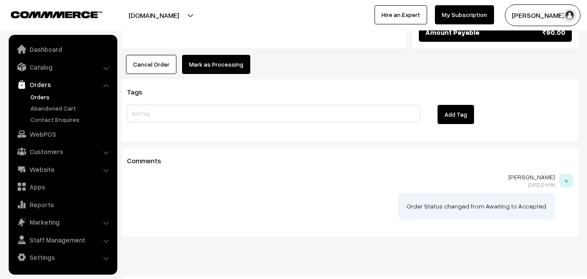
click at [209, 55] on button "Mark as Processing" at bounding box center [216, 64] width 68 height 19
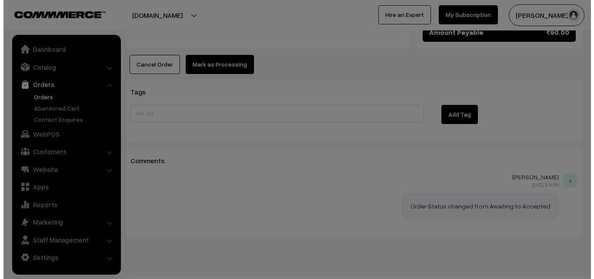
scroll to position [522, 0]
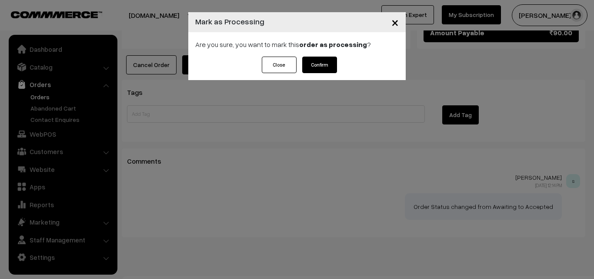
click at [316, 66] on button "Confirm" at bounding box center [319, 65] width 35 height 17
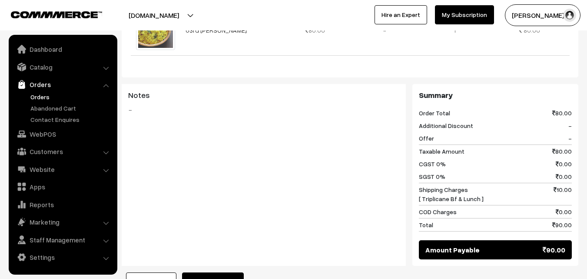
scroll to position [435, 0]
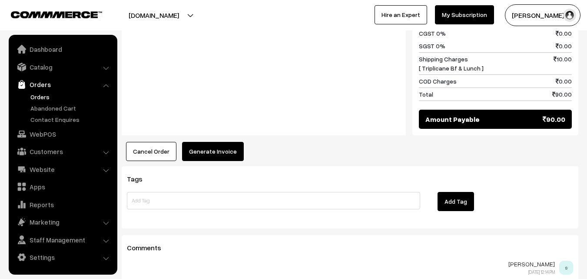
click at [218, 142] on button "Generate Invoice" at bounding box center [213, 151] width 62 height 19
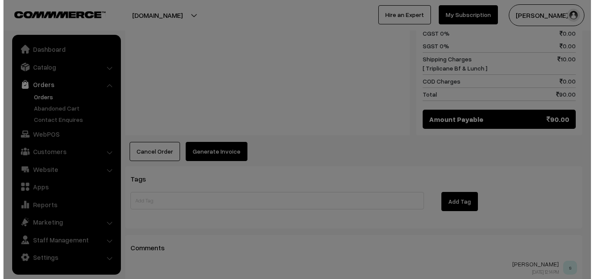
scroll to position [435, 0]
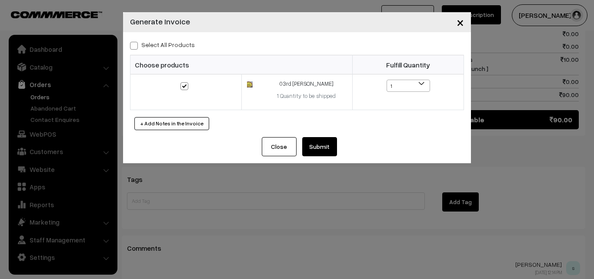
click at [137, 47] on span at bounding box center [134, 46] width 8 height 8
click at [136, 47] on input "Select All Products" at bounding box center [133, 44] width 6 height 6
checkbox input "true"
click at [320, 150] on button "Submit" at bounding box center [319, 146] width 35 height 19
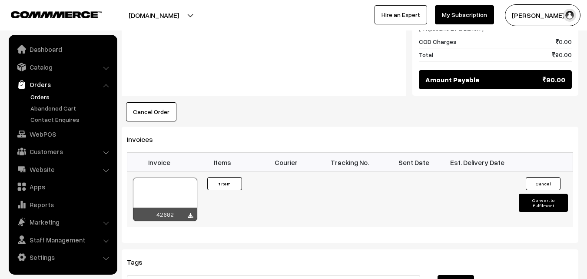
scroll to position [478, 0]
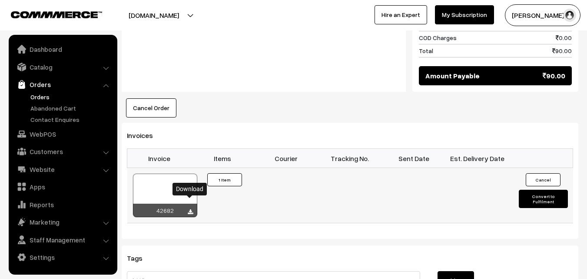
click at [193, 209] on icon at bounding box center [190, 212] width 5 height 6
click at [162, 173] on div at bounding box center [165, 194] width 64 height 43
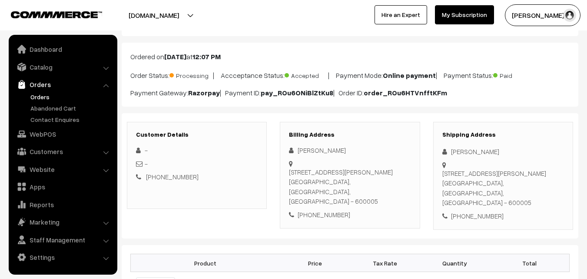
scroll to position [0, 0]
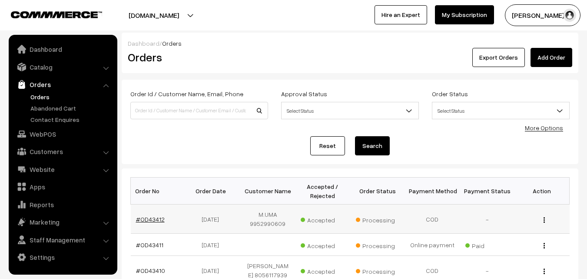
click at [143, 220] on link "#OD43412" at bounding box center [150, 218] width 29 height 7
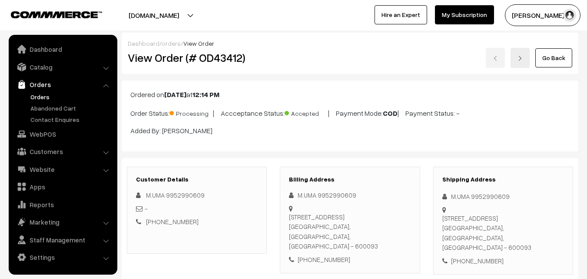
click at [155, 57] on h2 "View Order (# OD43412)" at bounding box center [198, 57] width 140 height 13
click at [299, 50] on div "Go Back" at bounding box center [426, 58] width 292 height 20
drag, startPoint x: 156, startPoint y: 59, endPoint x: 246, endPoint y: 62, distance: 90.0
click at [246, 62] on h2 "View Order (# OD43412)" at bounding box center [198, 57] width 140 height 13
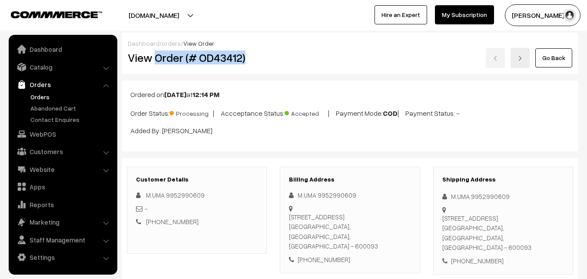
copy h2 "Order (# OD43412)"
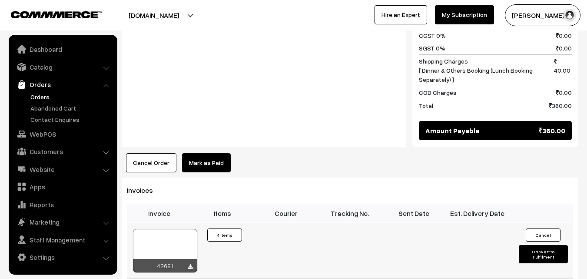
scroll to position [522, 0]
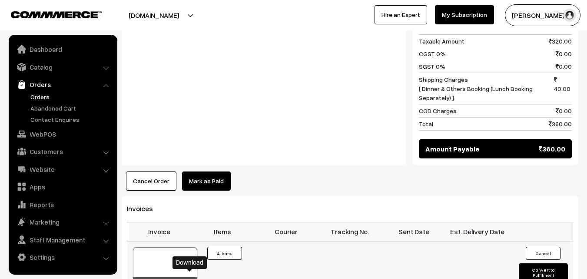
click at [38, 95] on link "Orders" at bounding box center [71, 96] width 86 height 9
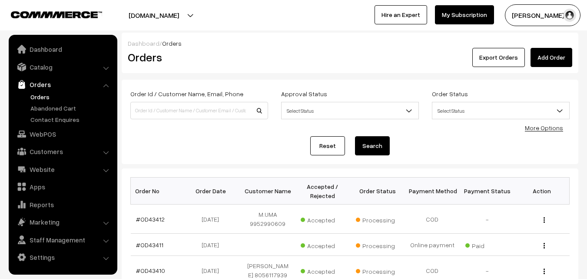
click at [46, 97] on link "Orders" at bounding box center [71, 96] width 86 height 9
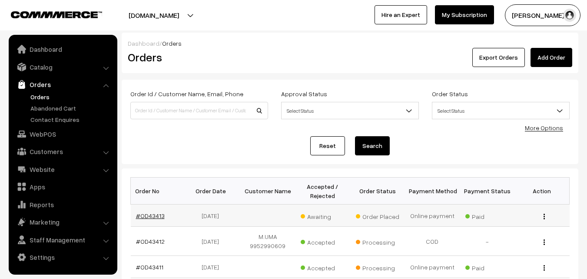
click at [154, 215] on link "#OD43413" at bounding box center [150, 215] width 29 height 7
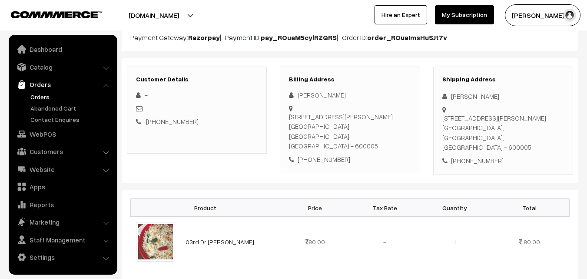
scroll to position [137, 0]
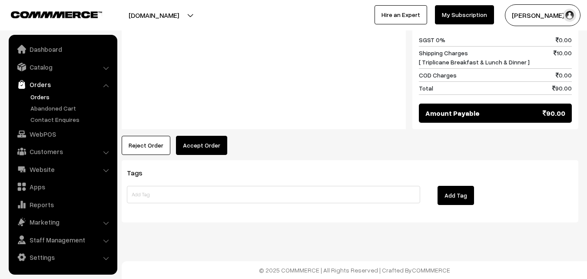
click at [217, 146] on button "Accept Order" at bounding box center [201, 145] width 51 height 19
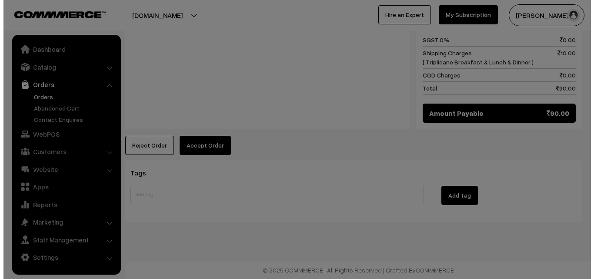
scroll to position [442, 0]
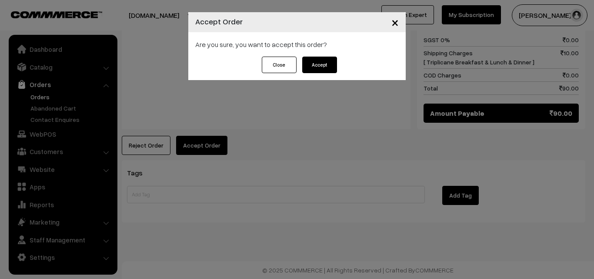
click at [331, 71] on button "Accept" at bounding box center [319, 65] width 35 height 17
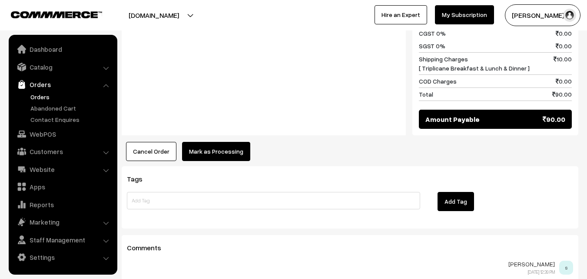
click at [227, 154] on button "Mark as Processing" at bounding box center [216, 151] width 68 height 19
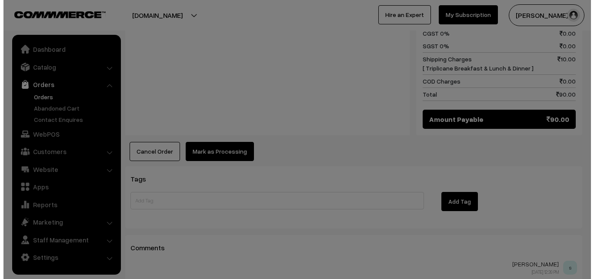
scroll to position [436, 0]
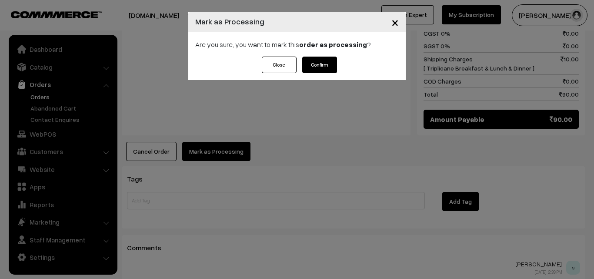
click at [323, 68] on button "Confirm" at bounding box center [319, 65] width 35 height 17
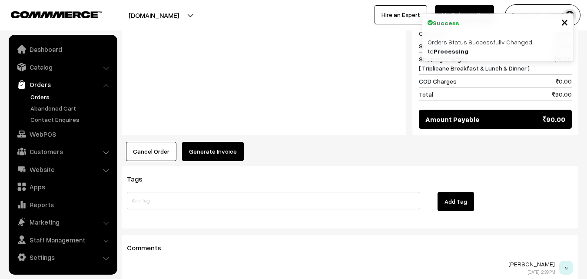
click at [228, 143] on button "Generate Invoice" at bounding box center [213, 151] width 62 height 19
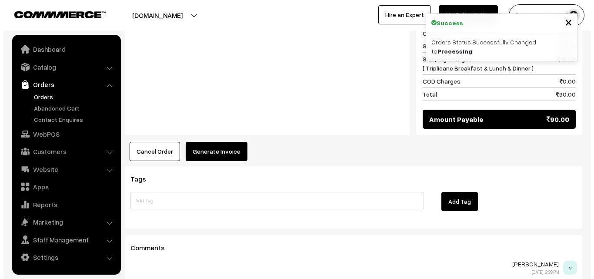
scroll to position [436, 0]
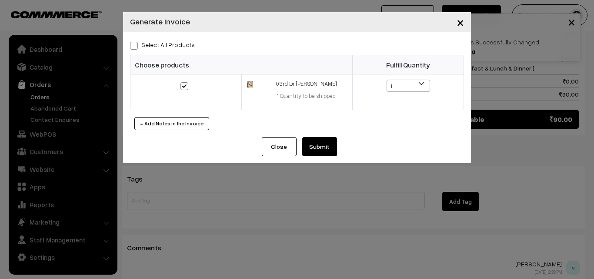
click at [131, 46] on span at bounding box center [134, 46] width 8 height 8
click at [131, 46] on input "Select All Products" at bounding box center [133, 44] width 6 height 6
checkbox input "true"
click at [320, 146] on button "Submit" at bounding box center [319, 146] width 35 height 19
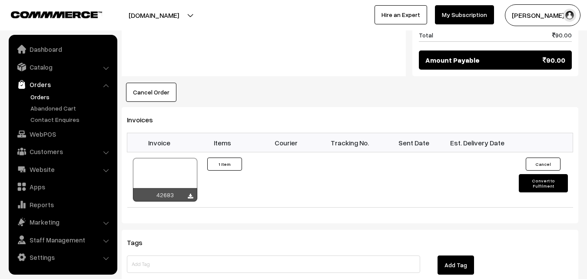
scroll to position [522, 0]
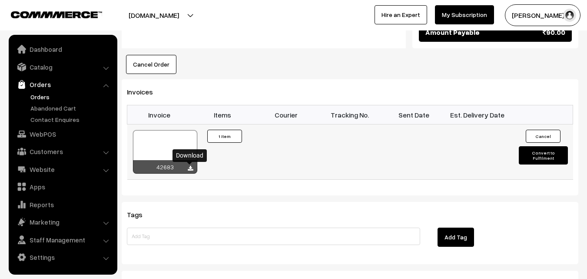
click at [189, 166] on icon at bounding box center [190, 169] width 5 height 6
click at [41, 95] on link "Orders" at bounding box center [71, 96] width 86 height 9
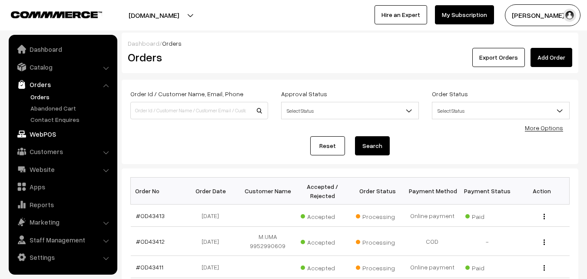
click at [50, 136] on link "WebPOS" at bounding box center [62, 134] width 103 height 16
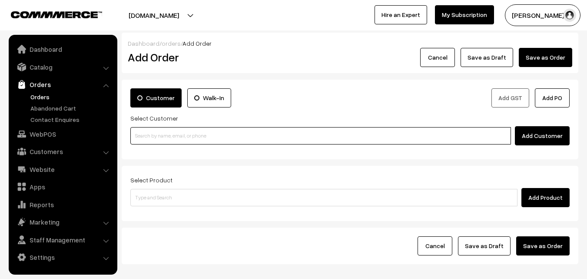
click at [224, 134] on input at bounding box center [320, 135] width 381 height 17
paste input "[PHONE_NUMBER]"
type input "[PERSON_NAME] 9941708308 [9941708308]"
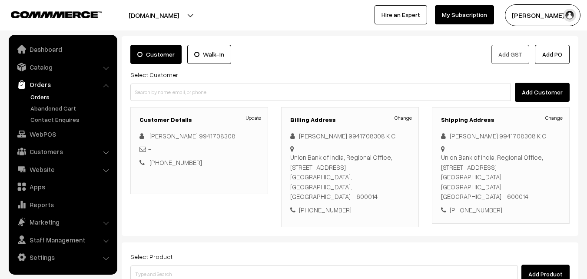
scroll to position [149, 0]
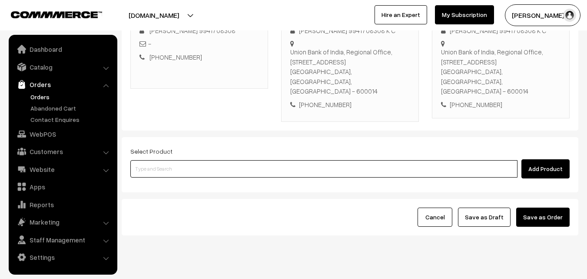
click at [250, 160] on input at bounding box center [323, 168] width 387 height 17
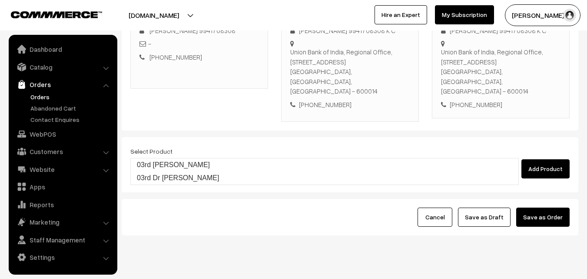
type input "03rd [PERSON_NAME]"
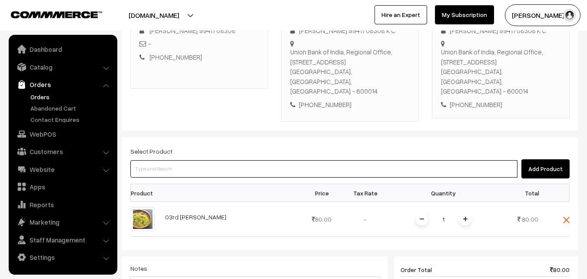
click at [240, 160] on input at bounding box center [323, 168] width 387 height 17
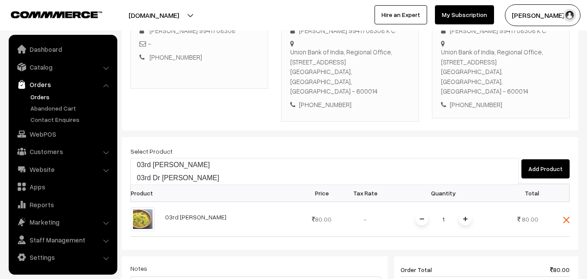
type input "03rd Dr Coconut Sevai"
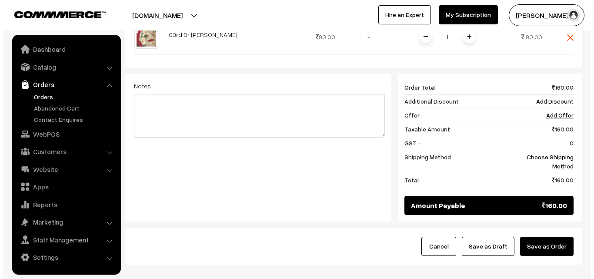
scroll to position [366, 0]
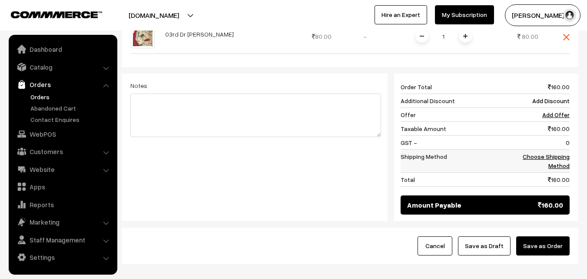
click at [531, 153] on link "Choose Shipping Method" at bounding box center [546, 161] width 47 height 17
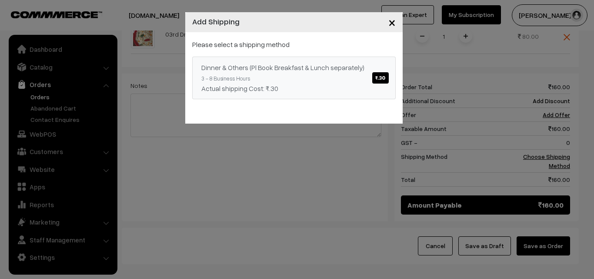
click at [385, 76] on span "₹.30" at bounding box center [380, 77] width 16 height 11
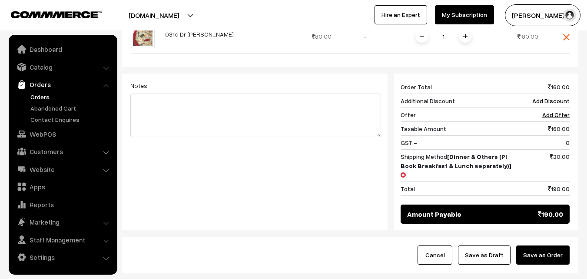
click at [553, 245] on button "Save as Order" at bounding box center [543, 254] width 53 height 19
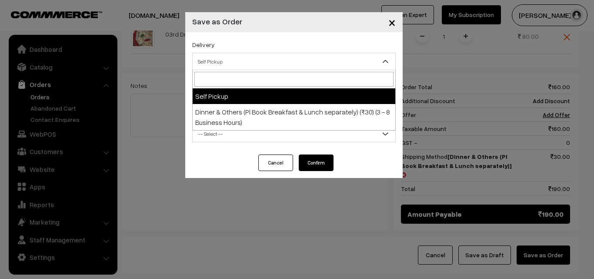
click at [324, 58] on span "Self Pickup" at bounding box center [294, 61] width 203 height 15
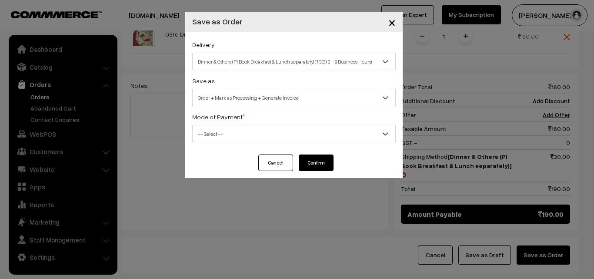
select select "DOP1"
select select "3"
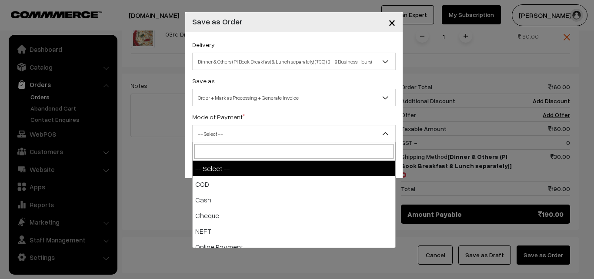
click at [324, 137] on span "-- Select --" at bounding box center [294, 133] width 203 height 15
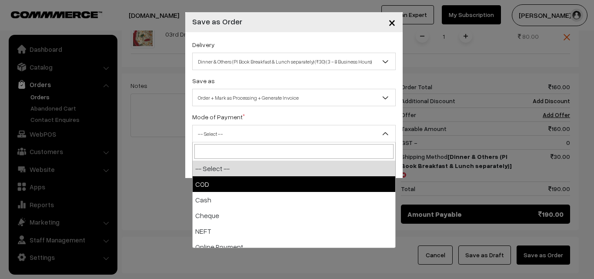
select select "1"
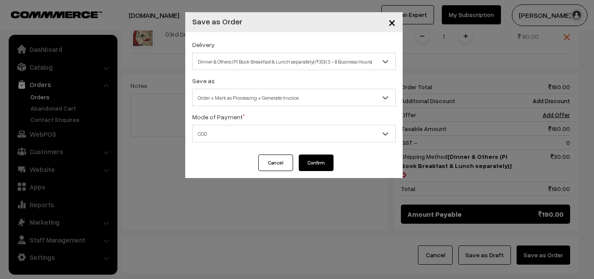
click at [320, 161] on button "Confirm" at bounding box center [316, 162] width 35 height 17
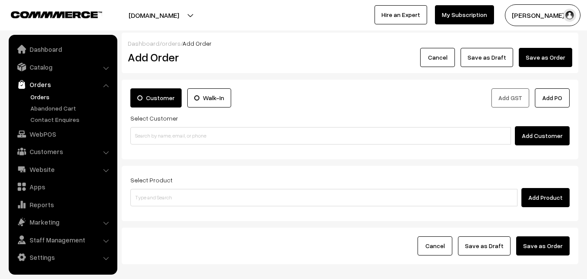
click at [47, 98] on link "Orders" at bounding box center [71, 96] width 86 height 9
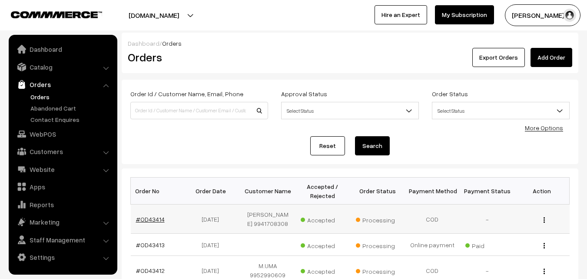
click at [153, 218] on link "#OD43414" at bounding box center [150, 218] width 29 height 7
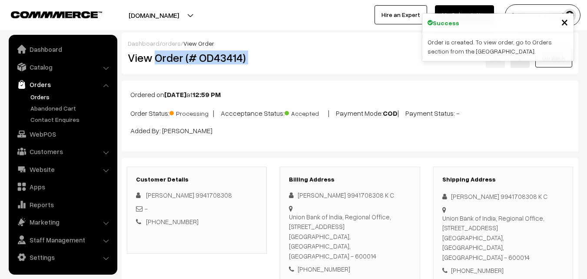
drag, startPoint x: 156, startPoint y: 58, endPoint x: 304, endPoint y: 57, distance: 148.7
click at [304, 57] on div "View Order (# OD43414) Go Back" at bounding box center [350, 58] width 458 height 20
copy div "Order (# OD43414)"
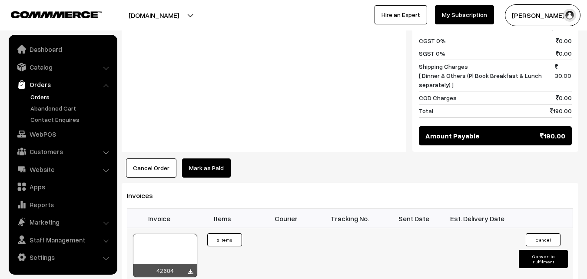
scroll to position [522, 0]
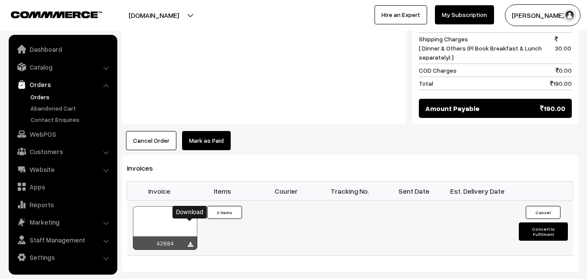
click at [190, 242] on icon at bounding box center [190, 245] width 5 height 6
click at [38, 134] on link "WebPOS" at bounding box center [62, 134] width 103 height 16
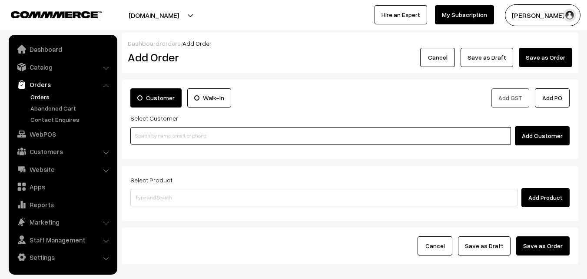
click at [173, 138] on input at bounding box center [320, 135] width 381 height 17
paste input "6369 889 915"
click at [150, 132] on input "6369 889 915" at bounding box center [320, 135] width 381 height 17
click at [158, 133] on input "6369 889 915" at bounding box center [320, 135] width 381 height 17
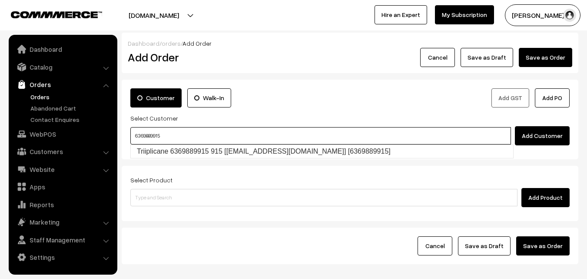
drag, startPoint x: 169, startPoint y: 143, endPoint x: 176, endPoint y: 153, distance: 12.2
click at [171, 145] on body "Thank you for showing interest. Our team will call you shortly. Close annamfood…" at bounding box center [293, 163] width 587 height 327
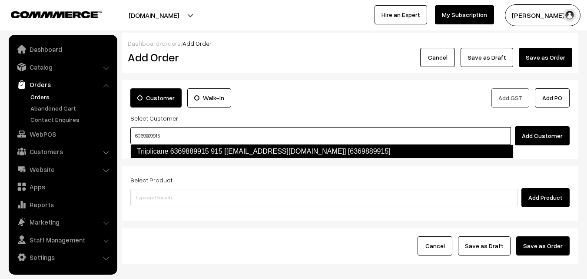
click at [176, 153] on link "Triiplicane 6369889915 915 [test335@gmail.com] [6369889915]" at bounding box center [321, 151] width 383 height 14
type input "6369889915"
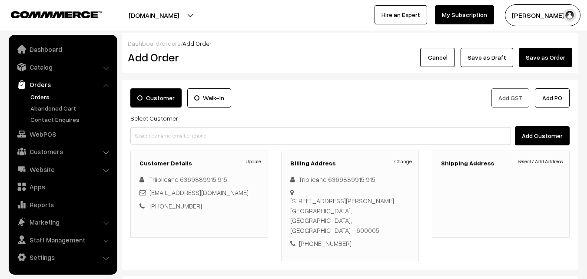
click at [539, 157] on div "Shipping Address Select / Add Address" at bounding box center [501, 193] width 138 height 87
click at [540, 166] on h3 "Shipping Address" at bounding box center [501, 163] width 120 height 7
click at [541, 161] on link "Select / Add Address" at bounding box center [540, 161] width 45 height 8
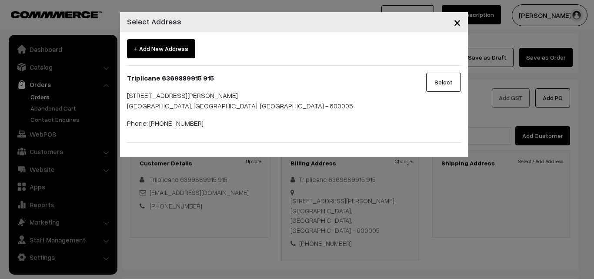
click at [443, 75] on button "Select" at bounding box center [443, 82] width 35 height 19
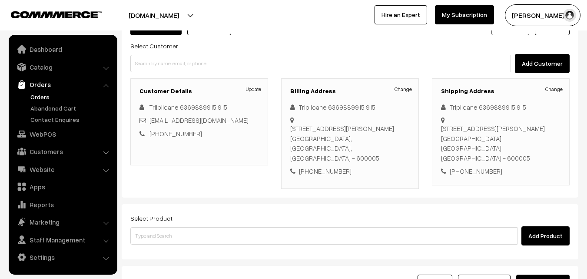
scroll to position [87, 0]
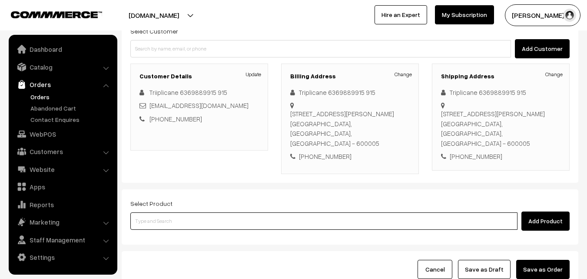
click at [340, 214] on input at bounding box center [323, 220] width 387 height 17
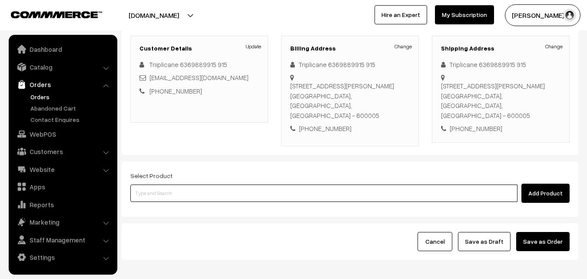
scroll to position [149, 0]
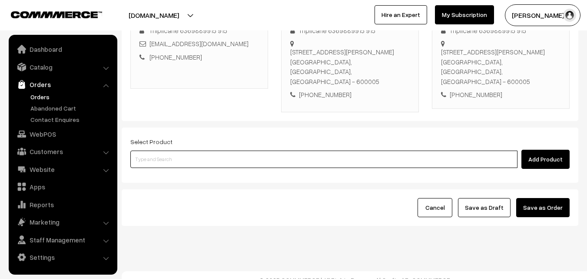
click at [268, 150] on input at bounding box center [323, 158] width 387 height 17
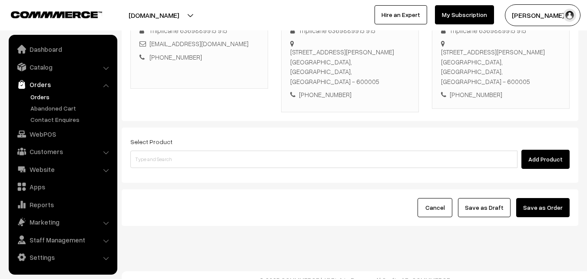
click at [43, 98] on link "Orders" at bounding box center [71, 96] width 86 height 9
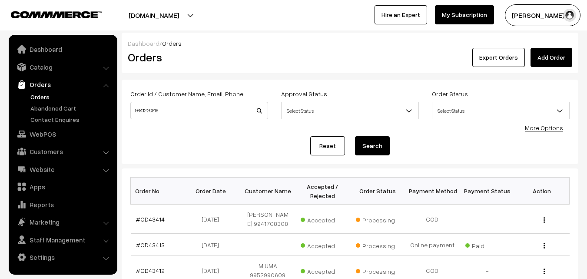
click at [149, 110] on input "98412 20818" at bounding box center [199, 110] width 138 height 17
type input "9841220818"
click at [355, 136] on button "Search" at bounding box center [372, 145] width 35 height 19
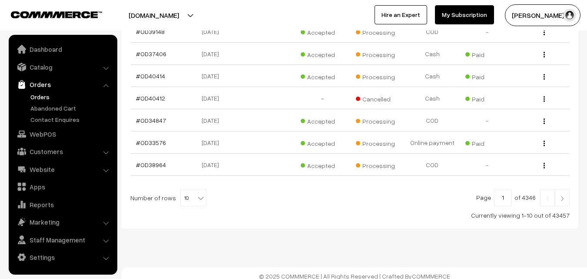
scroll to position [257, 0]
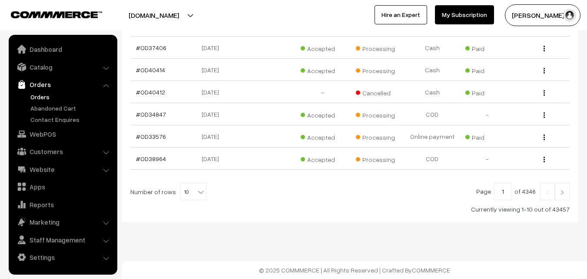
click at [197, 192] on b at bounding box center [201, 191] width 9 height 9
select select "100"
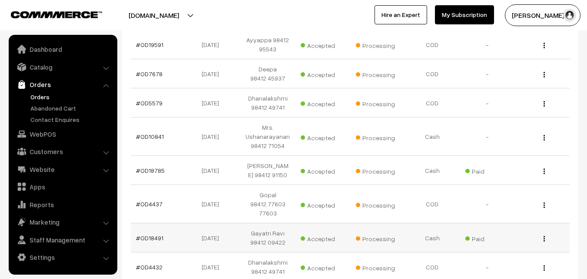
scroll to position [1696, 0]
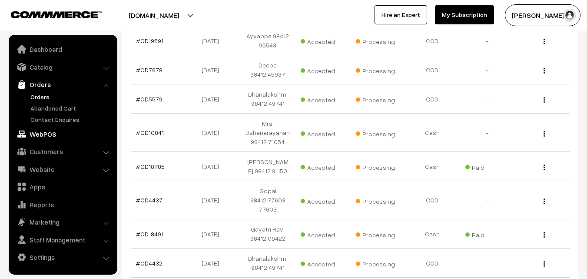
click at [48, 132] on link "WebPOS" at bounding box center [62, 134] width 103 height 16
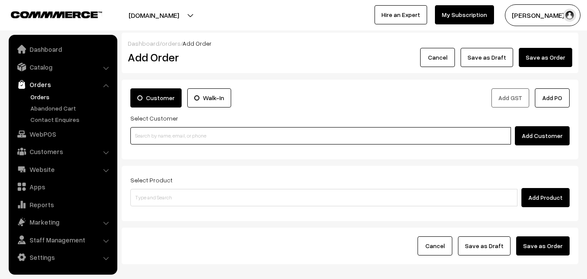
click at [191, 141] on input at bounding box center [320, 135] width 381 height 17
paste input "03rd [PERSON_NAME]"
type input "03rd Dr Lemon Sevai"
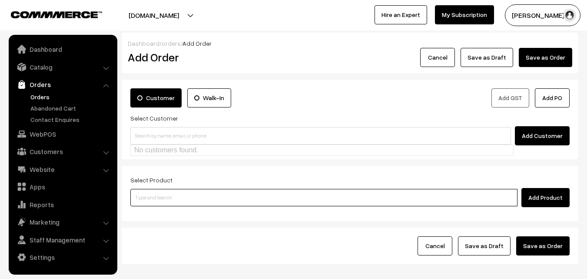
click at [172, 194] on input at bounding box center [323, 197] width 387 height 17
paste input "03rd Dr Lemon Sevai"
type input "03rd Dr Lemon Sevai"
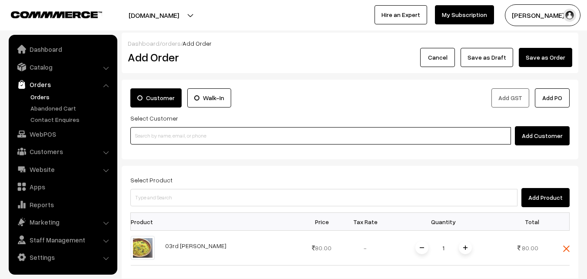
click at [178, 127] on input at bounding box center [320, 135] width 381 height 17
paste input "79817 50630"
click at [156, 149] on link "Yeshwanth K S 79817 50630 [7981750630]" at bounding box center [322, 151] width 383 height 13
type input "79817 50630"
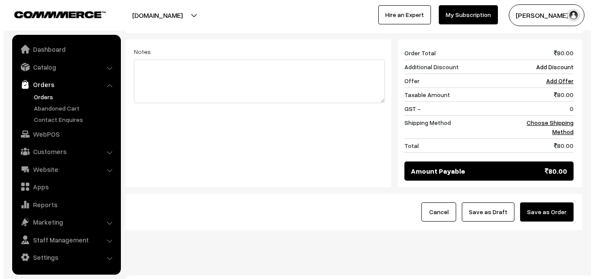
scroll to position [370, 0]
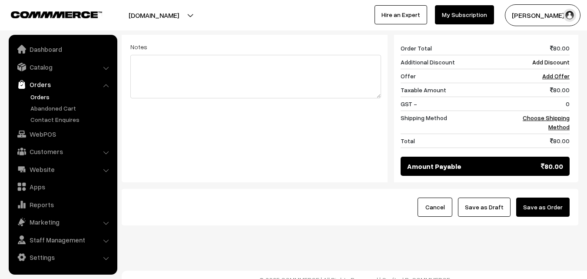
click at [562, 197] on button "Save as Order" at bounding box center [543, 206] width 53 height 19
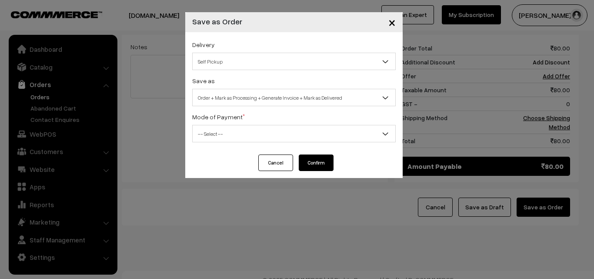
click at [282, 99] on span "Order + Mark as Processing + Generate Invoice + Mark as Delivered" at bounding box center [294, 97] width 203 height 15
select select "3"
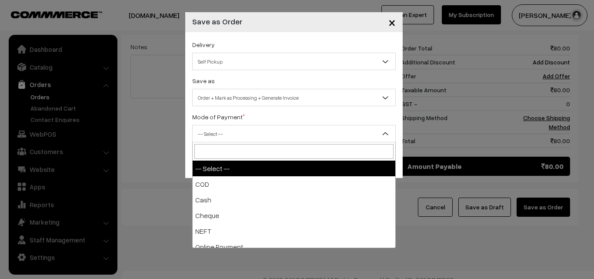
click at [251, 132] on span "-- Select --" at bounding box center [294, 133] width 203 height 15
click at [257, 135] on span "-- Select --" at bounding box center [294, 133] width 203 height 15
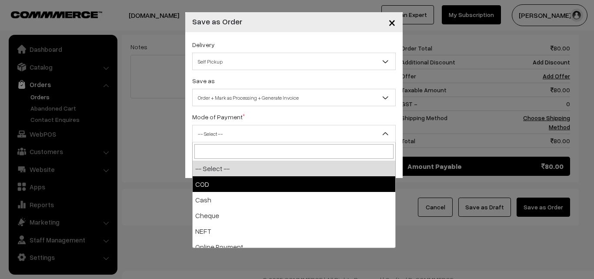
select select "1"
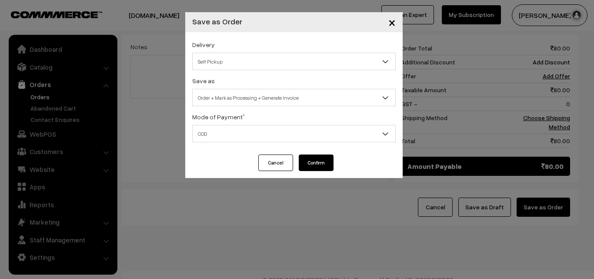
click at [321, 162] on button "Confirm" at bounding box center [316, 162] width 35 height 17
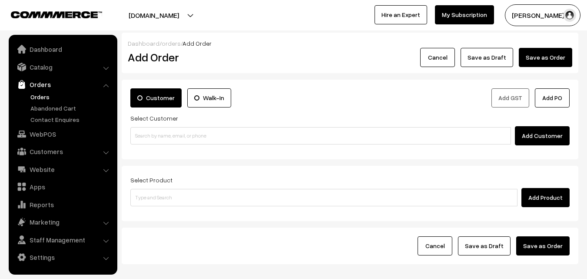
click at [43, 99] on link "Orders" at bounding box center [71, 96] width 86 height 9
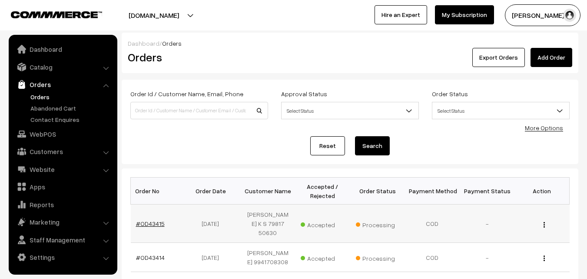
click at [154, 220] on link "#OD43415" at bounding box center [150, 223] width 29 height 7
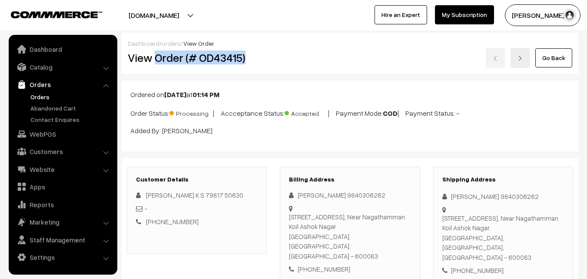
drag, startPoint x: 230, startPoint y: 58, endPoint x: 251, endPoint y: 56, distance: 21.0
click at [251, 56] on h2 "View Order (# OD43415)" at bounding box center [198, 57] width 140 height 13
copy h2 "Order (# OD43415)"
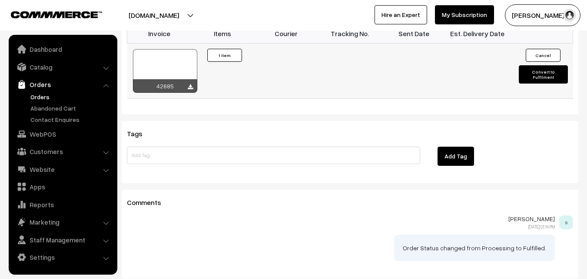
scroll to position [565, 0]
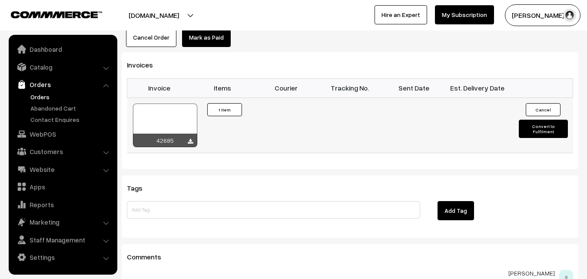
click at [157, 103] on div at bounding box center [165, 124] width 64 height 43
click at [37, 93] on link "Orders" at bounding box center [71, 96] width 86 height 9
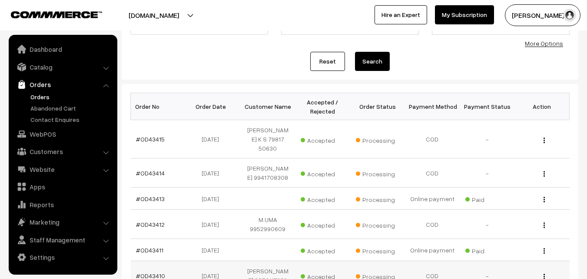
scroll to position [87, 0]
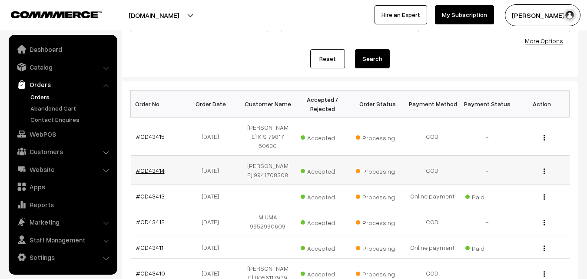
click at [152, 167] on link "#OD43414" at bounding box center [150, 170] width 29 height 7
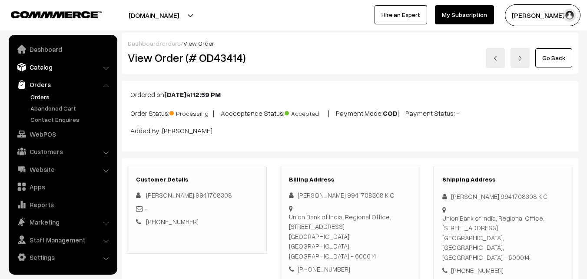
click at [50, 65] on link "Catalog" at bounding box center [62, 67] width 103 height 16
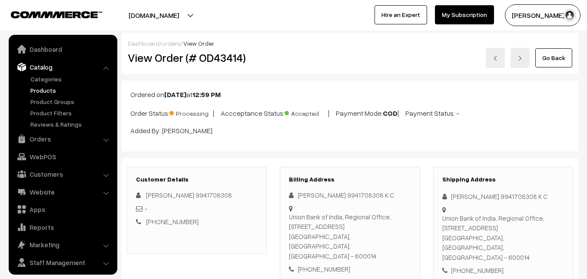
click at [46, 90] on link "Products" at bounding box center [71, 90] width 86 height 9
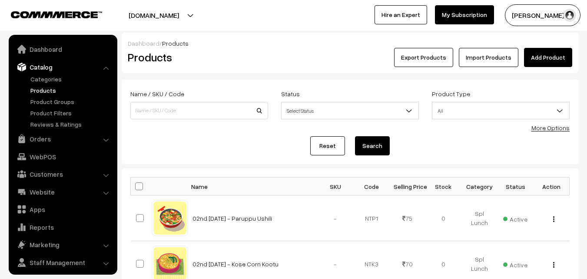
scroll to position [22, 0]
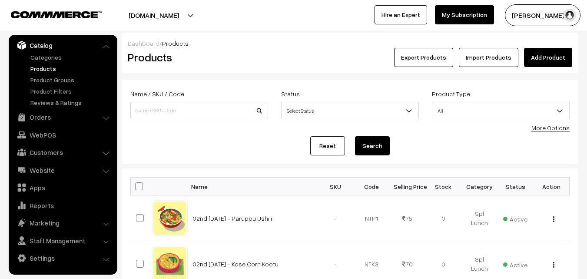
click at [557, 131] on div "More Options" at bounding box center [551, 127] width 38 height 9
click at [548, 128] on link "More Options" at bounding box center [551, 127] width 38 height 7
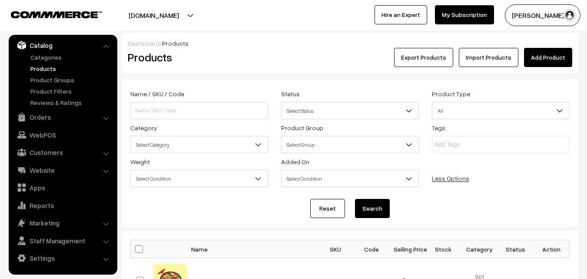
click at [214, 143] on span "Select Category" at bounding box center [199, 144] width 137 height 15
click at [153, 149] on span "Select Category" at bounding box center [199, 144] width 137 height 15
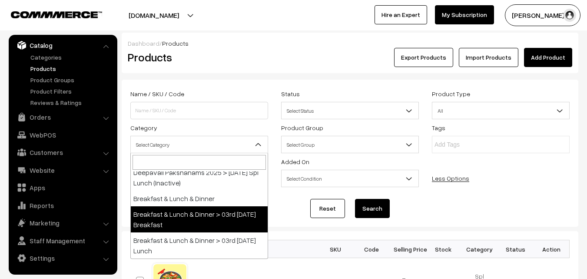
scroll to position [217, 0]
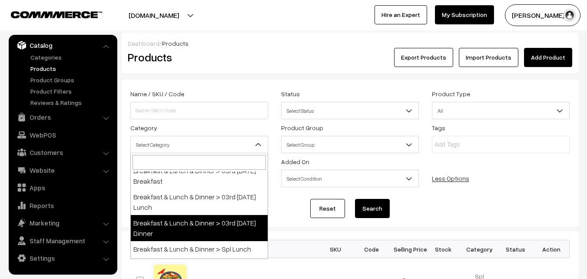
select select "68"
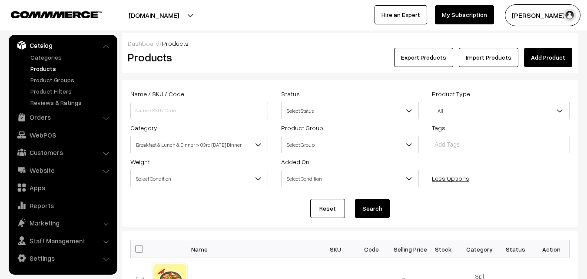
click at [369, 213] on button "Search" at bounding box center [372, 208] width 35 height 19
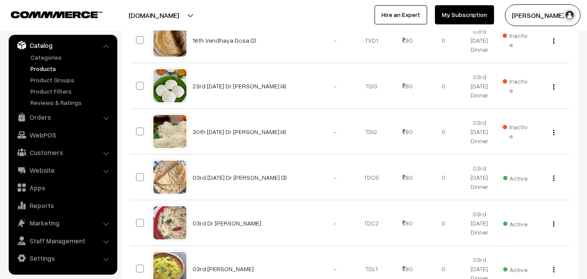
scroll to position [545, 0]
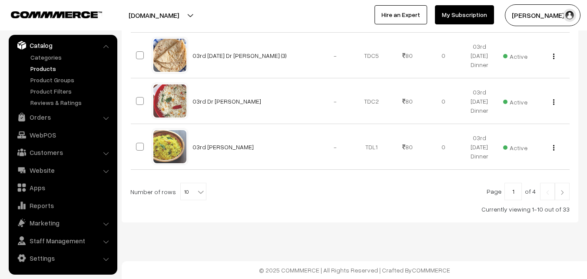
click at [187, 194] on span "10" at bounding box center [193, 191] width 25 height 17
select select "70"
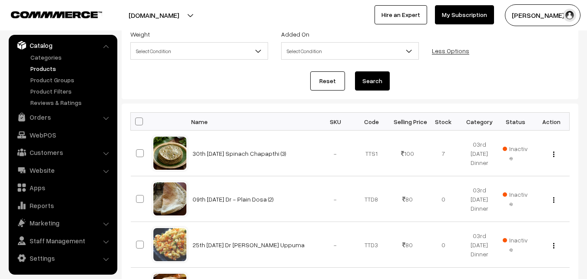
scroll to position [130, 0]
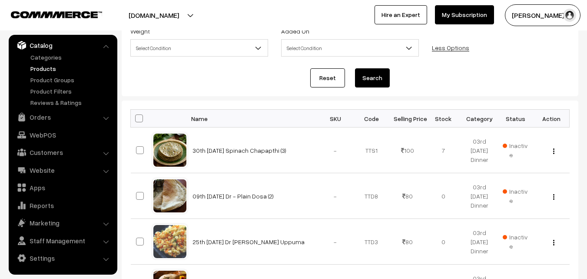
click at [139, 119] on span at bounding box center [139, 118] width 8 height 8
click at [137, 119] on input "checkbox" at bounding box center [134, 118] width 6 height 6
checkbox input "true"
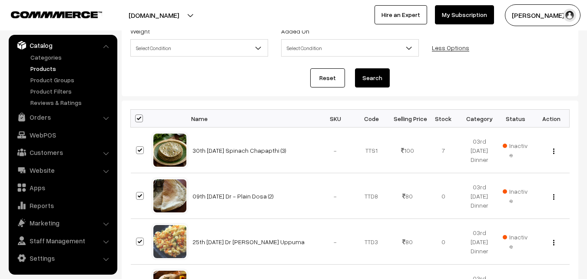
checkbox input "true"
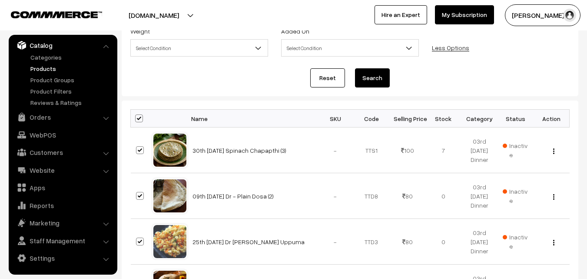
checkbox input "true"
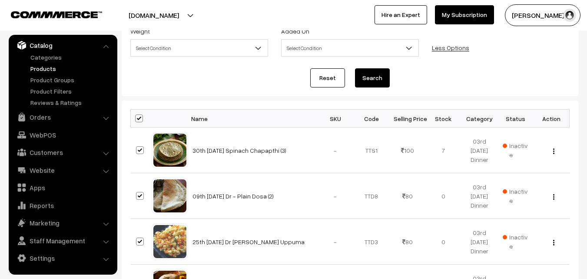
checkbox input "true"
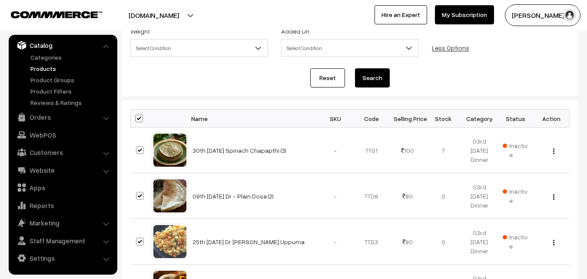
checkbox input "true"
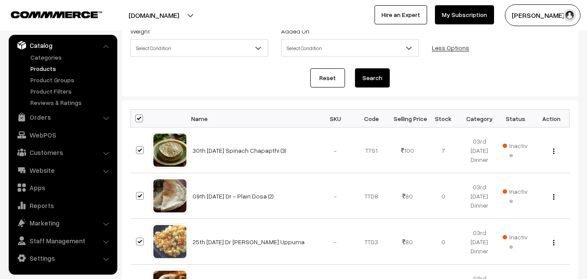
checkbox input "true"
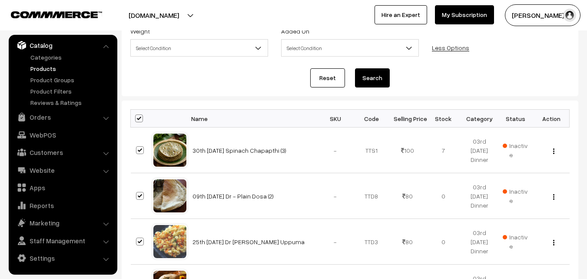
checkbox input "true"
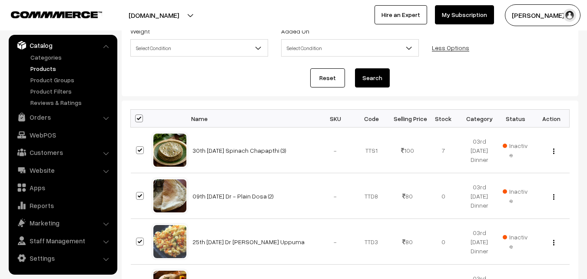
checkbox input "true"
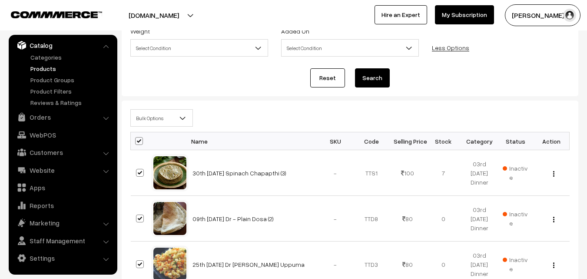
click at [152, 123] on span "Bulk Options" at bounding box center [162, 117] width 62 height 15
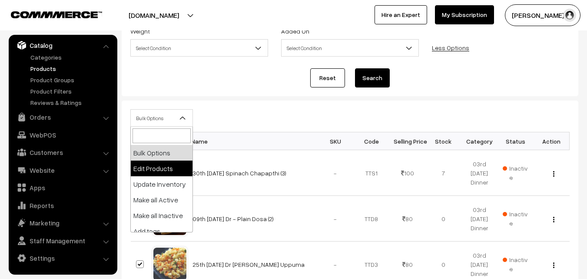
select select "editProduct"
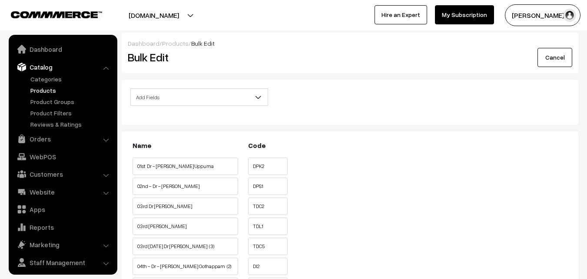
scroll to position [22, 0]
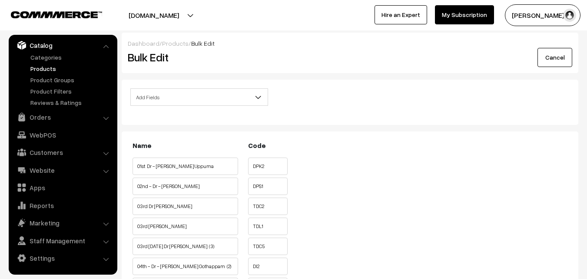
click at [171, 106] on div "Add Fields Product Name Product Sort Order Category Tags SKU Weight Selling Pri…" at bounding box center [199, 99] width 151 height 23
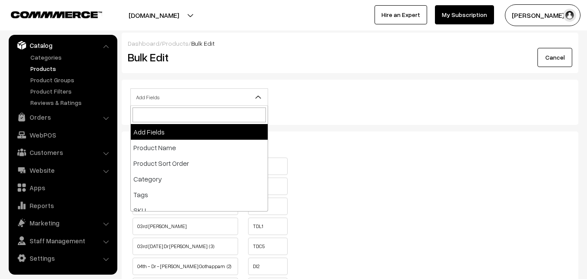
click at [172, 94] on span "Add Fields" at bounding box center [199, 97] width 137 height 15
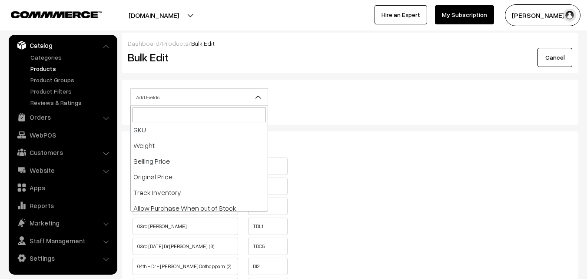
scroll to position [87, 0]
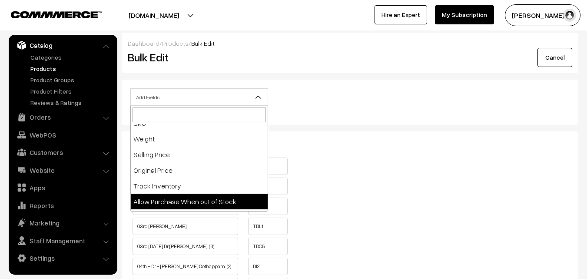
select select "allow-purchase"
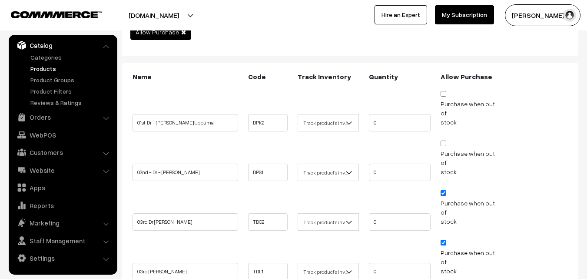
scroll to position [174, 0]
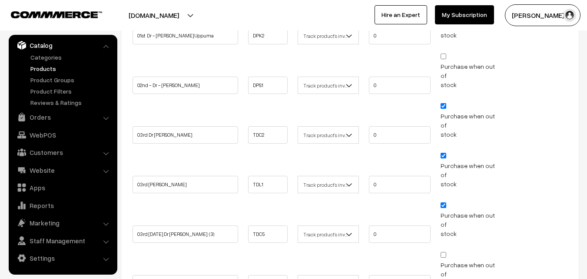
click at [443, 202] on input "Purchase when out of stock" at bounding box center [444, 205] width 6 height 6
checkbox input "false"
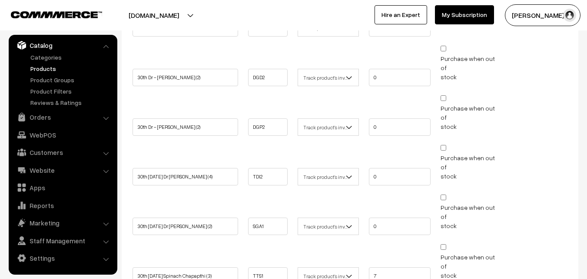
scroll to position [1326, 0]
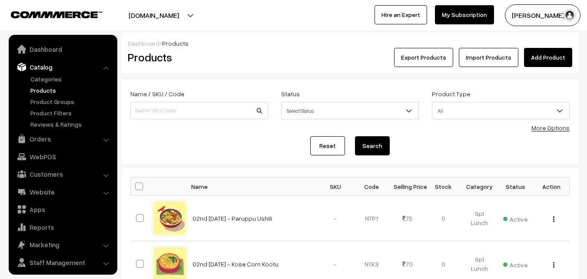
scroll to position [22, 0]
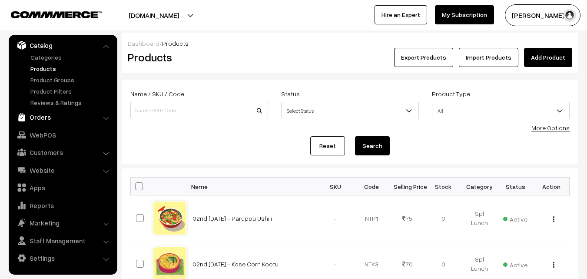
click at [47, 114] on link "Orders" at bounding box center [62, 117] width 103 height 16
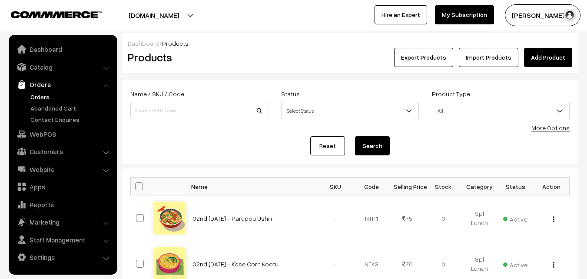
click at [48, 95] on link "Orders" at bounding box center [71, 96] width 86 height 9
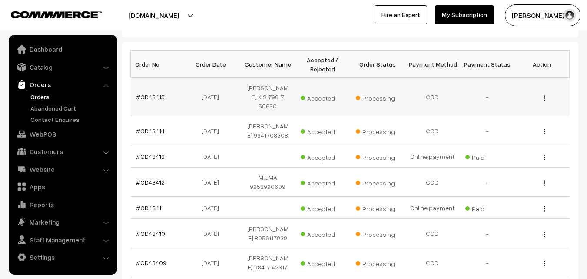
scroll to position [130, 0]
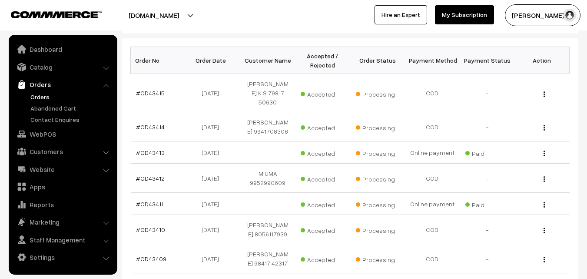
click at [41, 97] on link "Orders" at bounding box center [71, 96] width 86 height 9
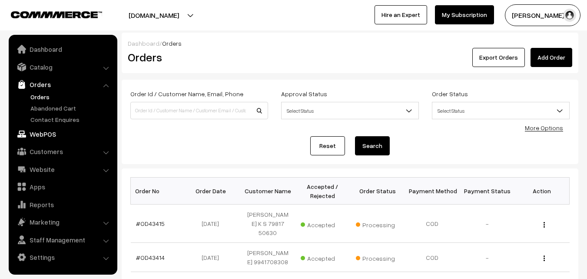
click at [41, 131] on link "WebPOS" at bounding box center [62, 134] width 103 height 16
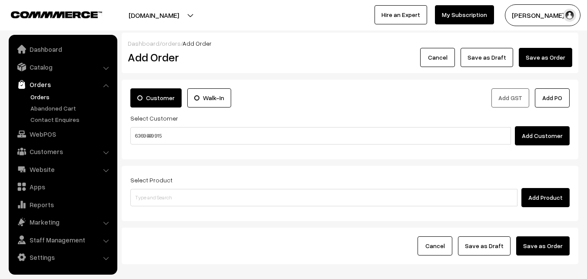
click at [159, 134] on input "6369 889 915" at bounding box center [320, 135] width 381 height 17
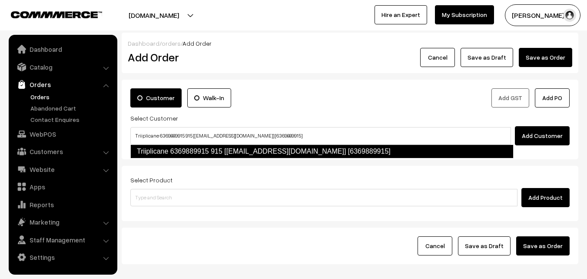
type input "Triiplicane 6369889915 915 [[EMAIL_ADDRESS][DOMAIN_NAME]] [6369889915]"
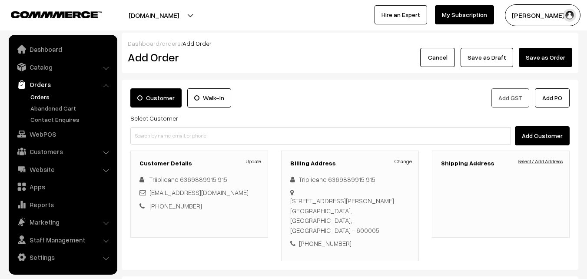
click at [546, 161] on link "Select / Add Address" at bounding box center [540, 161] width 45 height 8
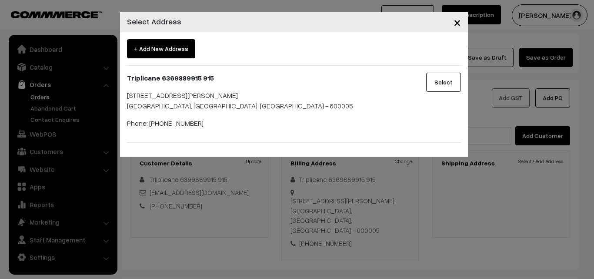
click at [440, 83] on button "Select" at bounding box center [443, 82] width 35 height 19
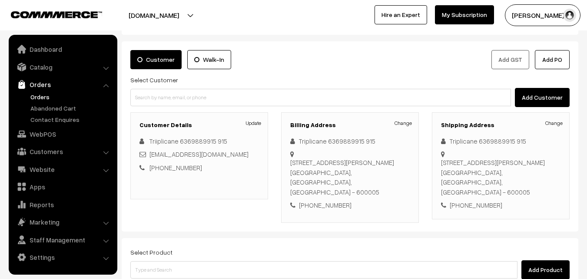
scroll to position [43, 0]
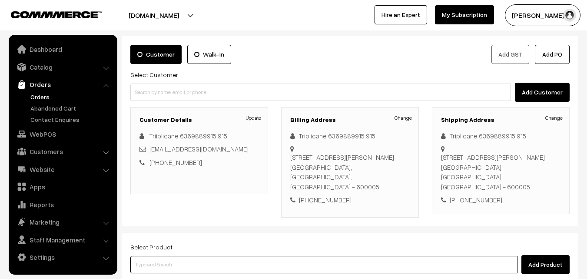
click at [315, 256] on input at bounding box center [323, 264] width 387 height 17
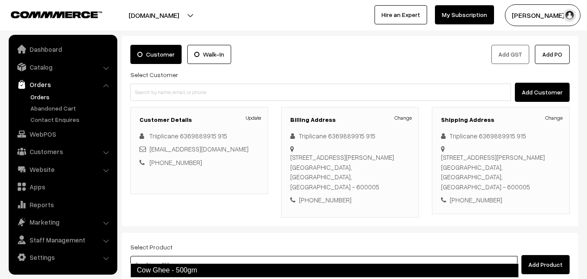
type input "Cow Ghee -1kg"
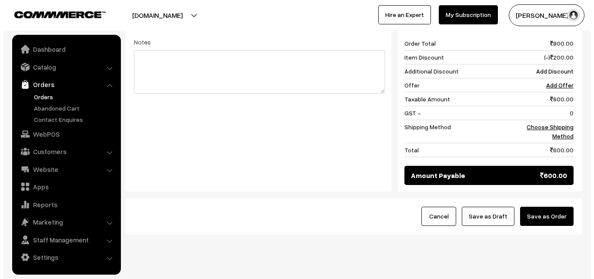
scroll to position [368, 0]
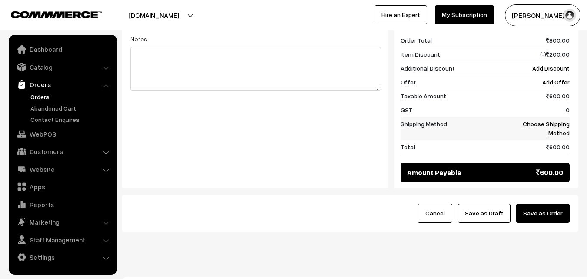
click at [557, 120] on link "Choose Shipping Method" at bounding box center [546, 128] width 47 height 17
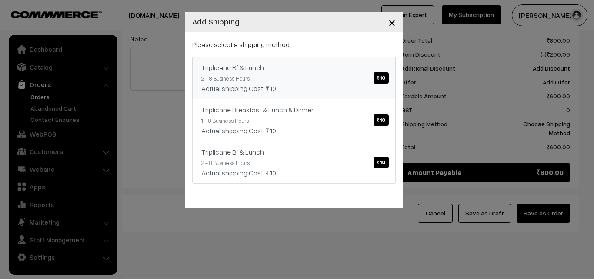
click at [339, 84] on div "Actual shipping Cost: ₹.10" at bounding box center [293, 88] width 185 height 10
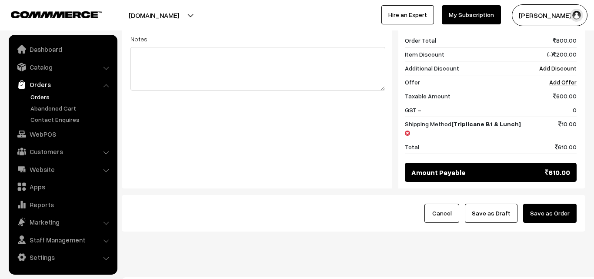
scroll to position [359, 0]
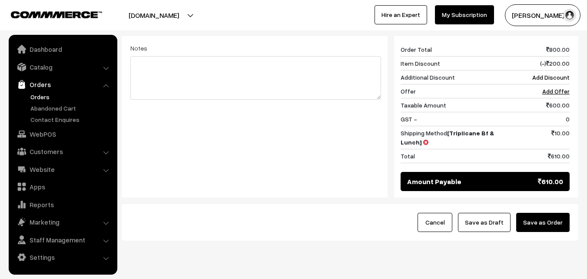
click at [569, 213] on button "Save as Order" at bounding box center [543, 222] width 53 height 19
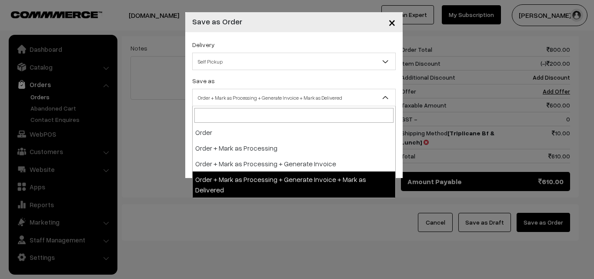
click at [334, 100] on span "Order + Mark as Processing + Generate Invoice + Mark as Delivered" at bounding box center [294, 97] width 203 height 15
select select "3"
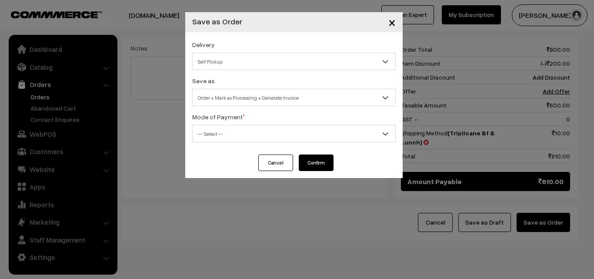
click at [271, 123] on div "Mode of Payment * -- Select -- COD Cash Cheque NEFT Online Payment DD Others --…" at bounding box center [293, 126] width 203 height 31
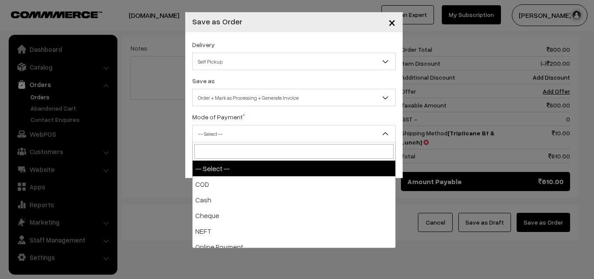
click at [271, 129] on span "-- Select --" at bounding box center [294, 133] width 203 height 15
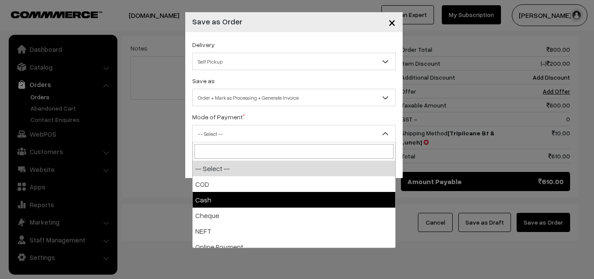
select select "2"
checkbox input "true"
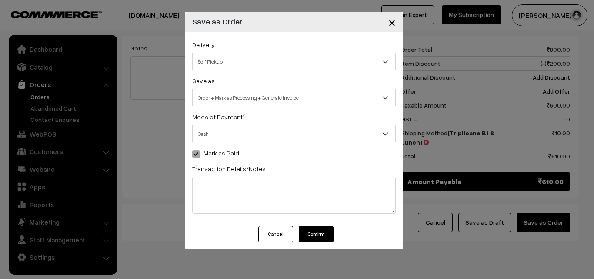
click at [314, 235] on button "Confirm" at bounding box center [316, 234] width 35 height 17
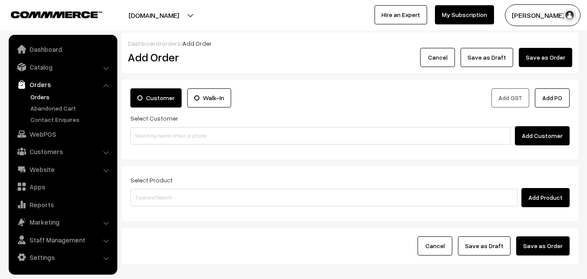
click at [47, 98] on link "Orders" at bounding box center [71, 96] width 86 height 9
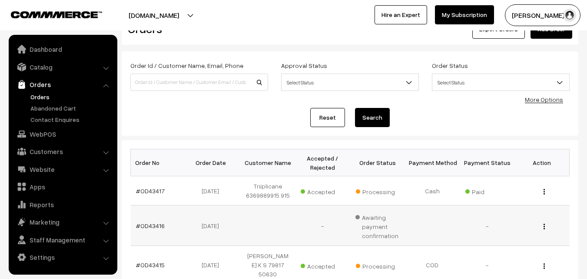
scroll to position [43, 0]
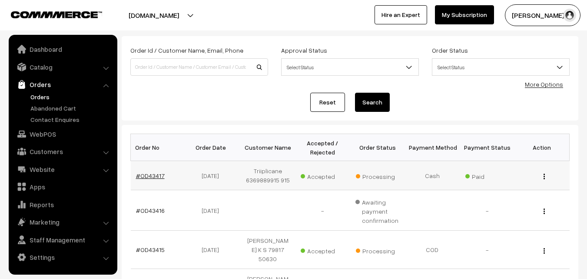
click at [155, 175] on link "#OD43417" at bounding box center [150, 175] width 29 height 7
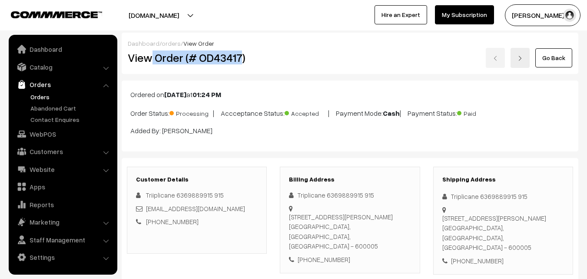
drag, startPoint x: 228, startPoint y: 57, endPoint x: 288, endPoint y: 73, distance: 62.3
click at [241, 55] on h2 "View Order (# OD43417)" at bounding box center [198, 57] width 140 height 13
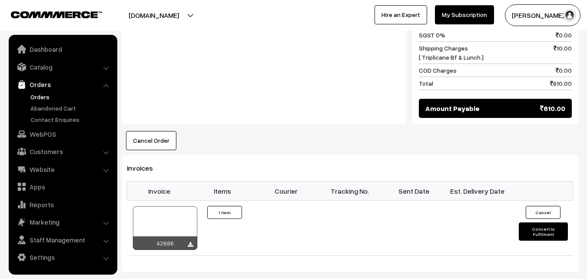
scroll to position [478, 0]
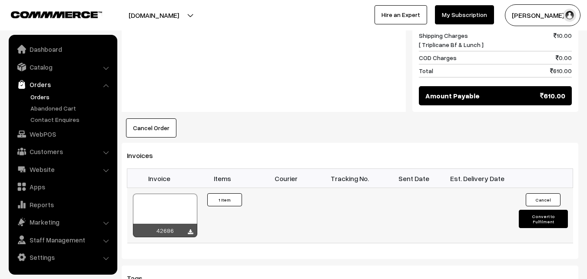
click at [160, 210] on div at bounding box center [165, 214] width 64 height 43
click at [46, 128] on link "WebPOS" at bounding box center [62, 134] width 103 height 16
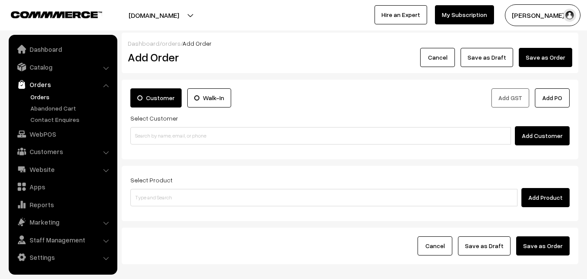
click at [173, 129] on input at bounding box center [320, 135] width 381 height 17
click at [150, 137] on input "98849 44081" at bounding box center [320, 135] width 381 height 17
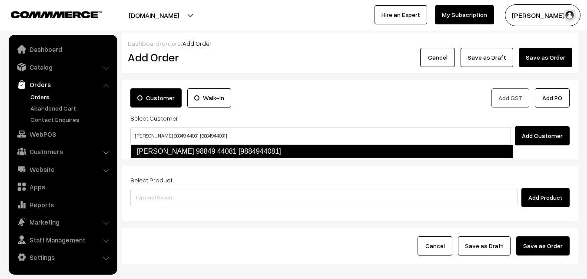
type input "Viji 98849 44081 [9884944081]"
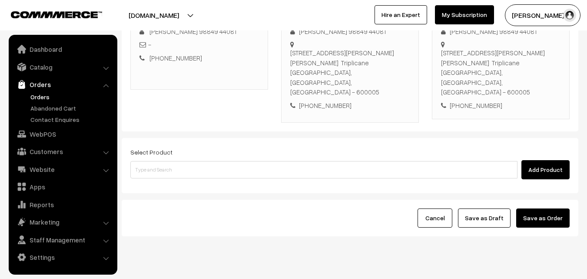
scroll to position [149, 0]
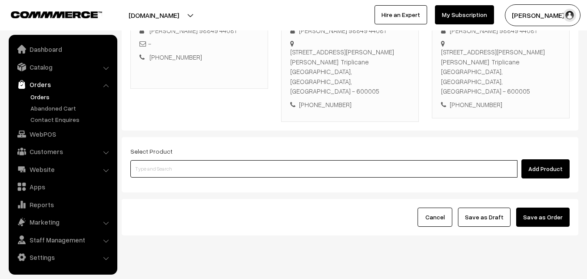
click at [223, 160] on input at bounding box center [323, 168] width 387 height 17
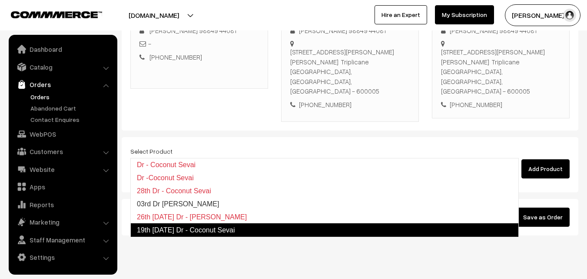
type input "03rd Dr [PERSON_NAME]"
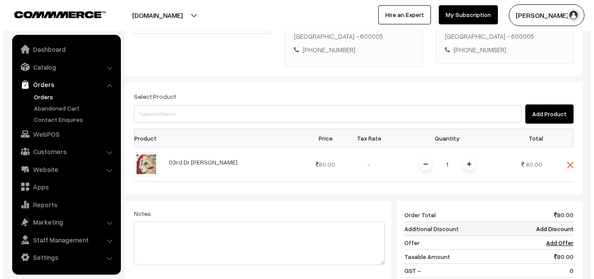
scroll to position [360, 0]
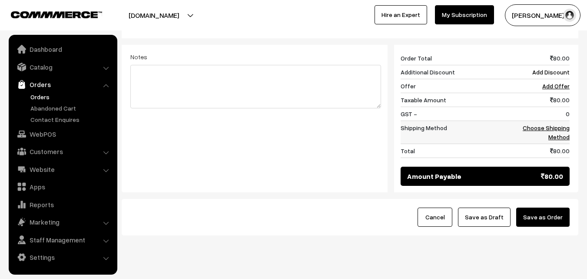
click at [550, 124] on link "Choose Shipping Method" at bounding box center [546, 132] width 47 height 17
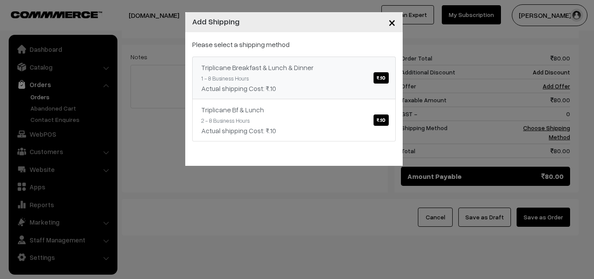
click at [299, 58] on link "Triplicane Breakfast & Lunch & Dinner ₹.10 1 - 8 Business Hours Actual shipping…" at bounding box center [293, 78] width 203 height 43
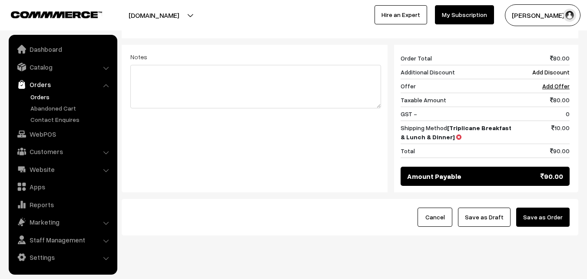
click at [551, 199] on div "Cancel Save as Draft Save as Order" at bounding box center [350, 217] width 457 height 37
click at [539, 207] on button "Save as Order" at bounding box center [543, 216] width 53 height 19
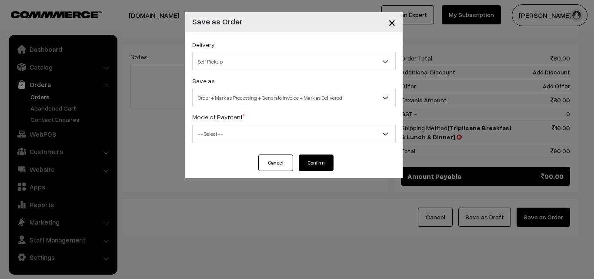
click at [253, 100] on span "Order + Mark as Processing + Generate Invoice + Mark as Delivered" at bounding box center [294, 97] width 203 height 15
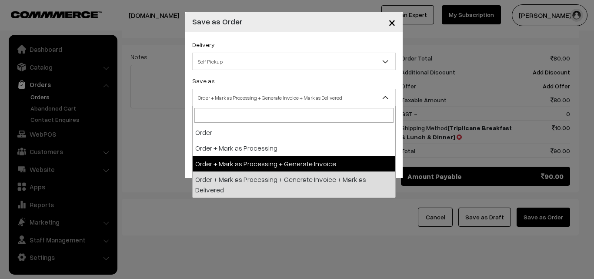
select select "3"
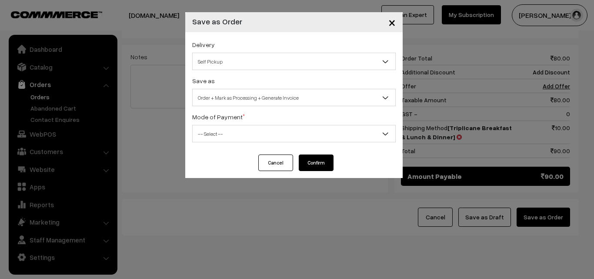
click at [233, 137] on span "-- Select --" at bounding box center [294, 133] width 203 height 15
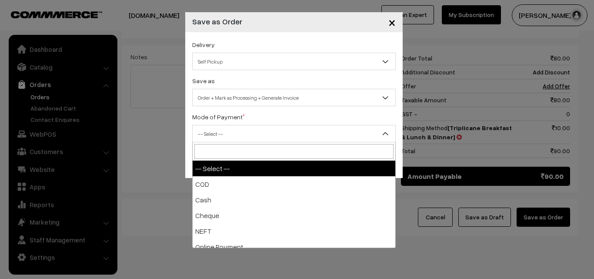
select select "1"
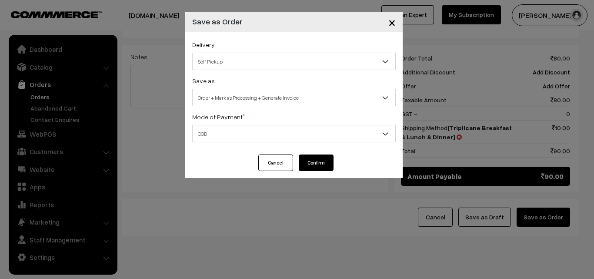
click at [321, 162] on button "Confirm" at bounding box center [316, 162] width 35 height 17
click at [234, 95] on span "Order + Mark as Processing + Generate Invoice" at bounding box center [294, 97] width 203 height 15
click at [230, 135] on span "COD" at bounding box center [294, 133] width 203 height 15
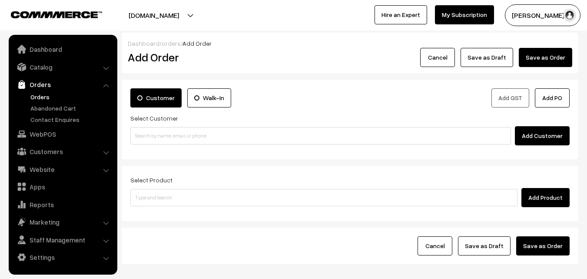
click at [47, 94] on link "Orders" at bounding box center [71, 96] width 86 height 9
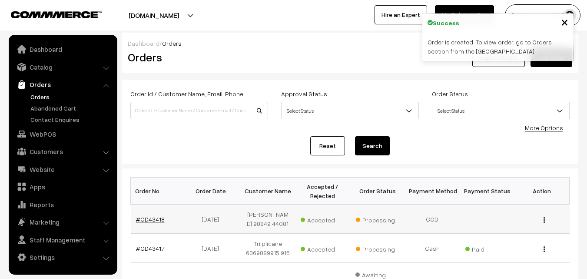
click at [145, 215] on link "#OD43418" at bounding box center [150, 218] width 29 height 7
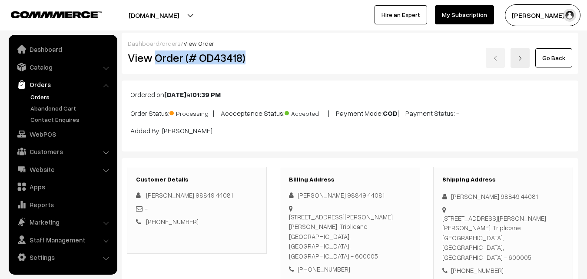
drag, startPoint x: 157, startPoint y: 58, endPoint x: 344, endPoint y: 140, distance: 204.6
click at [269, 63] on div "View Order (# OD43418)" at bounding box center [197, 58] width 153 height 20
copy h2 "Order (# OD43418)"
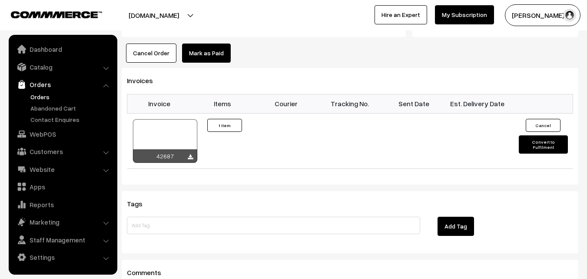
scroll to position [478, 0]
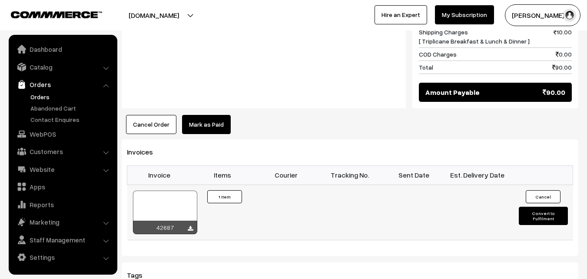
click at [150, 190] on div at bounding box center [165, 211] width 64 height 43
click at [34, 94] on link "Orders" at bounding box center [71, 96] width 86 height 9
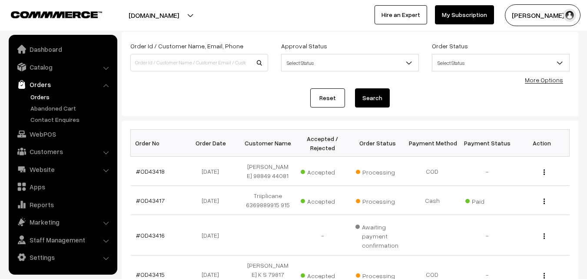
scroll to position [87, 0]
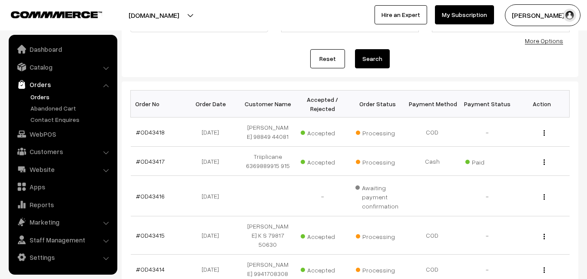
click at [37, 96] on link "Orders" at bounding box center [71, 96] width 86 height 9
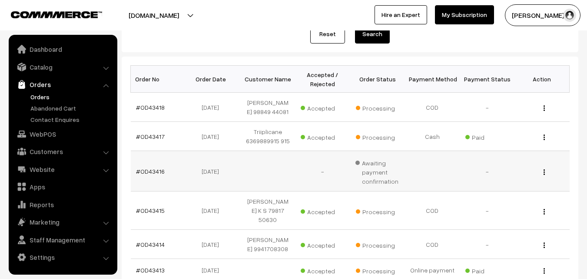
scroll to position [130, 0]
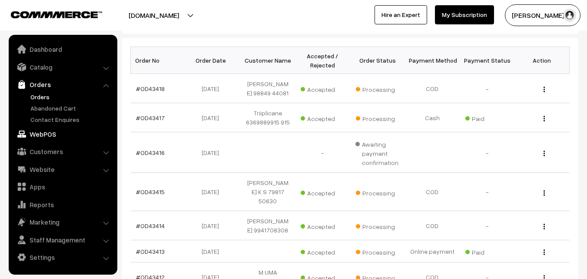
click at [56, 135] on link "WebPOS" at bounding box center [62, 134] width 103 height 16
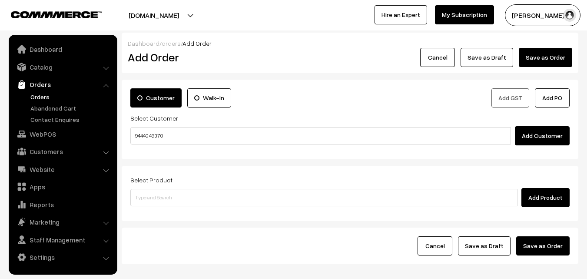
click at [160, 135] on input "94440 49370" at bounding box center [320, 135] width 381 height 17
type input "Vasanthamallika 94440 49370 [9444049370]"
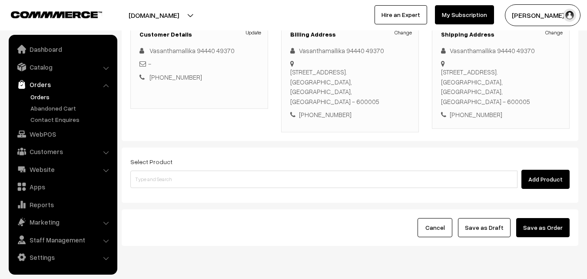
scroll to position [159, 0]
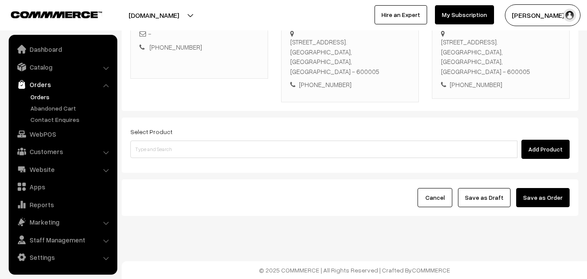
click at [191, 140] on div "Add Product" at bounding box center [350, 149] width 440 height 19
click at [188, 150] on input at bounding box center [323, 148] width 387 height 17
click at [251, 144] on input at bounding box center [323, 148] width 387 height 17
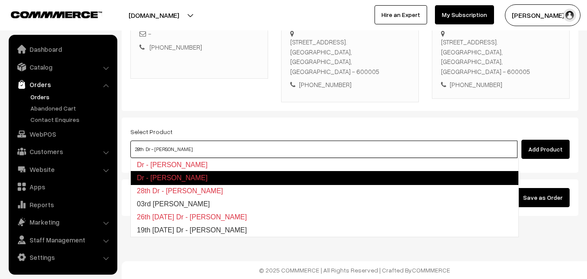
type input "03rd Dr Lemon Sevai"
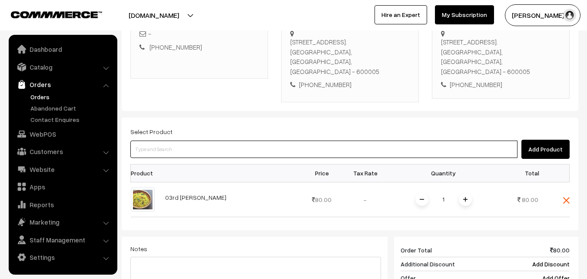
click at [251, 143] on input at bounding box center [323, 148] width 387 height 17
click at [221, 148] on input at bounding box center [323, 148] width 387 height 17
click at [465, 199] on img at bounding box center [465, 199] width 4 height 4
click at [407, 148] on input at bounding box center [323, 148] width 387 height 17
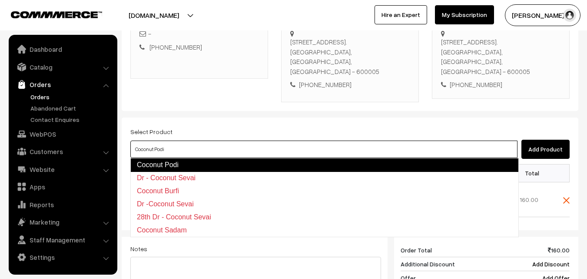
type input "Dr - Coconut Sevai"
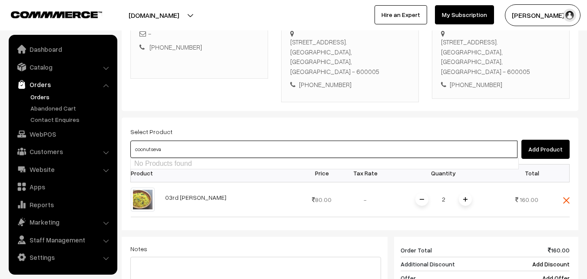
type input "No Products found"
type input "c"
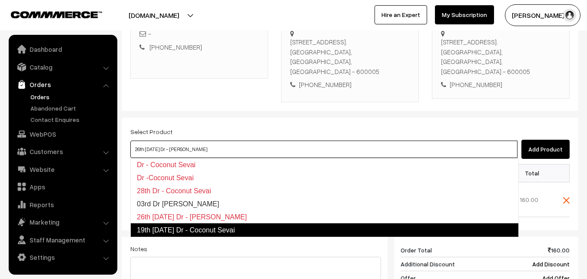
type input "03rd Dr Coconut Sevai"
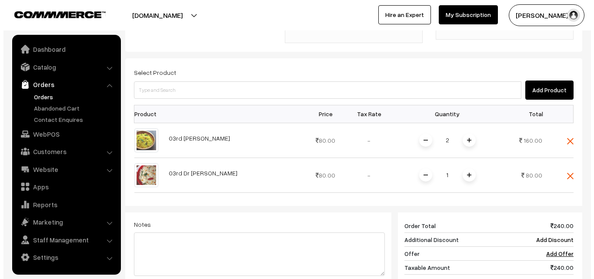
scroll to position [405, 0]
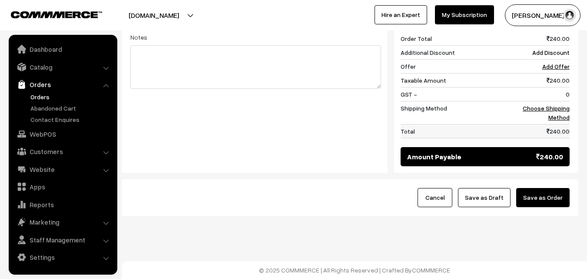
click at [563, 124] on td "240.00" at bounding box center [543, 131] width 54 height 14
click at [563, 112] on td "Choose Shipping Method" at bounding box center [543, 112] width 54 height 23
click at [565, 106] on link "Choose Shipping Method" at bounding box center [546, 112] width 47 height 17
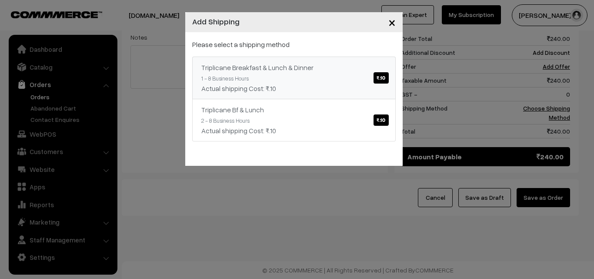
click at [370, 80] on link "Triplicane Breakfast & Lunch & Dinner ₹.10 1 - 8 Business Hours Actual shipping…" at bounding box center [293, 78] width 203 height 43
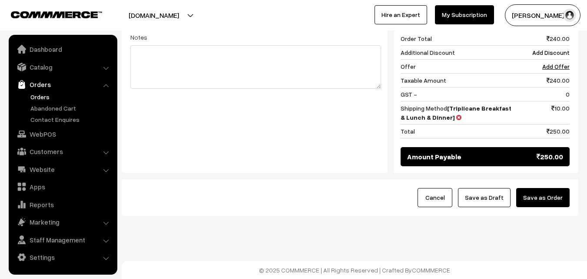
click at [536, 196] on button "Save as Order" at bounding box center [543, 197] width 53 height 19
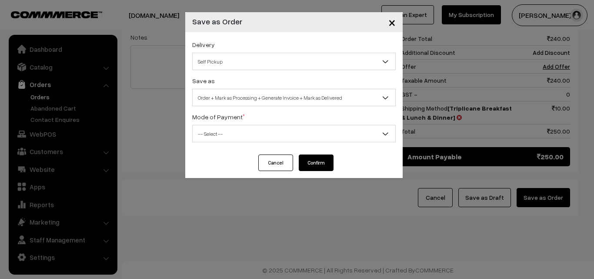
click at [267, 100] on span "Order + Mark as Processing + Generate Invoice + Mark as Delivered" at bounding box center [294, 97] width 203 height 15
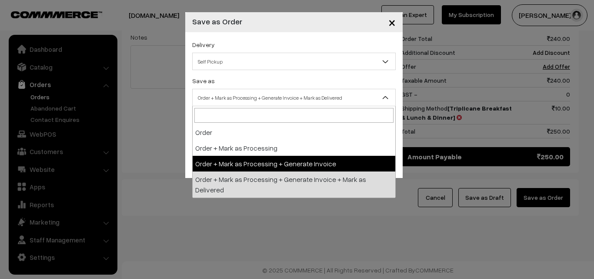
select select "3"
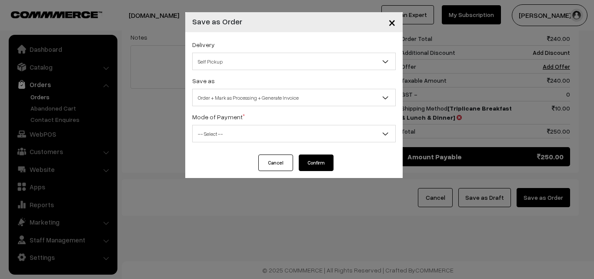
click at [257, 138] on span "-- Select --" at bounding box center [294, 133] width 203 height 15
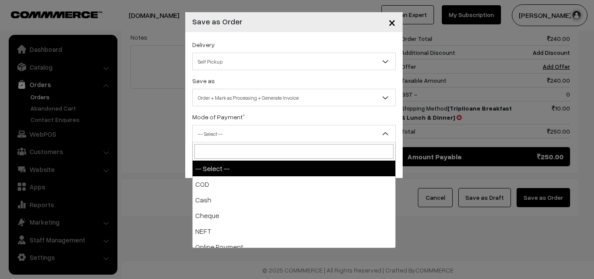
select select "1"
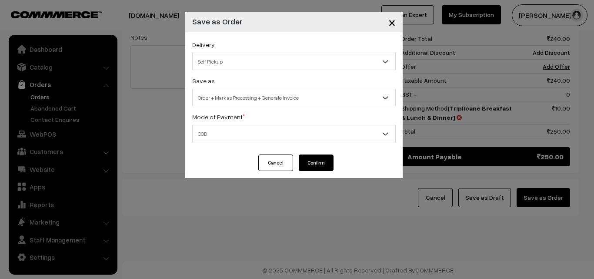
click at [318, 164] on button "Confirm" at bounding box center [316, 162] width 35 height 17
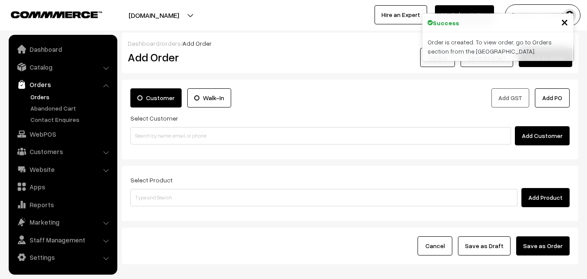
click at [49, 95] on link "Orders" at bounding box center [71, 96] width 86 height 9
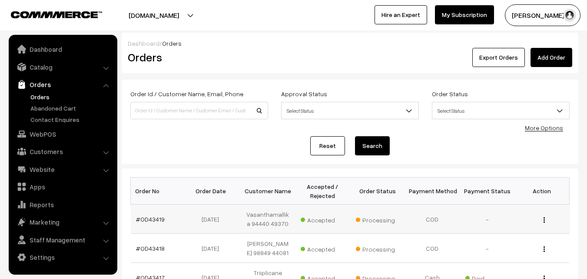
click at [147, 223] on td "#OD43419" at bounding box center [158, 218] width 55 height 29
click at [149, 217] on link "#OD43419" at bounding box center [150, 218] width 29 height 7
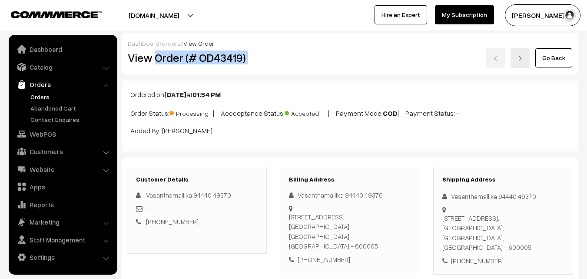
drag, startPoint x: 156, startPoint y: 57, endPoint x: 299, endPoint y: 63, distance: 143.2
click at [308, 63] on div "View Order (# OD43419) Go Back" at bounding box center [350, 58] width 458 height 20
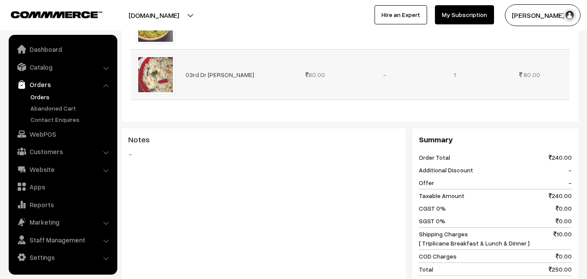
scroll to position [478, 0]
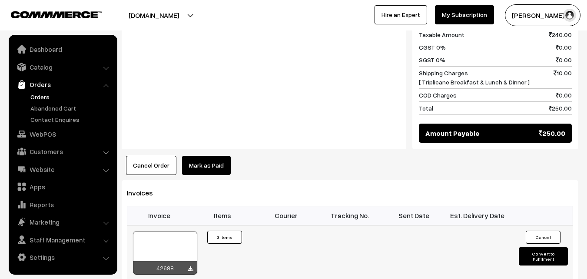
click at [174, 236] on div at bounding box center [165, 252] width 64 height 43
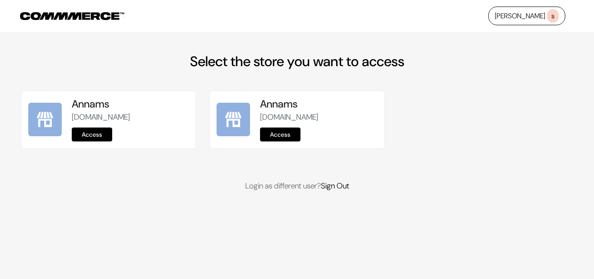
click at [94, 137] on link "Access" at bounding box center [92, 134] width 40 height 14
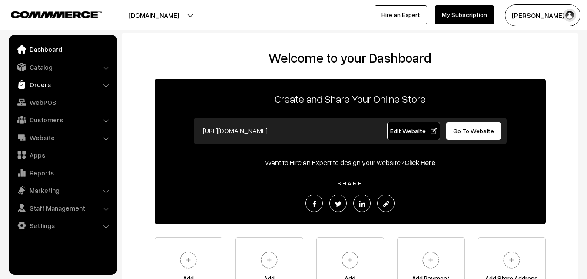
click at [48, 83] on link "Orders" at bounding box center [62, 85] width 103 height 16
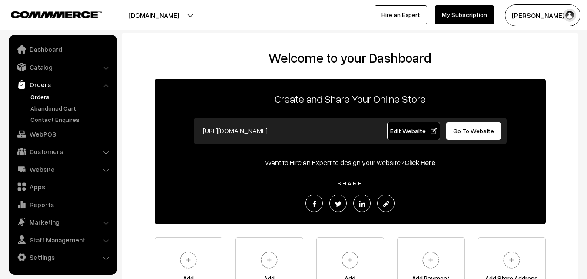
click at [56, 98] on link "Orders" at bounding box center [71, 96] width 86 height 9
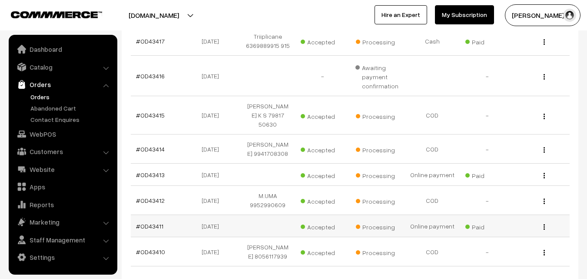
scroll to position [261, 0]
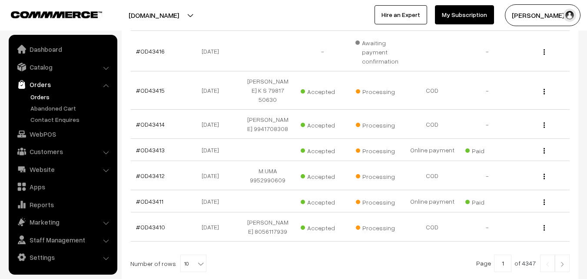
click at [190, 255] on span "10" at bounding box center [193, 263] width 25 height 17
select select "100"
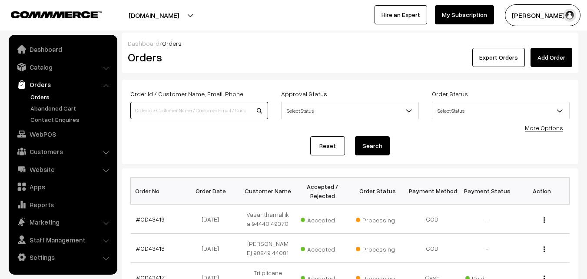
click at [183, 102] on input at bounding box center [199, 110] width 138 height 17
click at [187, 113] on input at bounding box center [199, 110] width 138 height 17
type input "8248874255"
click at [355, 136] on button "Search" at bounding box center [372, 145] width 35 height 19
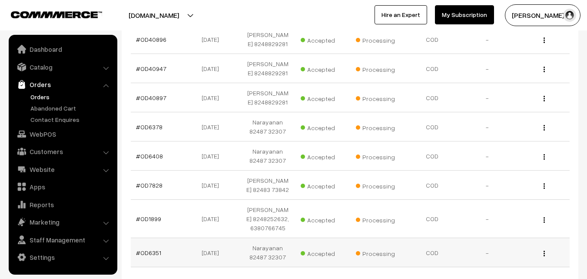
scroll to position [304, 0]
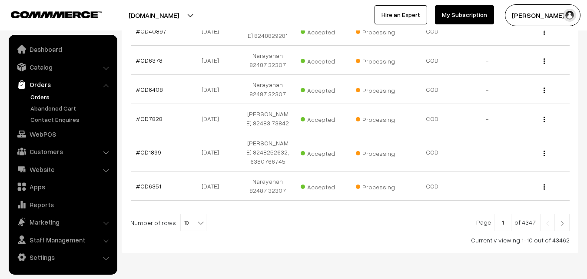
click at [181, 219] on span "10" at bounding box center [193, 222] width 25 height 17
select select "100"
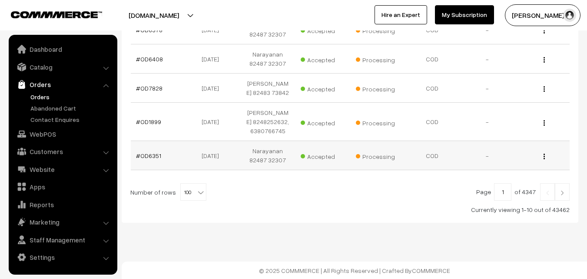
scroll to position [311, 0]
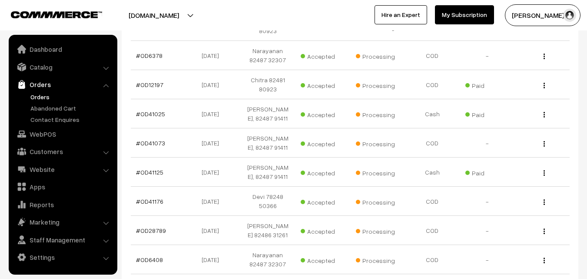
scroll to position [1739, 0]
click at [45, 97] on link "Orders" at bounding box center [71, 96] width 86 height 9
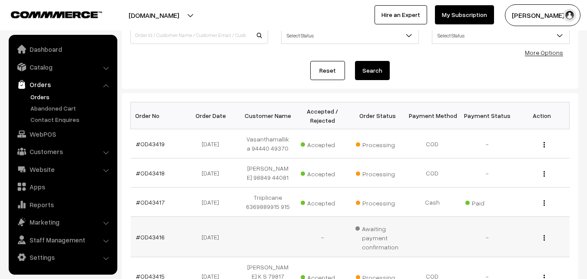
scroll to position [87, 0]
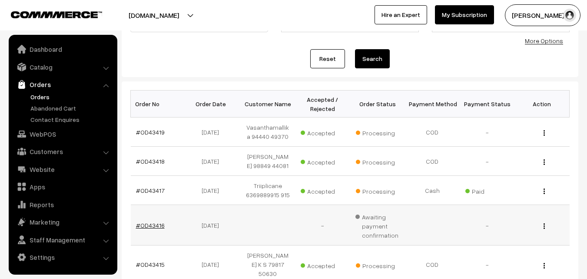
click at [143, 221] on link "#OD43416" at bounding box center [150, 224] width 29 height 7
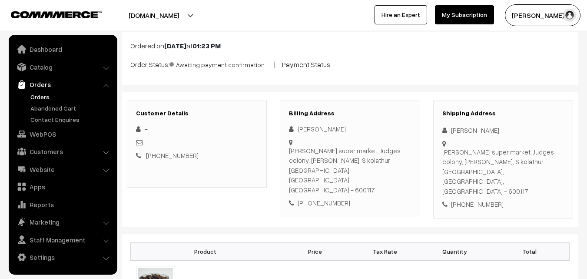
scroll to position [43, 0]
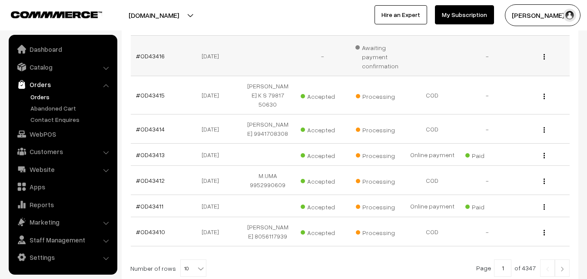
scroll to position [261, 0]
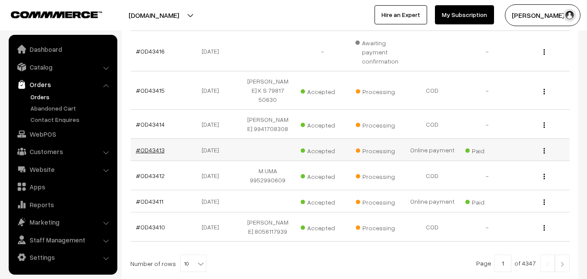
click at [155, 146] on link "#OD43413" at bounding box center [150, 149] width 29 height 7
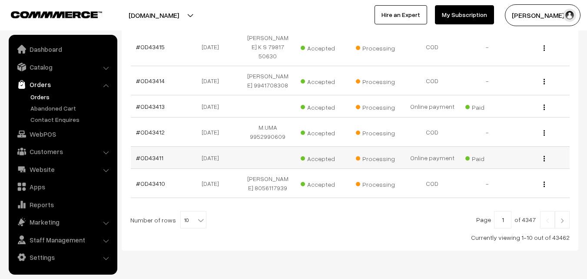
click at [142, 147] on td "#OD43411" at bounding box center [158, 158] width 55 height 22
click at [143, 154] on link "#OD43411" at bounding box center [149, 157] width 27 height 7
click at [190, 211] on span "10" at bounding box center [193, 219] width 25 height 17
select select "100"
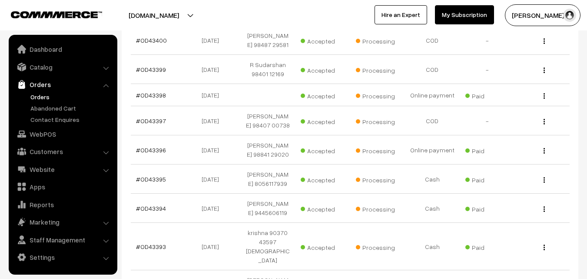
scroll to position [739, 0]
click at [150, 91] on link "#OD43398" at bounding box center [151, 94] width 30 height 7
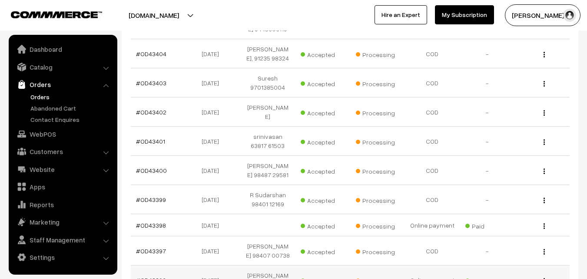
scroll to position [565, 0]
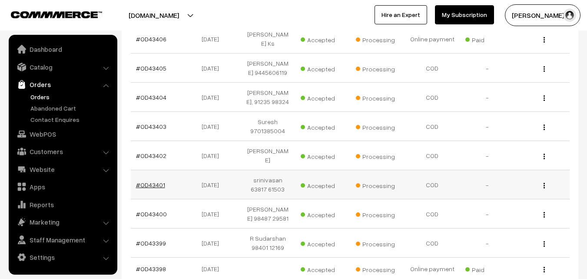
click at [138, 181] on link "#OD43401" at bounding box center [150, 184] width 29 height 7
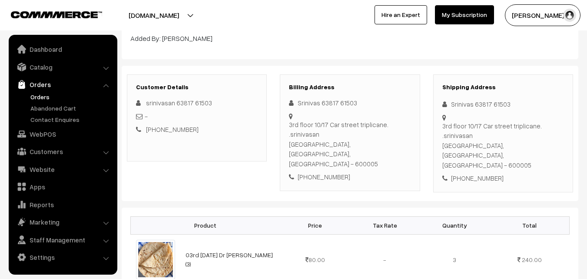
scroll to position [87, 0]
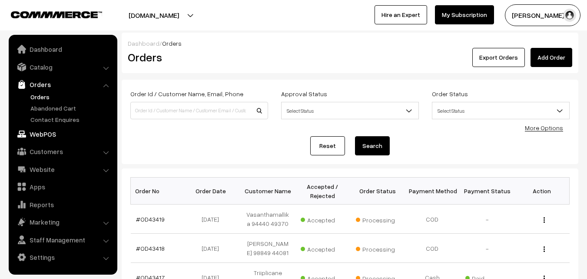
click at [41, 130] on link "WebPOS" at bounding box center [62, 134] width 103 height 16
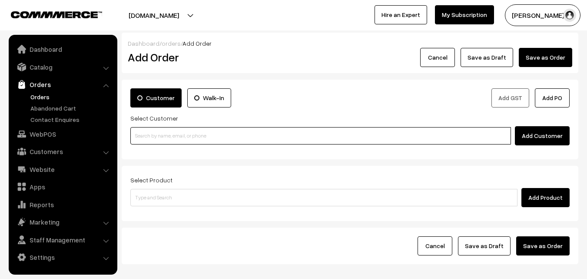
click at [174, 138] on input at bounding box center [320, 135] width 381 height 17
click at [149, 133] on input "8248874255" at bounding box center [320, 135] width 381 height 17
type input "8248874255"
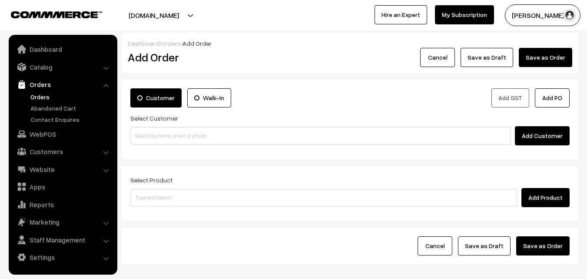
click at [46, 93] on link "Orders" at bounding box center [71, 96] width 86 height 9
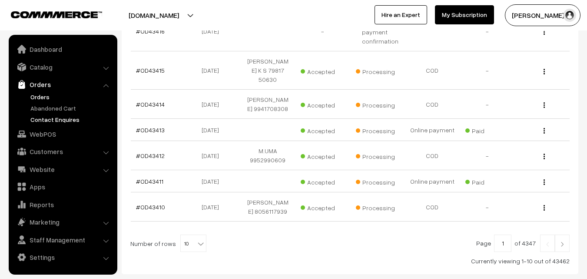
scroll to position [230, 0]
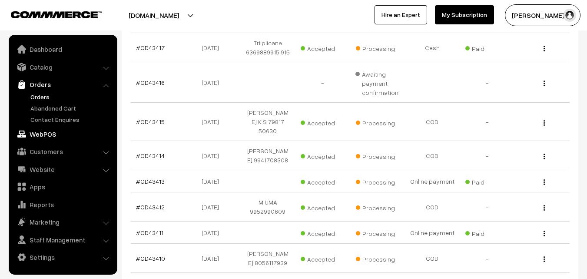
click at [43, 136] on link "WebPOS" at bounding box center [62, 134] width 103 height 16
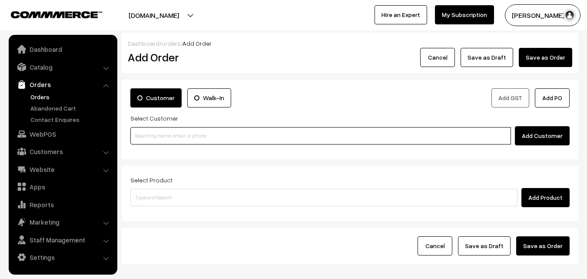
click at [172, 134] on input at bounding box center [320, 135] width 381 height 17
paste input "99416 42097"
click at [156, 134] on input "99416 42097" at bounding box center [320, 135] width 381 height 17
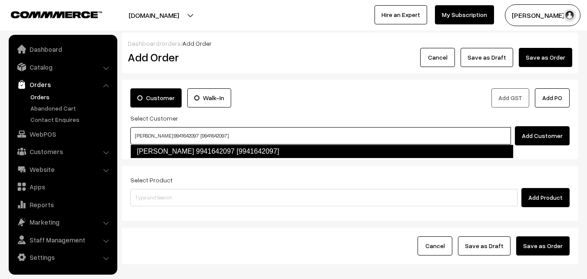
type input "Lavanya 9941642097 [9941642097]"
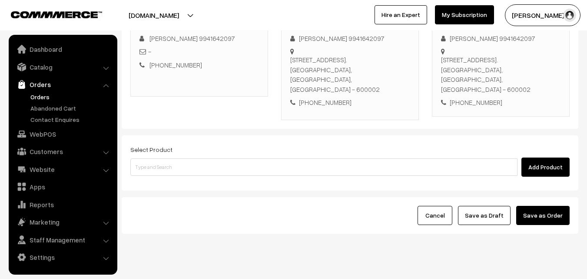
scroll to position [149, 0]
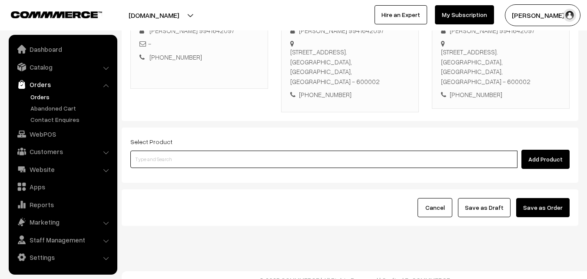
click at [310, 150] on input at bounding box center [323, 158] width 387 height 17
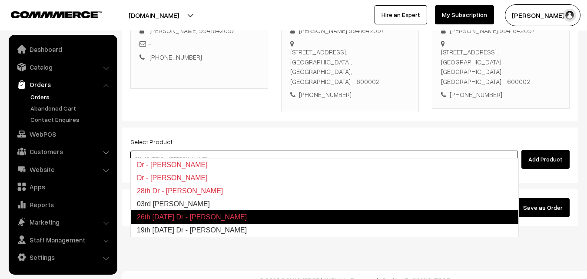
type input "03rd Dr Lemon Sevai"
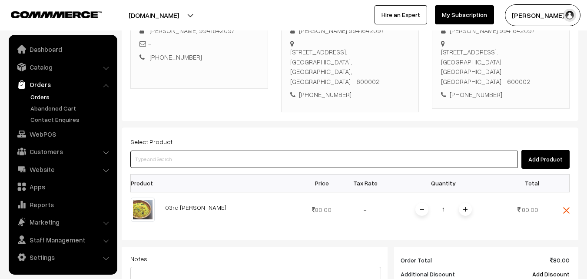
click at [310, 150] on input at bounding box center [323, 158] width 387 height 17
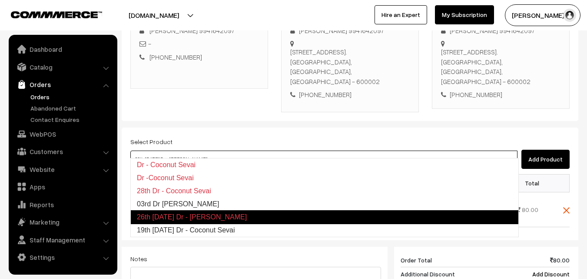
type input "03rd Dr [PERSON_NAME]"
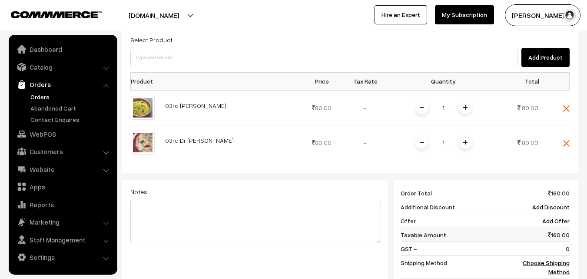
scroll to position [323, 0]
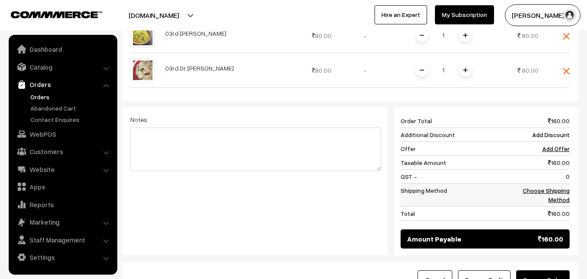
click at [556, 187] on link "Choose Shipping Method" at bounding box center [546, 195] width 47 height 17
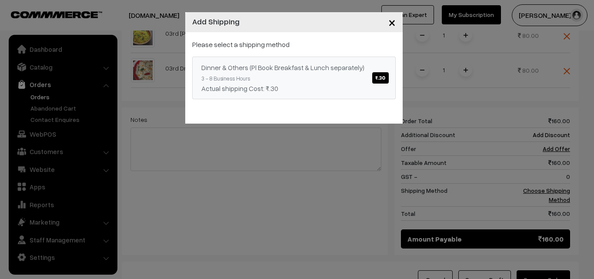
click at [365, 78] on link "Dinner & Others (Pl Book Breakfast & Lunch separately) ₹.30 3 - 8 Business Hour…" at bounding box center [293, 78] width 203 height 43
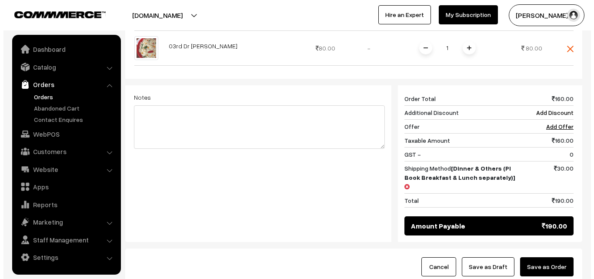
scroll to position [351, 0]
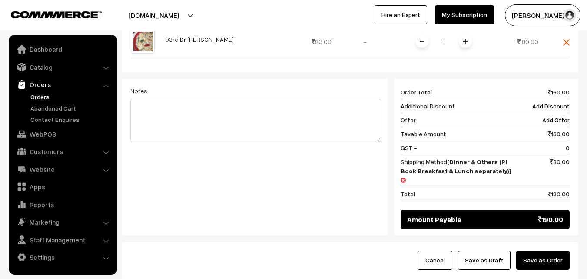
click at [533, 250] on button "Save as Order" at bounding box center [543, 259] width 53 height 19
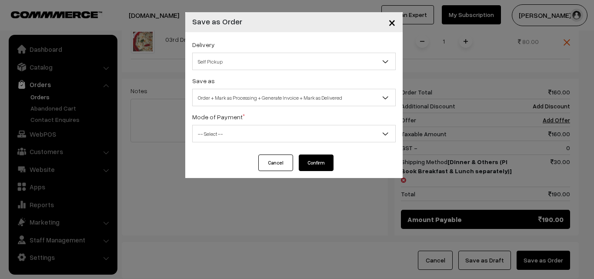
drag, startPoint x: 320, startPoint y: 90, endPoint x: 316, endPoint y: 86, distance: 6.8
click at [316, 87] on div "Save as Order Order + Mark as Processing Order + Mark as Processing + Generate …" at bounding box center [293, 90] width 203 height 31
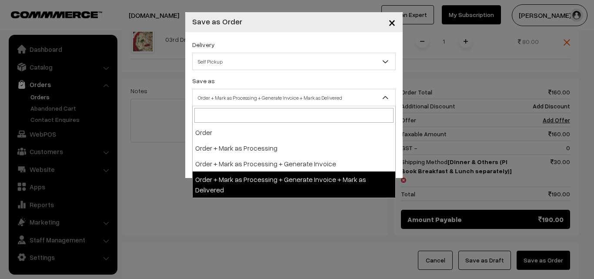
select select "3"
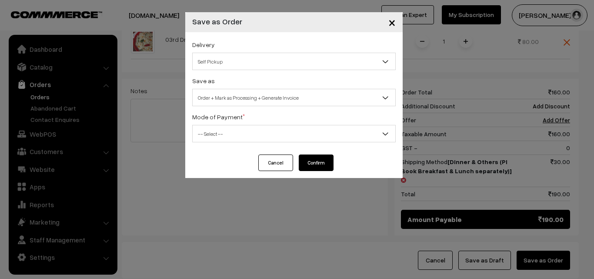
click at [245, 133] on span "-- Select --" at bounding box center [294, 133] width 203 height 15
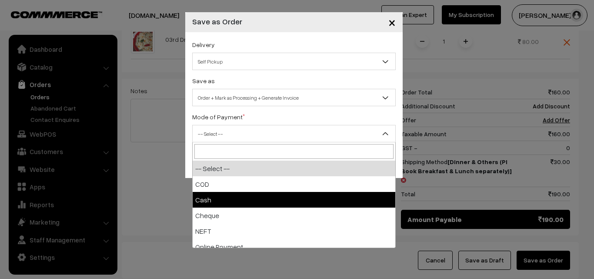
select select "2"
checkbox input "true"
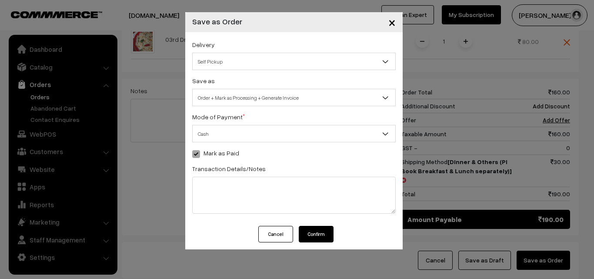
click at [317, 238] on button "Confirm" at bounding box center [316, 234] width 35 height 17
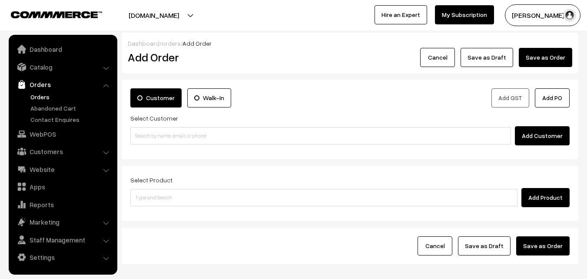
click at [43, 99] on link "Orders" at bounding box center [71, 96] width 86 height 9
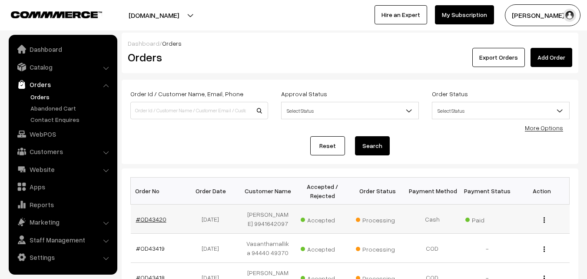
click at [151, 215] on link "#OD43420" at bounding box center [151, 218] width 30 height 7
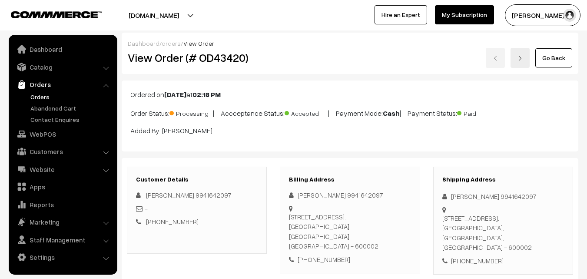
drag, startPoint x: 155, startPoint y: 59, endPoint x: 237, endPoint y: 63, distance: 81.8
click at [187, 62] on h2 "View Order (# OD43420)" at bounding box center [198, 57] width 140 height 13
drag, startPoint x: 237, startPoint y: 63, endPoint x: 334, endPoint y: 60, distance: 97.4
click at [335, 60] on div "View Order (# OD43420) Go Back" at bounding box center [350, 58] width 458 height 20
copy div "0)"
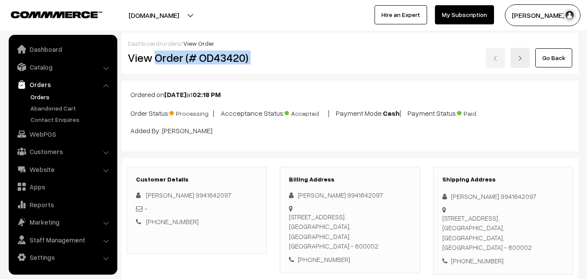
drag, startPoint x: 154, startPoint y: 57, endPoint x: 319, endPoint y: 97, distance: 169.3
click at [300, 62] on div "View Order (# OD43420) Go Back" at bounding box center [350, 58] width 458 height 20
copy div "Order (# OD43420)"
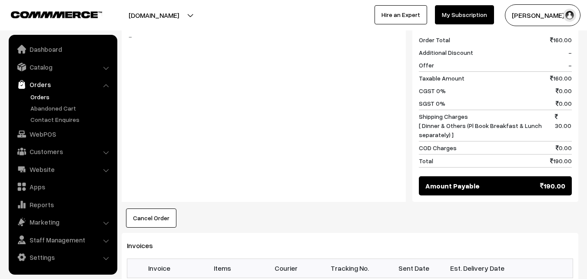
scroll to position [565, 0]
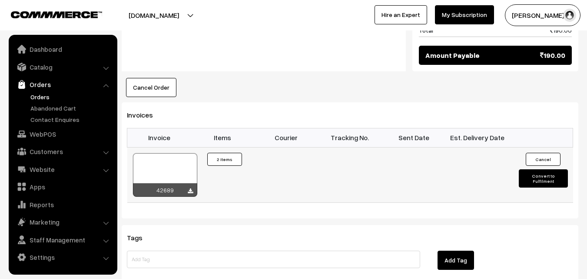
click at [166, 156] on div at bounding box center [165, 174] width 64 height 43
click at [41, 98] on link "Orders" at bounding box center [71, 96] width 86 height 9
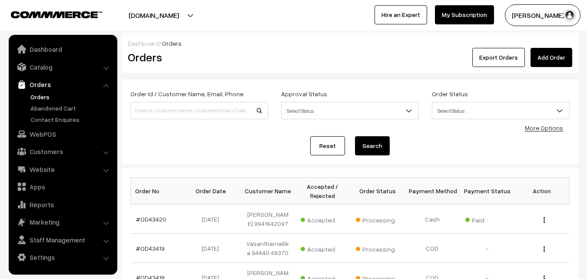
click at [42, 96] on link "Orders" at bounding box center [71, 96] width 86 height 9
click at [43, 93] on link "Orders" at bounding box center [71, 96] width 86 height 9
click at [375, 33] on div "Dashboard / Orders Orders Export Orders Add Order" at bounding box center [350, 53] width 457 height 40
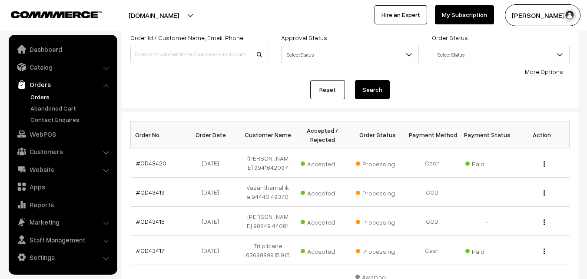
scroll to position [56, 0]
click at [147, 187] on td "#OD43419" at bounding box center [158, 192] width 55 height 29
click at [149, 194] on link "#OD43419" at bounding box center [150, 192] width 29 height 7
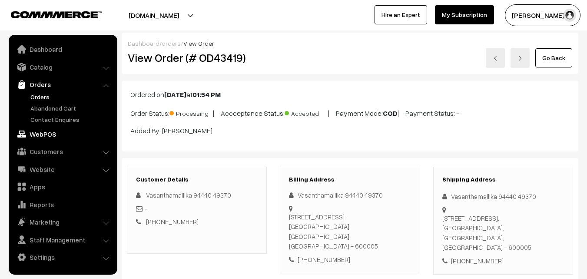
click at [58, 138] on link "WebPOS" at bounding box center [62, 134] width 103 height 16
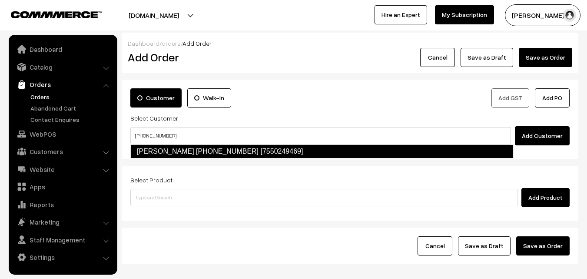
click at [204, 147] on link "[PERSON_NAME] [PHONE_NUMBER] [7550249469]" at bounding box center [321, 151] width 383 height 14
type input "[PHONE_NUMBER]"
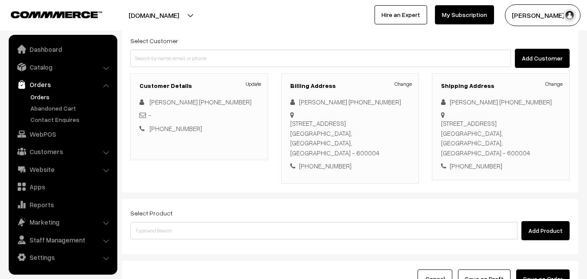
scroll to position [105, 0]
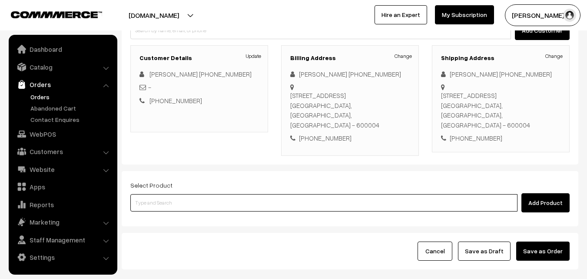
drag, startPoint x: 227, startPoint y: 195, endPoint x: 219, endPoint y: 190, distance: 9.9
click at [224, 195] on input at bounding box center [323, 202] width 387 height 17
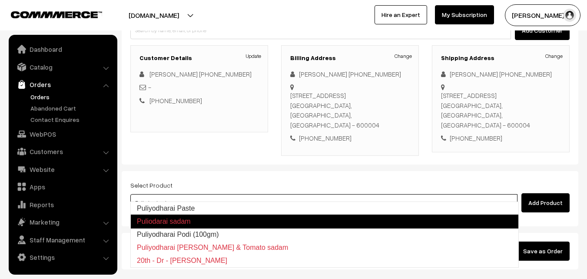
type input "Puliyodharai Paste"
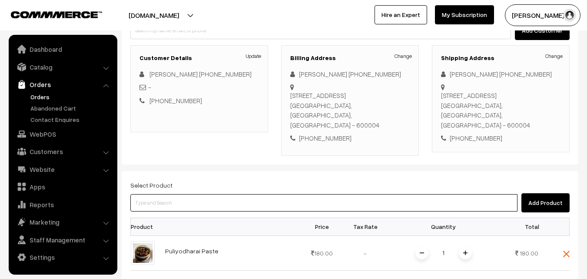
click at [304, 194] on input at bounding box center [323, 202] width 387 height 17
click at [232, 194] on input at bounding box center [323, 202] width 387 height 17
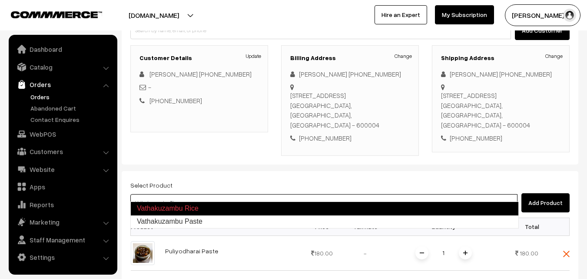
type input "Vathakuzambu Paste"
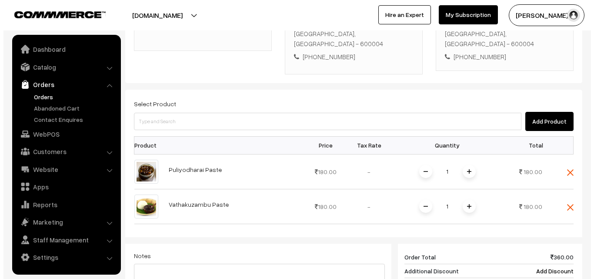
scroll to position [366, 0]
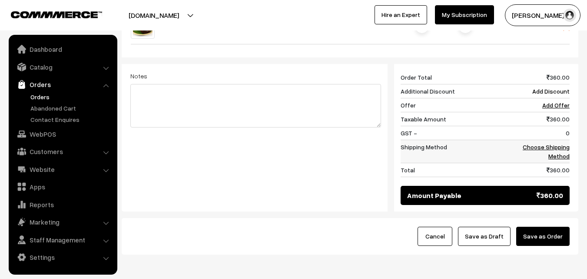
click at [560, 141] on td "Choose Shipping Method" at bounding box center [543, 151] width 54 height 23
click at [547, 143] on link "Choose Shipping Method" at bounding box center [546, 151] width 47 height 17
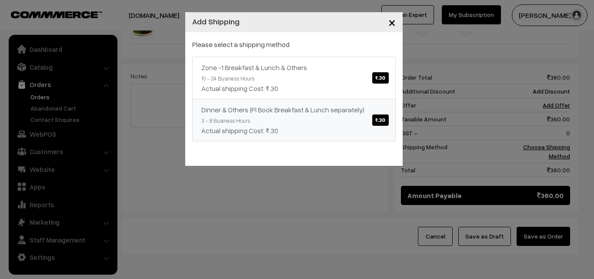
click at [342, 97] on div "Zone -1 Breakfast & Lunch & Others ₹.30 10 - 24 Business Hours Actual shipping …" at bounding box center [293, 99] width 203 height 85
click at [347, 87] on div "Actual shipping Cost: ₹.30" at bounding box center [293, 88] width 185 height 10
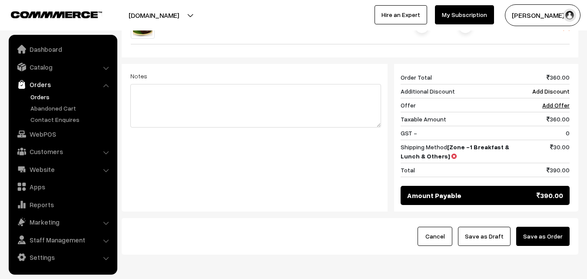
click at [548, 228] on button "Save as Order" at bounding box center [543, 236] width 53 height 19
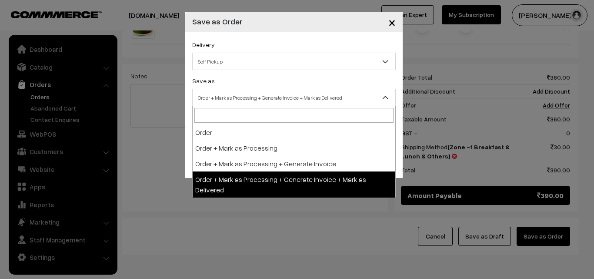
click at [243, 99] on span "Order + Mark as Processing + Generate Invoice + Mark as Delivered" at bounding box center [294, 97] width 203 height 15
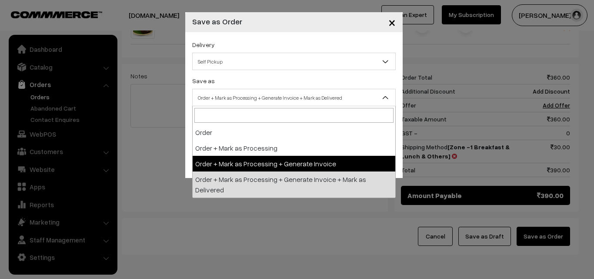
select select "3"
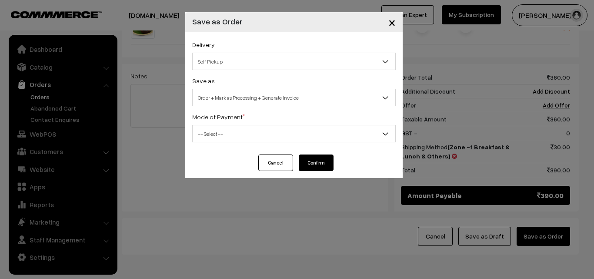
click at [234, 129] on span "-- Select --" at bounding box center [294, 133] width 203 height 15
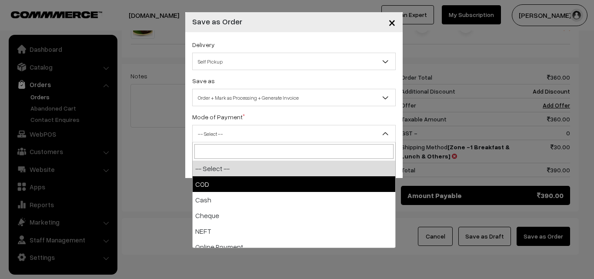
select select "1"
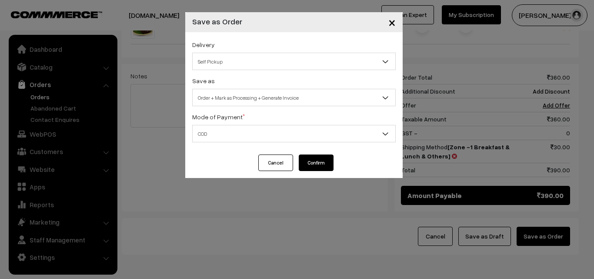
click at [309, 164] on button "Confirm" at bounding box center [316, 162] width 35 height 17
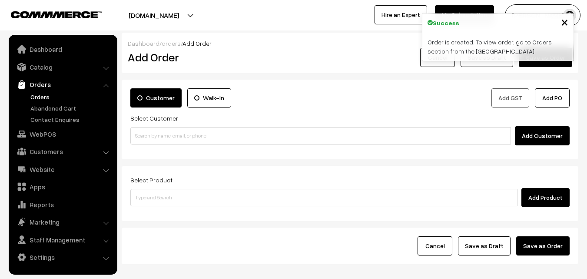
click at [47, 102] on ul "Orders" at bounding box center [63, 108] width 104 height 32
click at [46, 97] on link "Orders" at bounding box center [71, 96] width 86 height 9
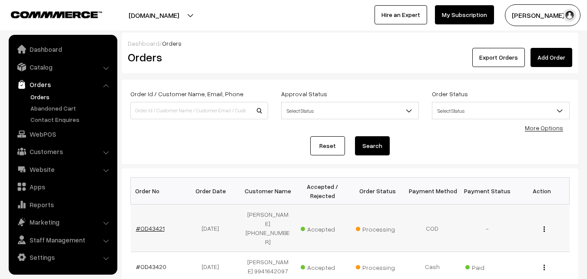
click at [152, 224] on link "#OD43421" at bounding box center [150, 227] width 29 height 7
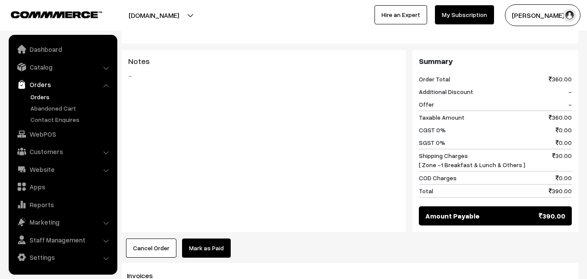
scroll to position [478, 0]
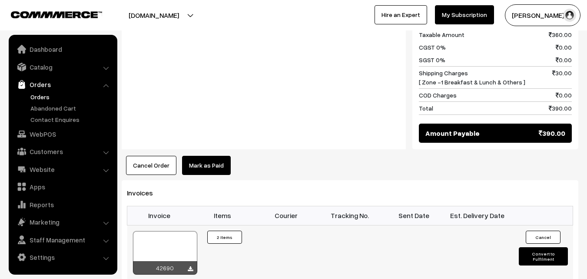
click at [170, 239] on div at bounding box center [165, 252] width 64 height 43
click at [40, 131] on link "WebPOS" at bounding box center [62, 134] width 103 height 16
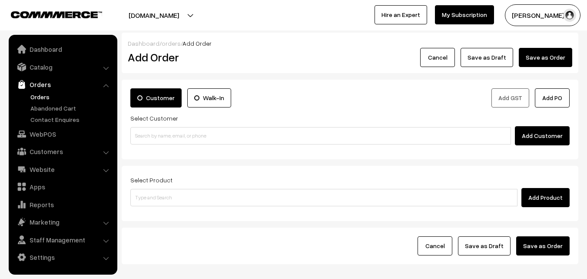
click at [156, 140] on input at bounding box center [320, 135] width 381 height 17
click at [153, 131] on input "95662 19764" at bounding box center [320, 135] width 381 height 17
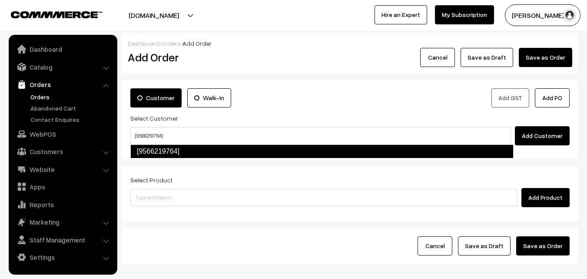
type input "[9566219764]"
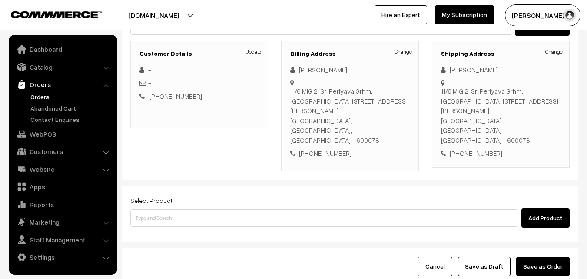
scroll to position [149, 0]
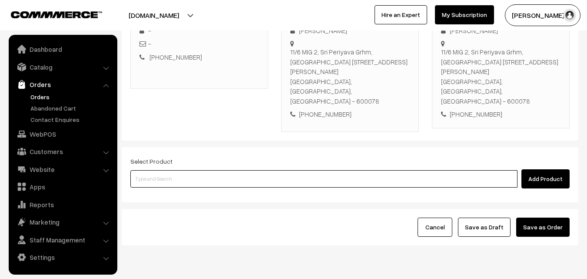
click at [218, 170] on input at bounding box center [323, 178] width 387 height 17
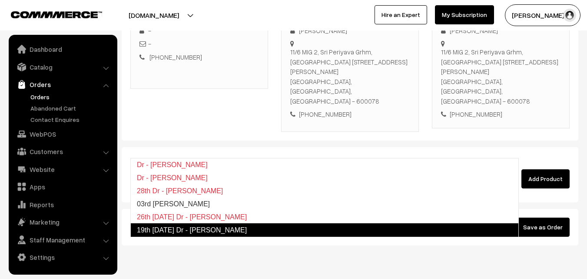
type input "03rd [PERSON_NAME]"
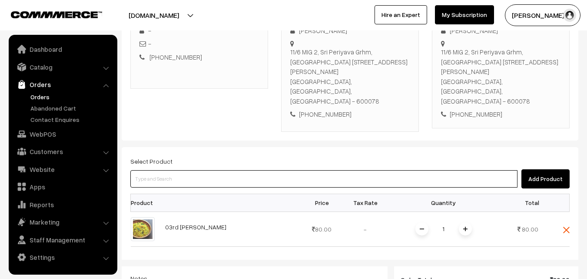
click at [257, 170] on input at bounding box center [323, 178] width 387 height 17
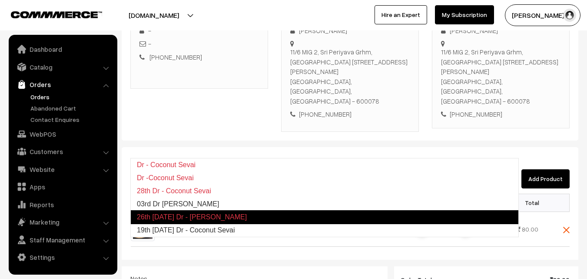
type input "03rd Dr [PERSON_NAME]"
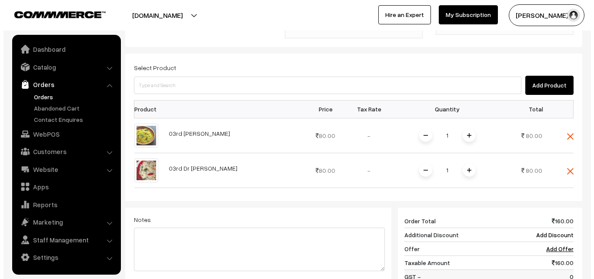
scroll to position [395, 0]
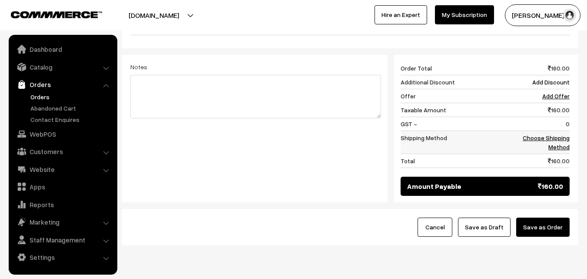
click at [560, 130] on td "Choose Shipping Method" at bounding box center [543, 141] width 54 height 23
click at [558, 130] on td "Choose Shipping Method" at bounding box center [543, 141] width 54 height 23
click at [557, 134] on link "Choose Shipping Method" at bounding box center [546, 142] width 47 height 17
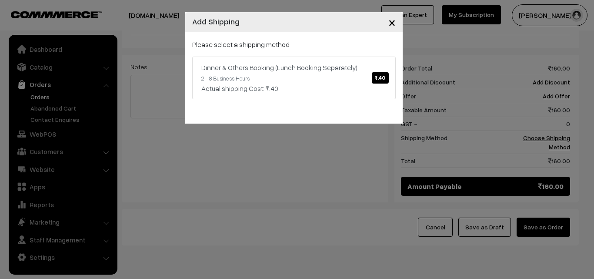
click at [303, 42] on p "Please select a shipping method" at bounding box center [293, 44] width 203 height 10
click at [307, 54] on div "Please select a shipping method Dinner & Others Booking (Lunch Booking Separate…" at bounding box center [293, 69] width 203 height 60
click at [406, 86] on div "× Add Shipping Please select a shipping method Dinner & Others Booking (Lunch B…" at bounding box center [297, 139] width 594 height 279
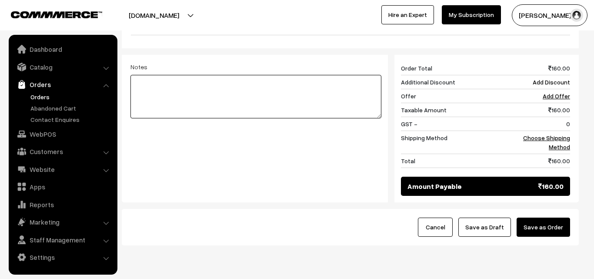
click at [360, 75] on textarea at bounding box center [255, 96] width 251 height 43
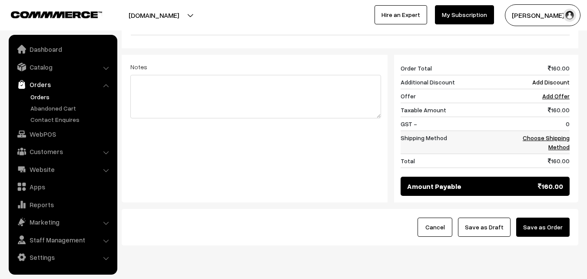
click at [565, 134] on link "Choose Shipping Method" at bounding box center [546, 142] width 47 height 17
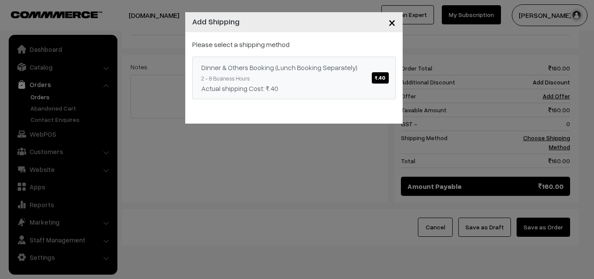
click at [320, 74] on link "Dinner & Others Booking (Lunch Booking Separately) ₹.40 2 - 8 Business Hours Ac…" at bounding box center [293, 78] width 203 height 43
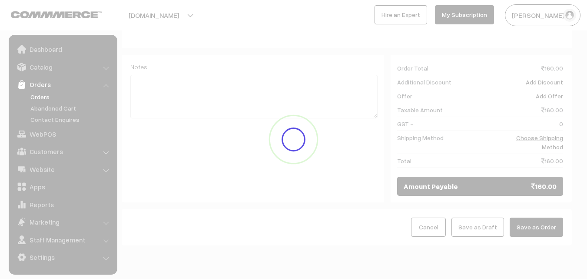
click at [559, 217] on button "Save as Order" at bounding box center [536, 226] width 53 height 19
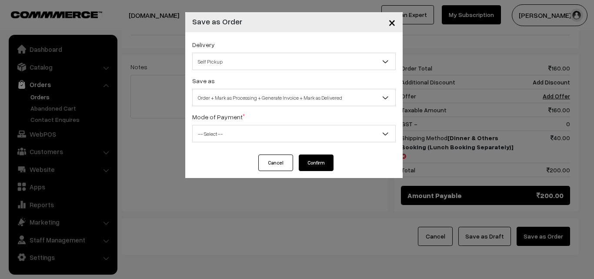
click at [217, 88] on div "Save as Order Order + Mark as Processing Order + Mark as Processing + Generate …" at bounding box center [293, 90] width 203 height 31
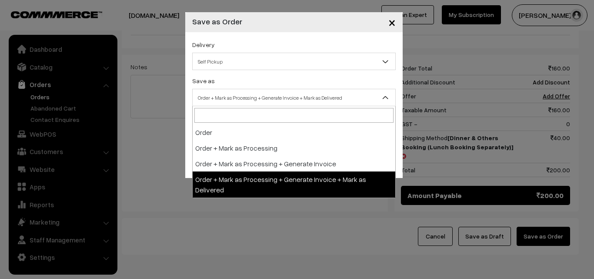
click at [223, 103] on span "Order + Mark as Processing + Generate Invoice + Mark as Delivered" at bounding box center [294, 97] width 203 height 15
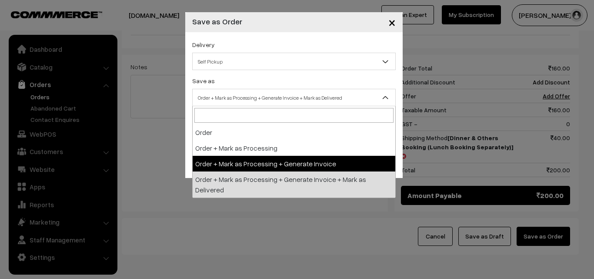
select select "3"
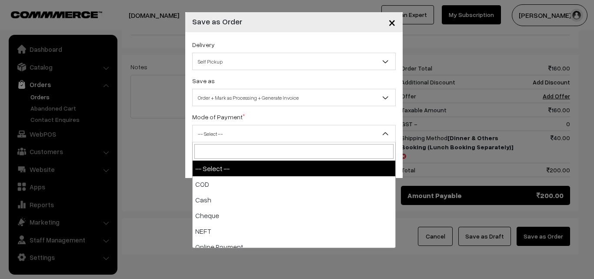
click at [233, 135] on span "-- Select --" at bounding box center [294, 133] width 203 height 15
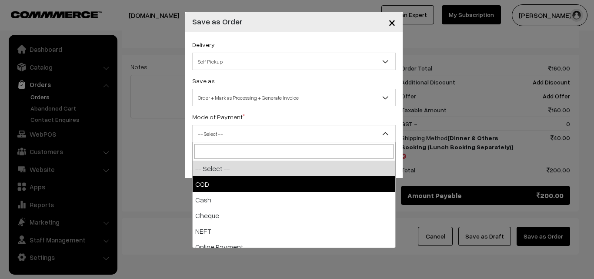
select select "1"
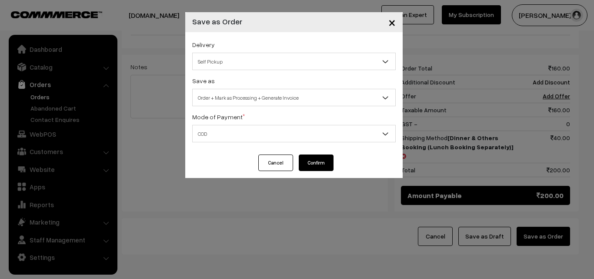
click at [315, 162] on button "Confirm" at bounding box center [316, 162] width 35 height 17
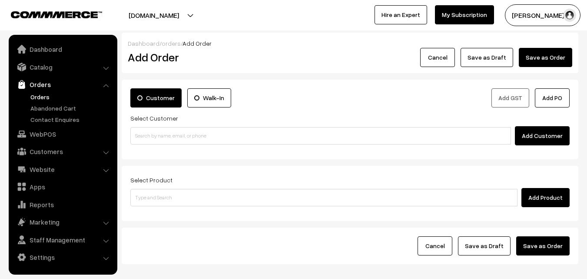
click at [43, 93] on link "Orders" at bounding box center [71, 96] width 86 height 9
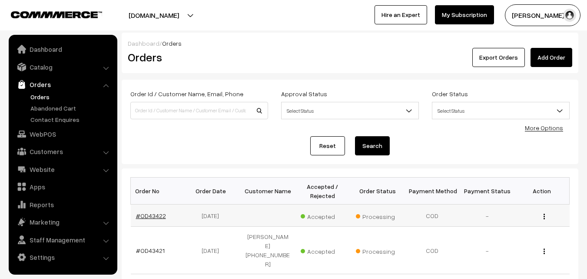
click at [158, 213] on link "#OD43422" at bounding box center [151, 215] width 30 height 7
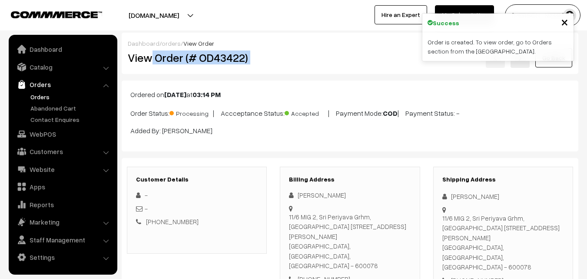
click at [300, 59] on div "View Order (# OD43422) Go Back" at bounding box center [350, 58] width 458 height 20
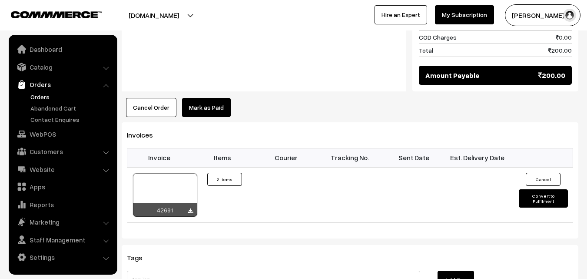
scroll to position [565, 0]
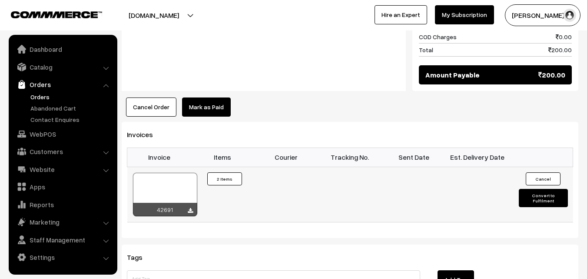
click at [177, 173] on div at bounding box center [165, 194] width 64 height 43
click at [46, 97] on link "Orders" at bounding box center [71, 96] width 86 height 9
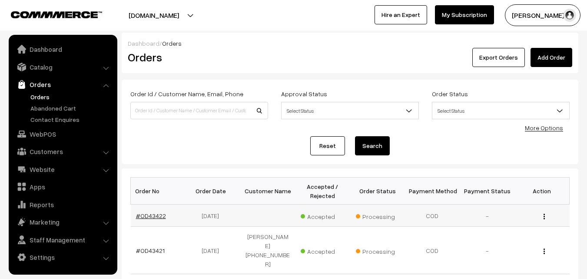
click at [140, 216] on link "#OD43422" at bounding box center [151, 215] width 30 height 7
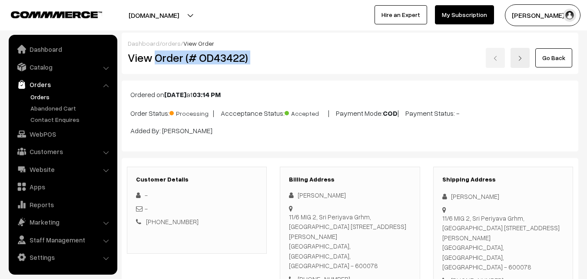
drag, startPoint x: 154, startPoint y: 57, endPoint x: 307, endPoint y: 63, distance: 152.7
click at [307, 61] on div "View Order (# OD43422) Go Back" at bounding box center [350, 58] width 458 height 20
copy div "Order (# OD43422)"
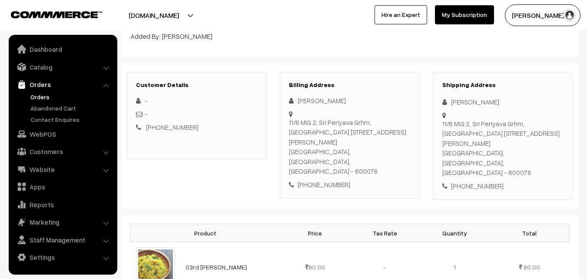
scroll to position [261, 0]
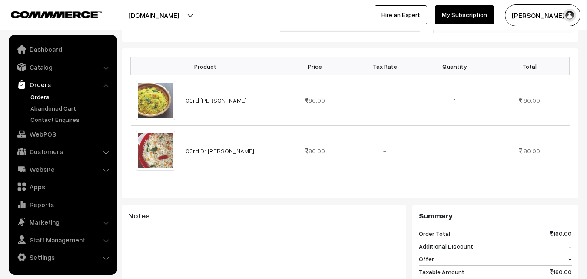
drag, startPoint x: 57, startPoint y: 88, endPoint x: 53, endPoint y: 93, distance: 6.2
click at [57, 89] on link "Orders" at bounding box center [62, 85] width 103 height 16
click at [47, 95] on link "Orders" at bounding box center [71, 96] width 86 height 9
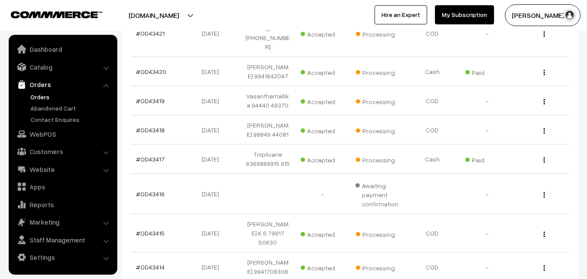
scroll to position [217, 0]
drag, startPoint x: 35, startPoint y: 99, endPoint x: 36, endPoint y: 93, distance: 5.4
click at [35, 98] on link "Orders" at bounding box center [71, 96] width 86 height 9
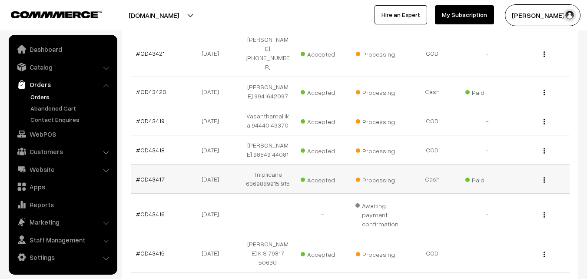
scroll to position [217, 0]
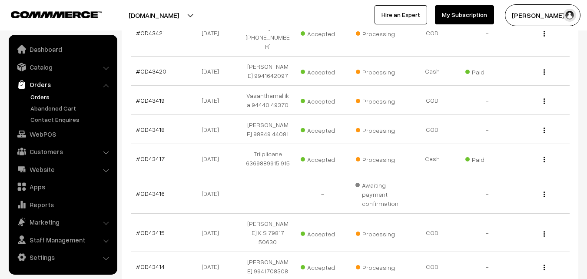
click at [38, 94] on link "Orders" at bounding box center [71, 96] width 86 height 9
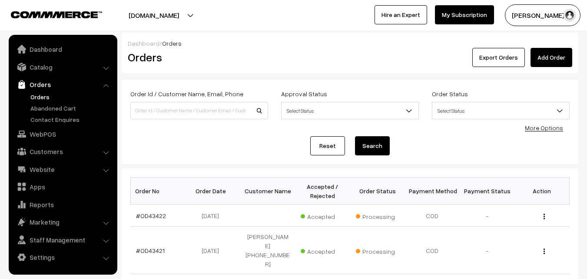
click at [37, 96] on link "Orders" at bounding box center [71, 96] width 86 height 9
click at [39, 69] on link "Catalog" at bounding box center [62, 67] width 103 height 16
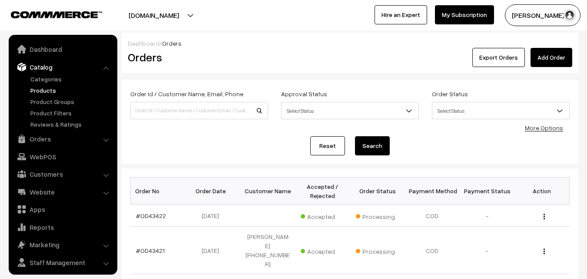
click at [56, 92] on link "Products" at bounding box center [71, 90] width 86 height 9
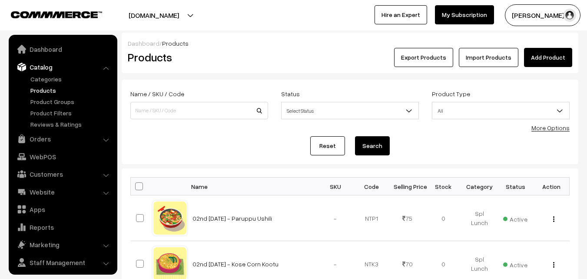
scroll to position [22, 0]
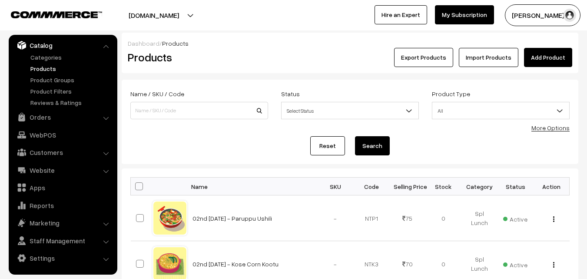
click at [547, 130] on link "More Options" at bounding box center [551, 127] width 38 height 7
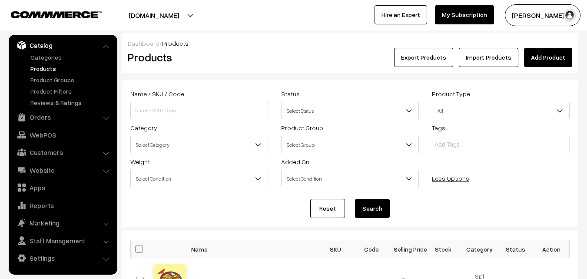
click at [166, 142] on span "Select Category" at bounding box center [199, 144] width 137 height 15
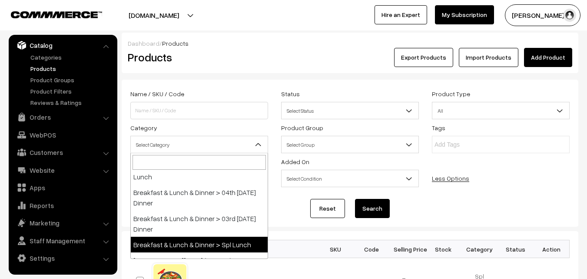
scroll to position [217, 0]
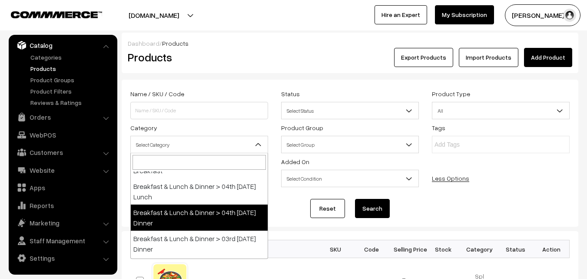
select select "96"
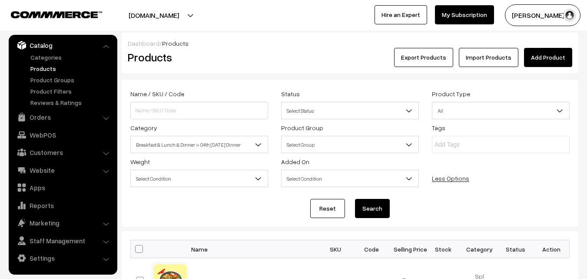
click at [375, 205] on button "Search" at bounding box center [372, 208] width 35 height 19
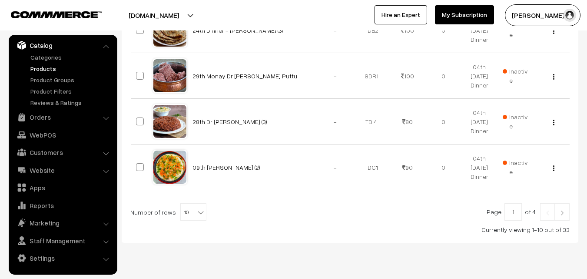
scroll to position [545, 0]
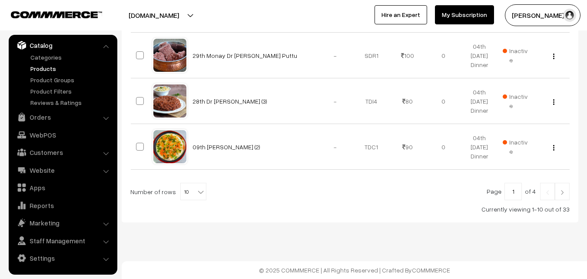
click at [184, 190] on span "10" at bounding box center [193, 191] width 25 height 17
click at [275, 205] on div "Currently viewing 1-10 out of 33" at bounding box center [350, 208] width 440 height 9
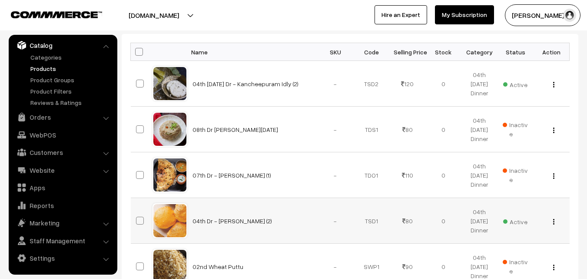
scroll to position [110, 0]
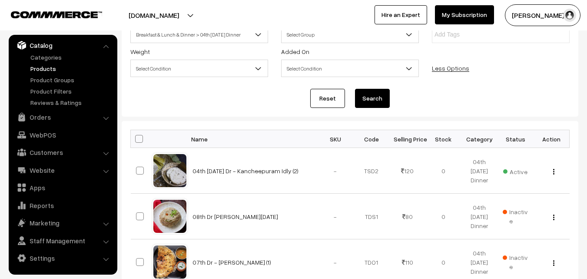
click at [453, 67] on link "Less Options" at bounding box center [450, 67] width 37 height 7
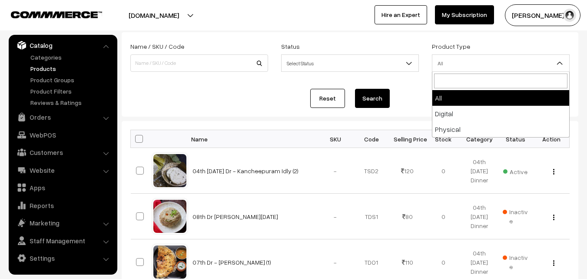
click at [453, 68] on span "All" at bounding box center [501, 63] width 137 height 15
click at [403, 79] on div "Name / SKU / Code Status Select Status Active Inactive Select Status Product Ty…" at bounding box center [350, 60] width 453 height 39
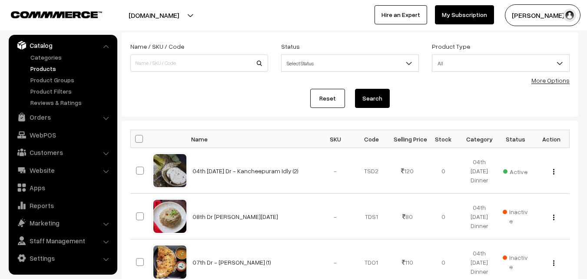
click at [556, 77] on link "More Options" at bounding box center [551, 80] width 38 height 7
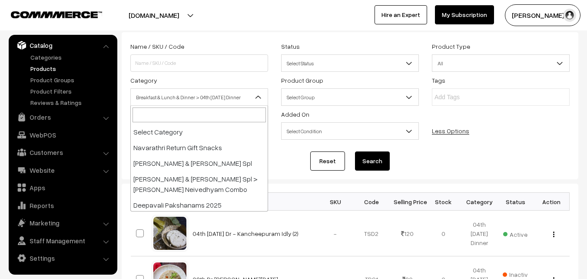
click at [154, 102] on span "Breakfast & Lunch & Dinner > 04th [DATE] Dinner" at bounding box center [199, 97] width 137 height 15
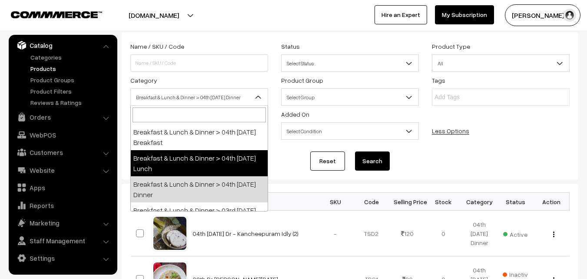
scroll to position [242, 0]
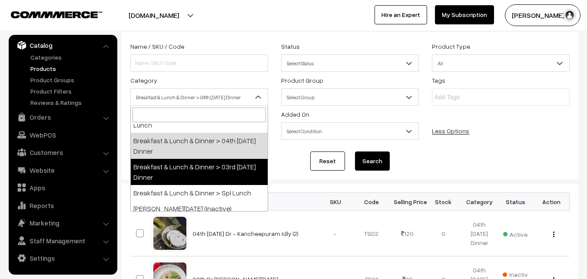
select select "68"
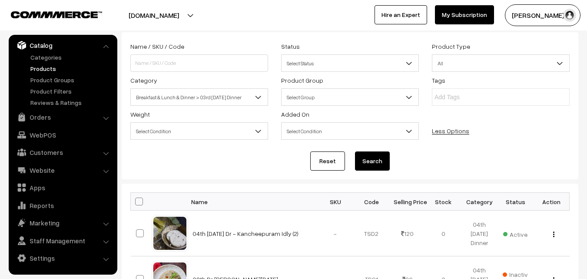
click at [371, 157] on button "Search" at bounding box center [372, 160] width 35 height 19
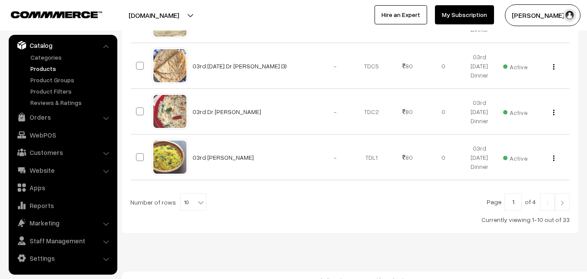
scroll to position [545, 0]
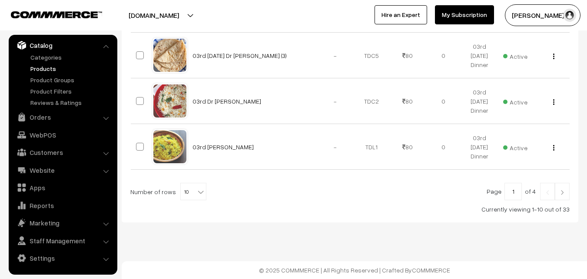
click at [183, 193] on span "10" at bounding box center [193, 191] width 25 height 17
select select "70"
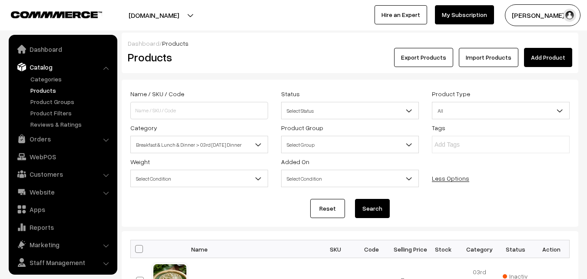
scroll to position [22, 0]
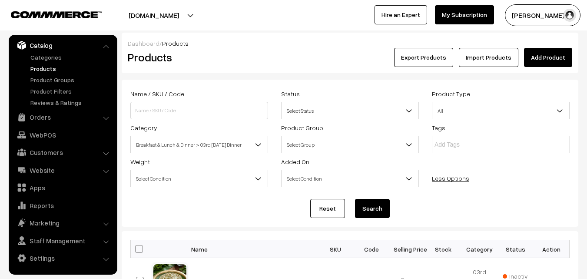
click at [138, 248] on span at bounding box center [139, 249] width 8 height 8
click at [137, 248] on input "checkbox" at bounding box center [134, 249] width 6 height 6
checkbox input "true"
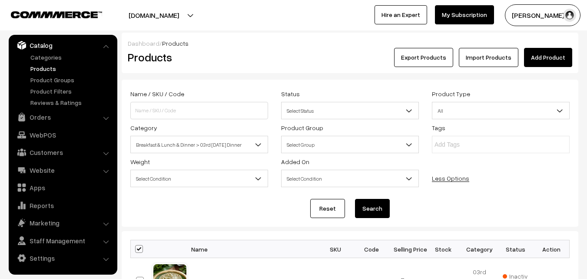
checkbox input "true"
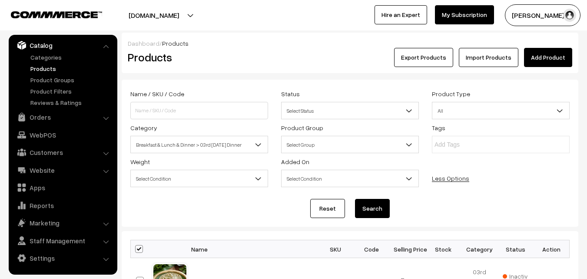
checkbox input "true"
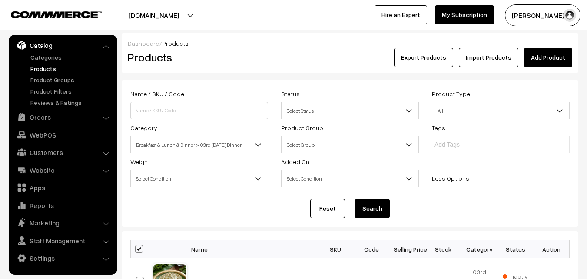
checkbox input "true"
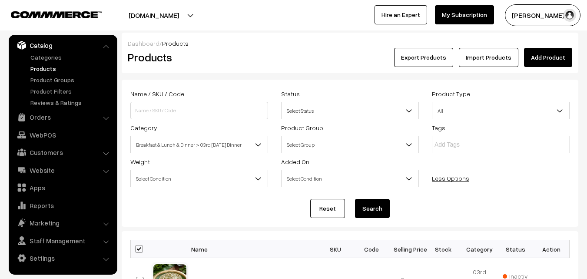
checkbox input "true"
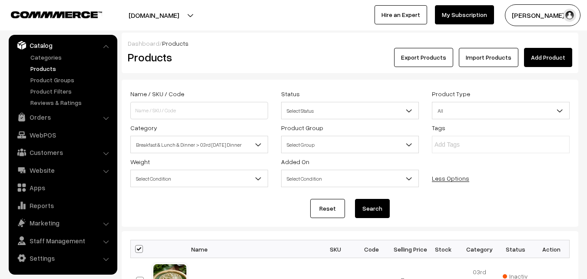
checkbox input "true"
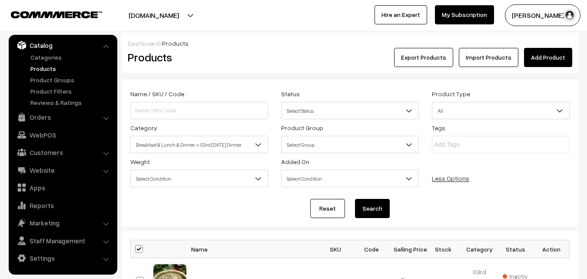
checkbox input "true"
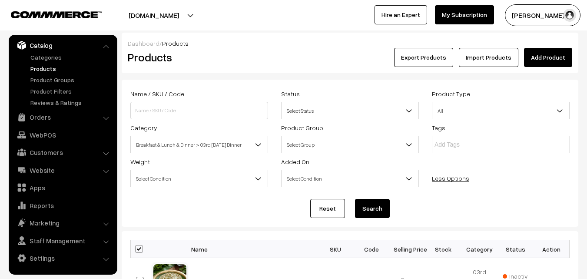
checkbox input "true"
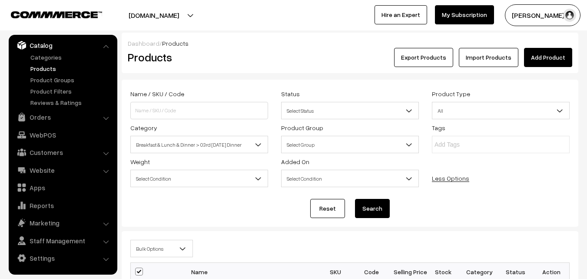
click at [148, 246] on span "Bulk Options" at bounding box center [162, 248] width 62 height 15
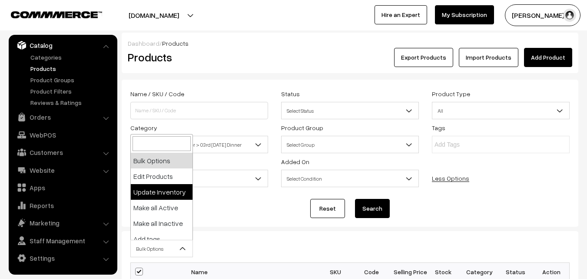
select select "editProduct"
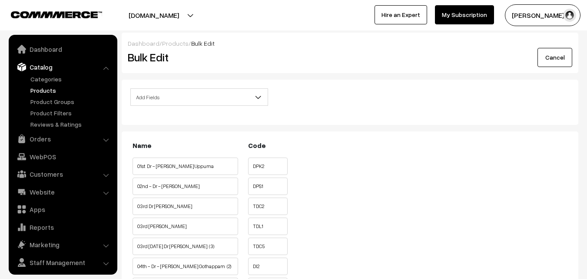
scroll to position [22, 0]
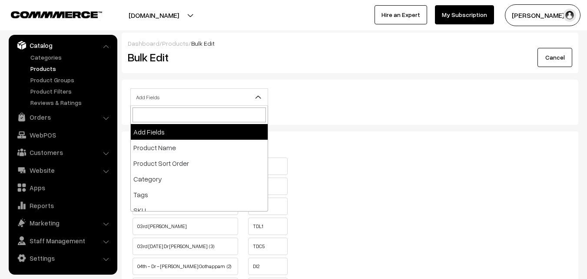
click at [171, 98] on span "Add Fields" at bounding box center [199, 97] width 137 height 15
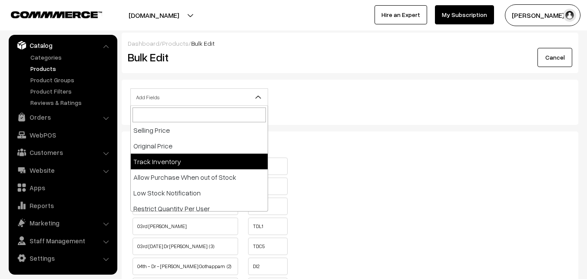
scroll to position [108, 0]
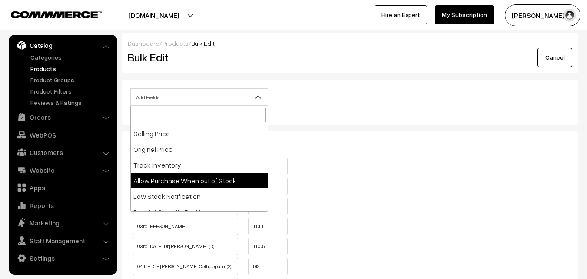
select select "allow-purchase"
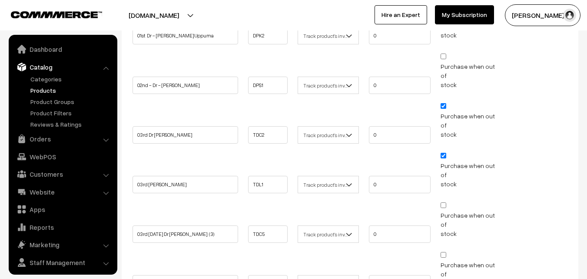
scroll to position [22, 0]
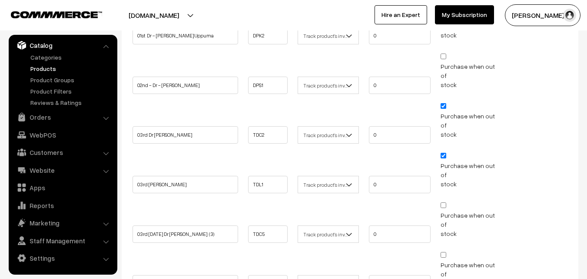
click at [446, 103] on input "Purchase when out of stock" at bounding box center [444, 106] width 6 height 6
checkbox input "false"
click at [447, 150] on li "Purchase when out of stock" at bounding box center [472, 170] width 66 height 41
click at [442, 153] on input "Purchase when out of stock" at bounding box center [444, 156] width 6 height 6
checkbox input "false"
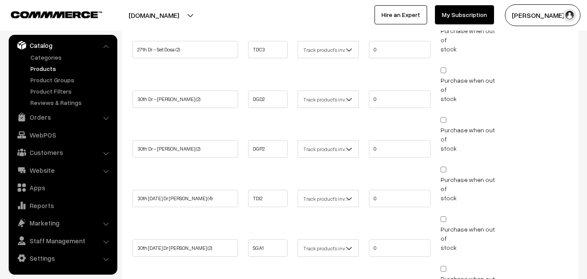
scroll to position [1326, 0]
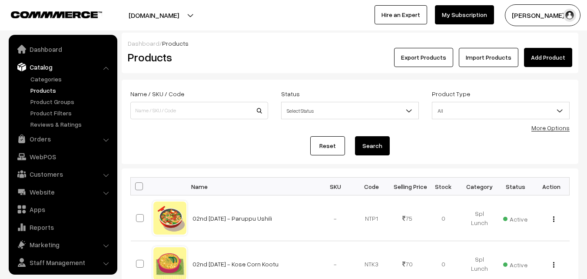
scroll to position [22, 0]
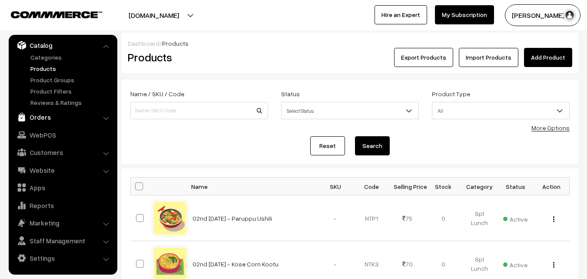
click at [46, 117] on link "Orders" at bounding box center [62, 117] width 103 height 16
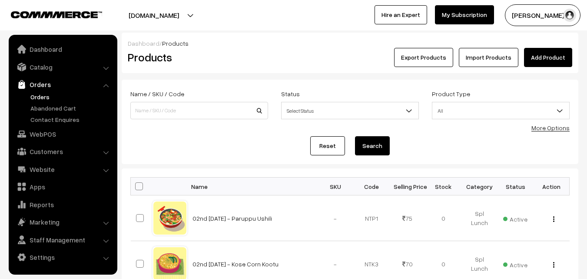
click at [43, 95] on link "Orders" at bounding box center [71, 96] width 86 height 9
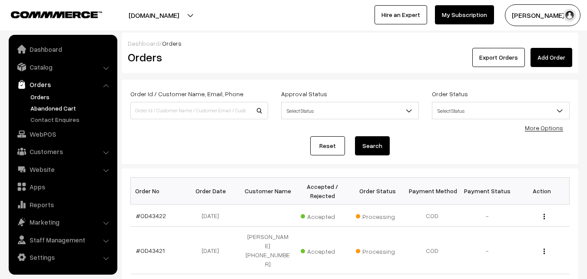
drag, startPoint x: 37, startPoint y: 97, endPoint x: 32, endPoint y: 104, distance: 8.8
click at [37, 96] on link "Orders" at bounding box center [71, 96] width 86 height 9
